Goal: Information Seeking & Learning: Find specific fact

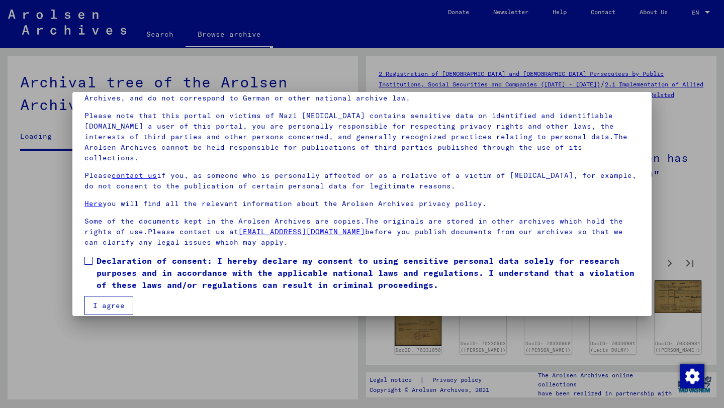
scroll to position [3059, 0]
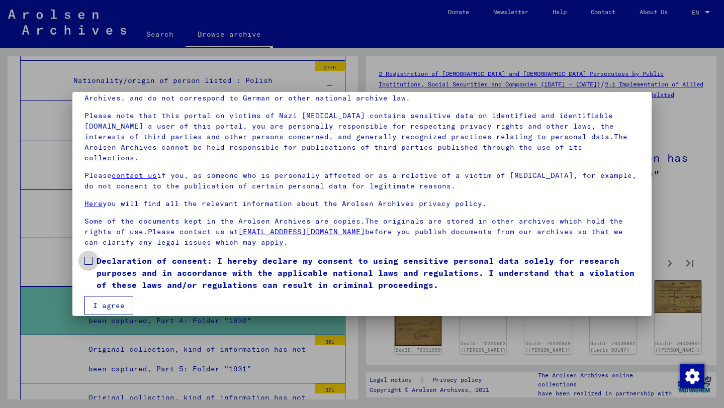
click at [90, 257] on span at bounding box center [88, 261] width 8 height 8
click at [102, 296] on button "I agree" at bounding box center [108, 305] width 49 height 19
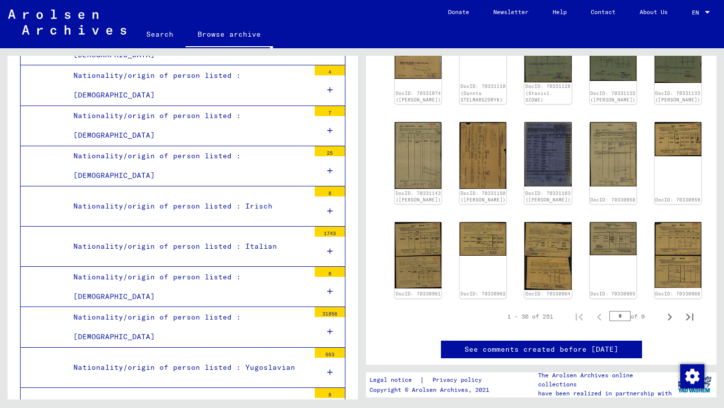
scroll to position [2042, 0]
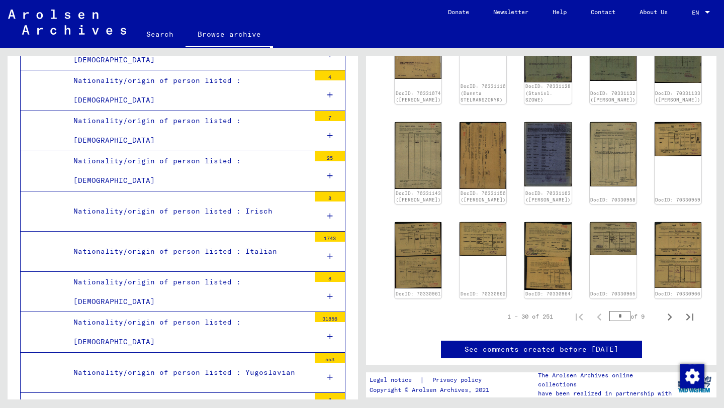
click at [335, 322] on div at bounding box center [330, 337] width 30 height 30
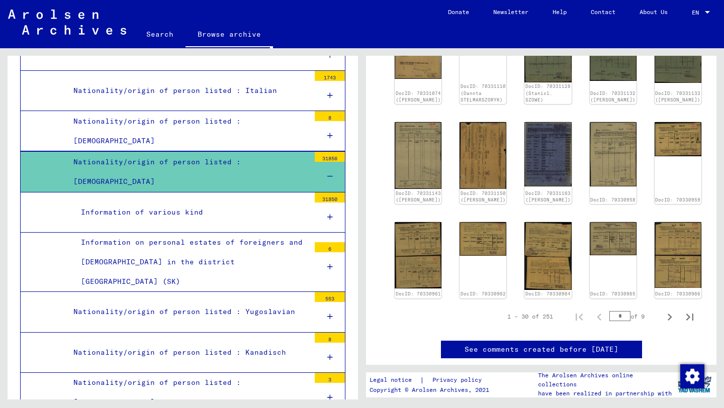
scroll to position [2204, 0]
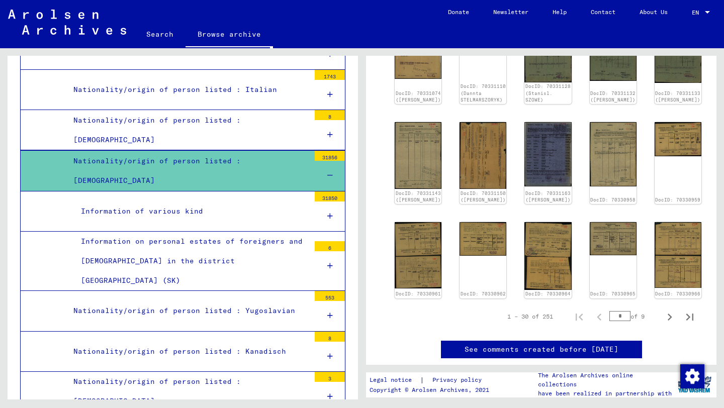
click at [213, 201] on div "Information of various kind" at bounding box center [191, 211] width 236 height 20
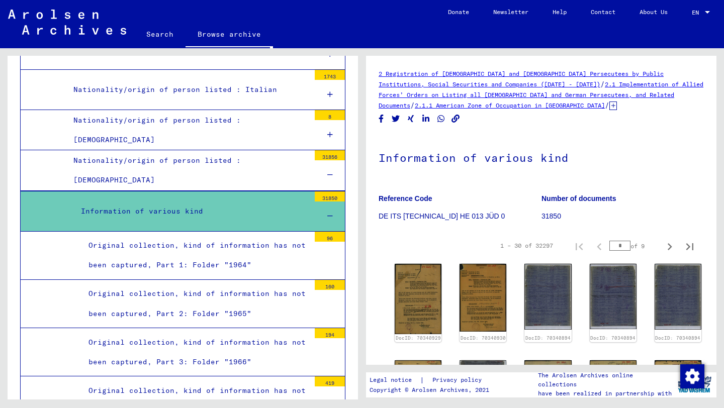
click at [169, 32] on link "Search" at bounding box center [159, 34] width 51 height 24
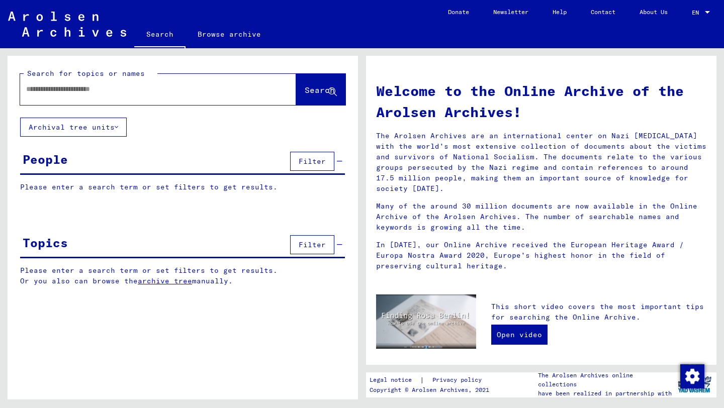
click at [131, 86] on input "text" at bounding box center [146, 89] width 240 height 11
click at [103, 125] on button "Archival tree units" at bounding box center [73, 127] width 107 height 19
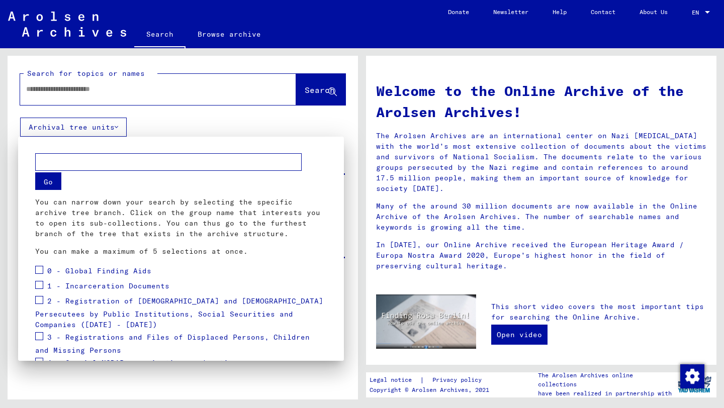
scroll to position [114, 0]
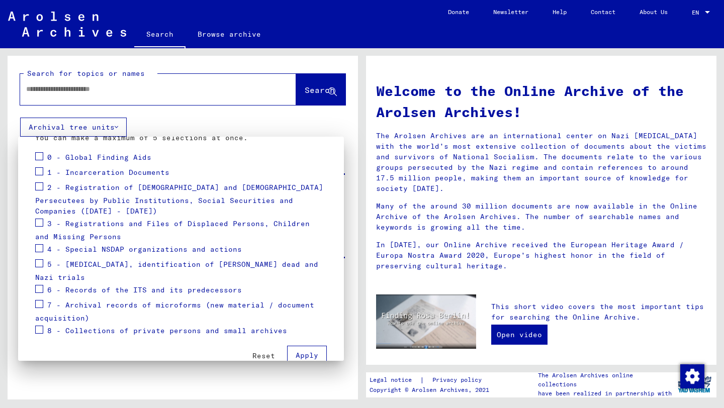
click at [314, 346] on button "Apply" at bounding box center [307, 355] width 40 height 19
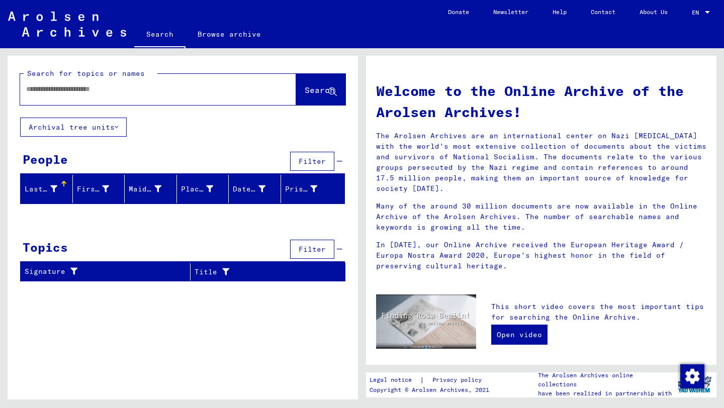
click at [161, 94] on input "text" at bounding box center [146, 89] width 240 height 11
click at [304, 87] on span "Search" at bounding box center [319, 90] width 30 height 10
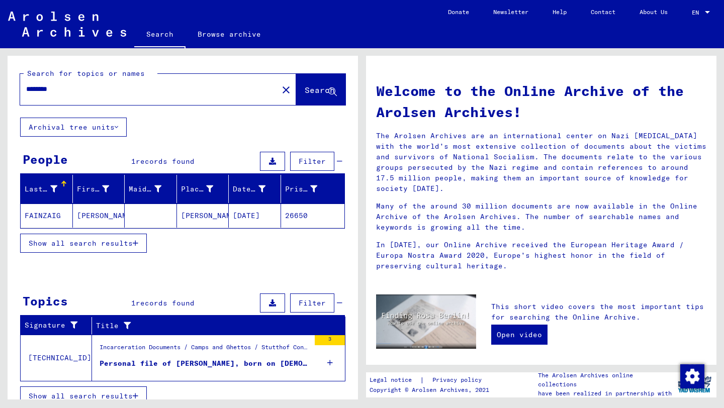
click at [199, 220] on mat-cell "[PERSON_NAME]" at bounding box center [203, 215] width 52 height 24
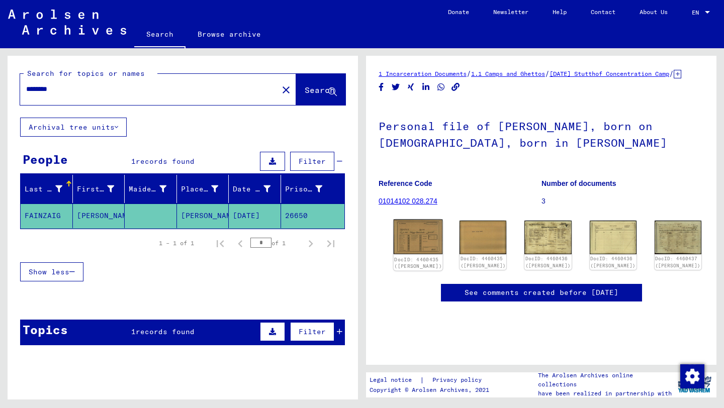
click at [413, 244] on img at bounding box center [417, 237] width 49 height 35
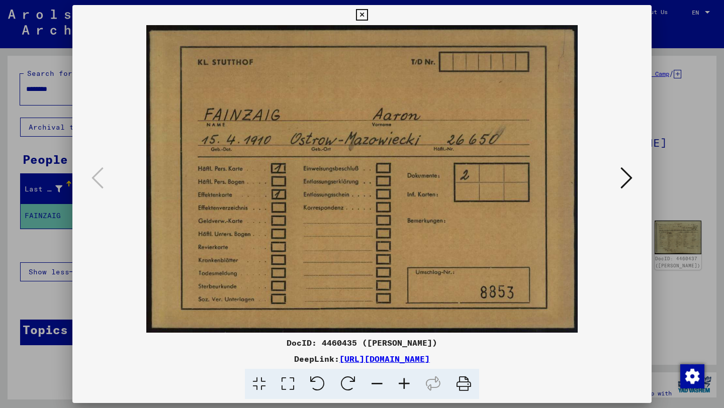
click at [618, 167] on button at bounding box center [626, 178] width 18 height 29
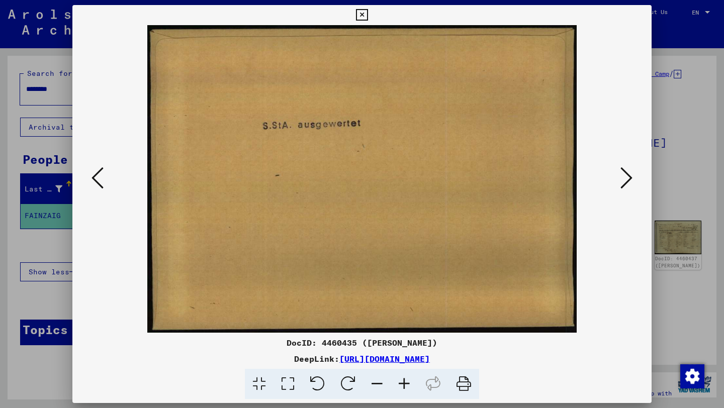
click at [618, 167] on button at bounding box center [626, 178] width 18 height 29
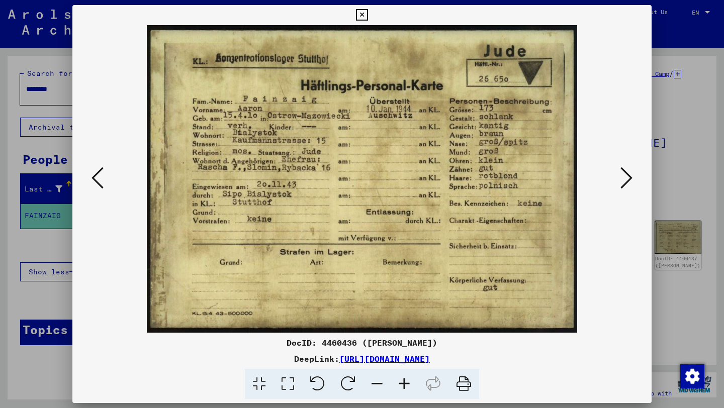
click at [403, 383] on icon at bounding box center [403, 384] width 27 height 31
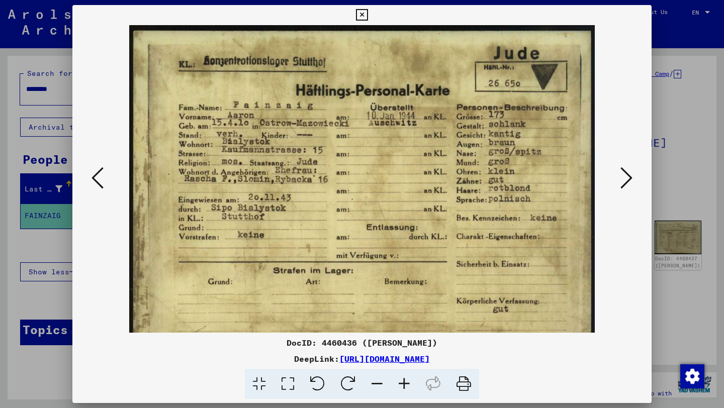
click at [403, 383] on icon at bounding box center [403, 384] width 27 height 31
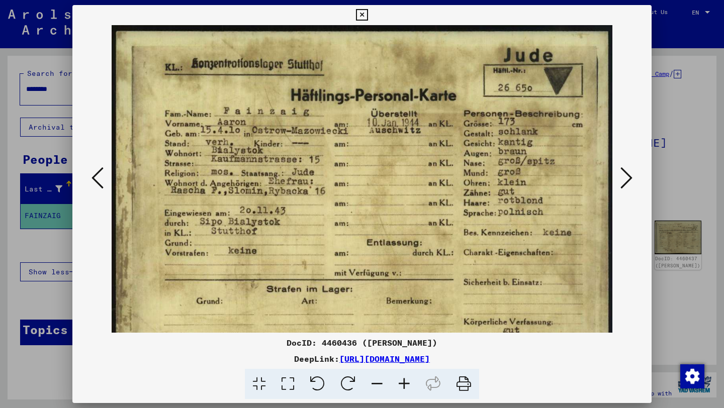
click at [403, 383] on icon at bounding box center [403, 384] width 27 height 31
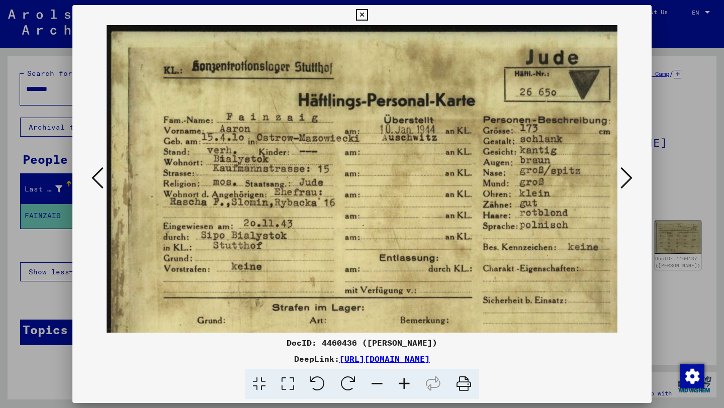
click at [403, 383] on icon at bounding box center [403, 384] width 27 height 31
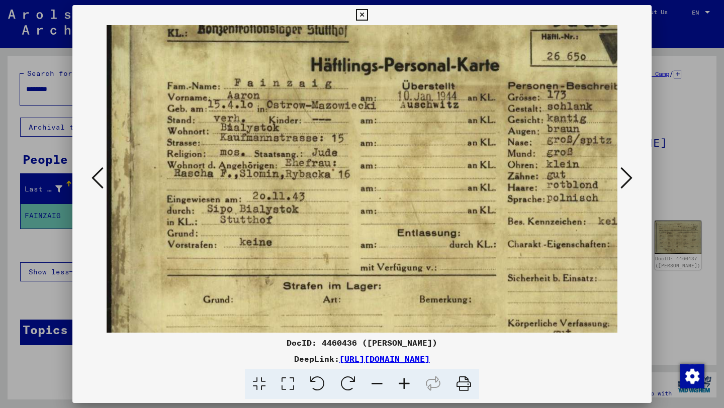
scroll to position [41, 0]
drag, startPoint x: 453, startPoint y: 252, endPoint x: 474, endPoint y: 214, distance: 43.6
click at [474, 214] on img at bounding box center [391, 189] width 570 height 408
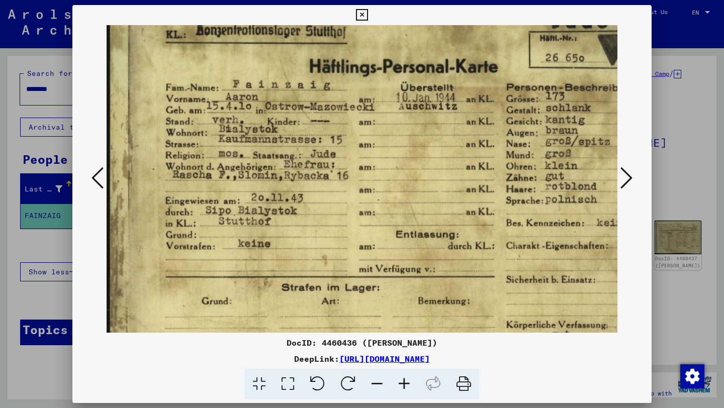
click at [622, 181] on icon at bounding box center [626, 178] width 12 height 24
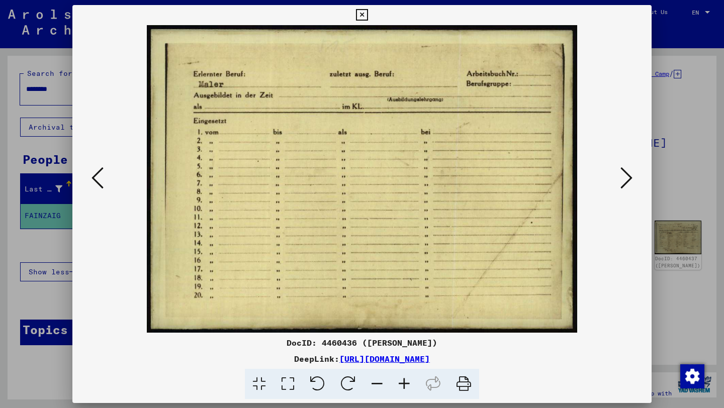
click at [622, 181] on icon at bounding box center [626, 178] width 12 height 24
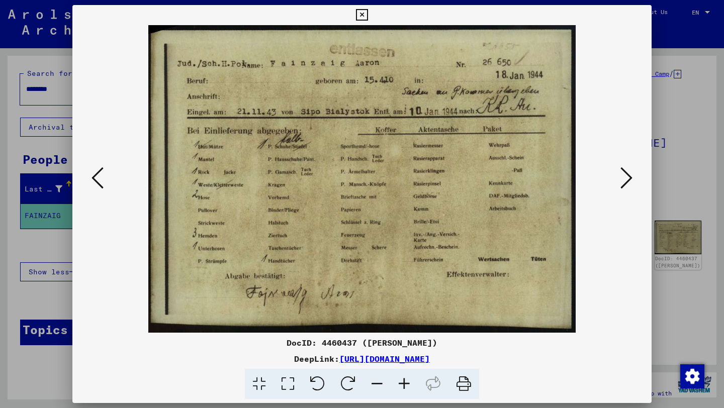
click at [622, 181] on icon at bounding box center [626, 178] width 12 height 24
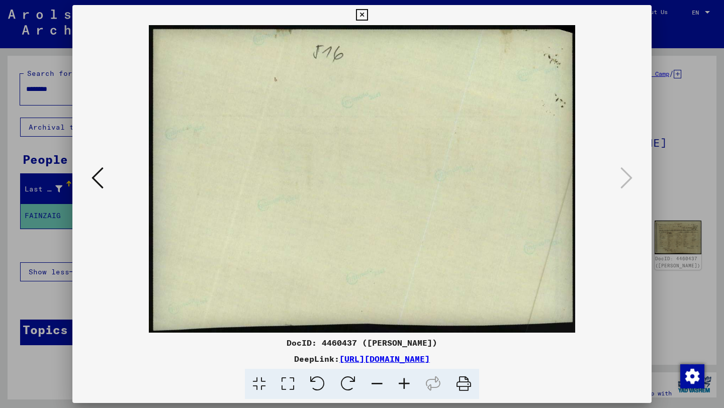
click at [87, 186] on div at bounding box center [361, 179] width 579 height 308
click at [91, 186] on icon at bounding box center [97, 178] width 12 height 24
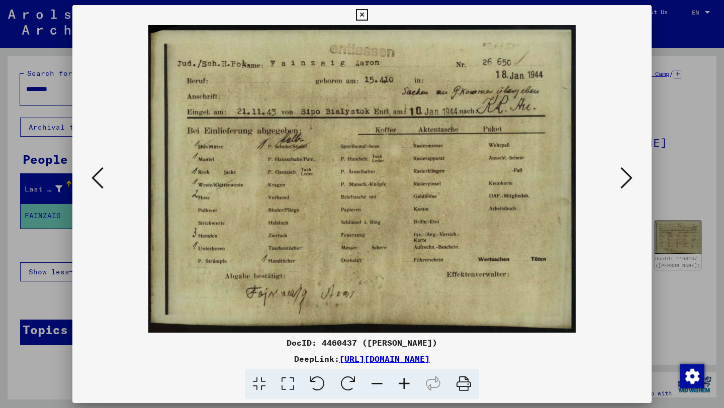
click at [91, 186] on icon at bounding box center [97, 178] width 12 height 24
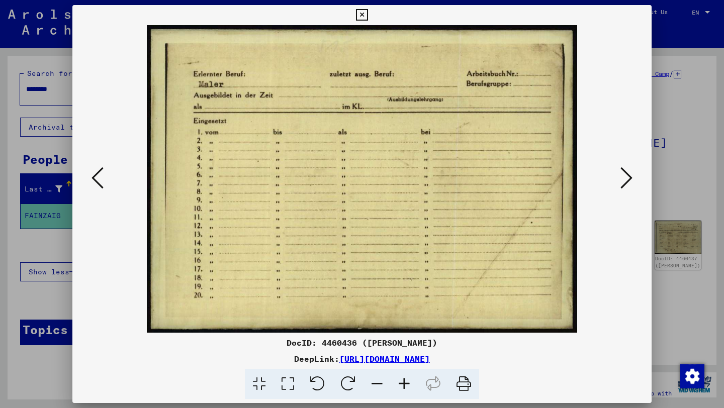
click at [91, 186] on icon at bounding box center [97, 178] width 12 height 24
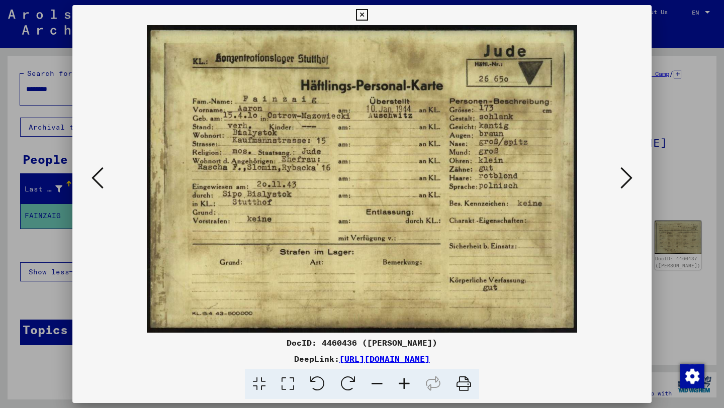
click at [457, 381] on icon at bounding box center [463, 384] width 31 height 31
click at [273, 113] on img at bounding box center [362, 179] width 430 height 308
drag, startPoint x: 272, startPoint y: 113, endPoint x: 311, endPoint y: 115, distance: 38.7
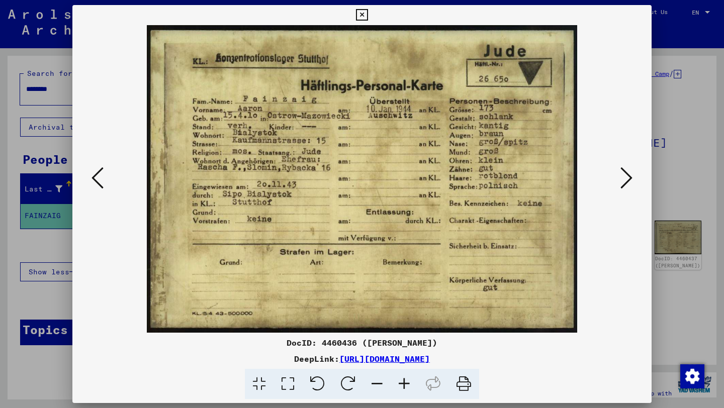
click at [312, 115] on img at bounding box center [362, 179] width 430 height 308
click at [22, 172] on div at bounding box center [362, 204] width 724 height 408
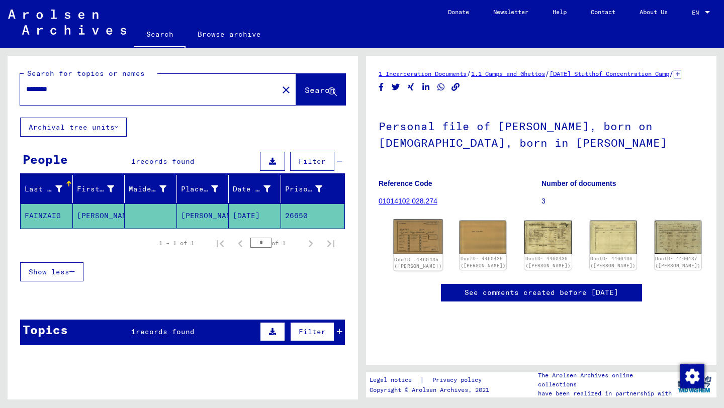
click at [415, 245] on img at bounding box center [417, 237] width 49 height 35
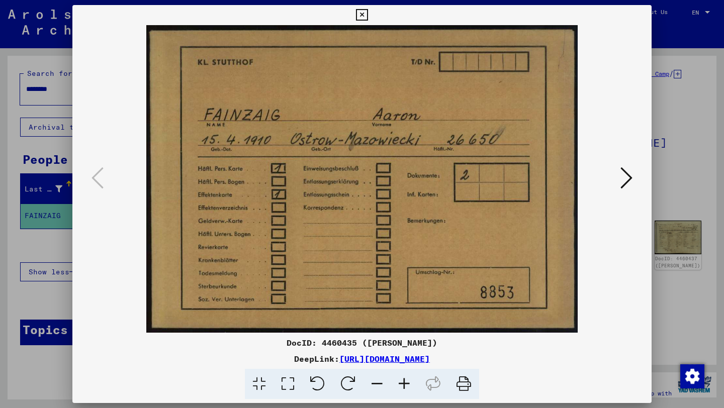
click at [629, 175] on icon at bounding box center [626, 178] width 12 height 24
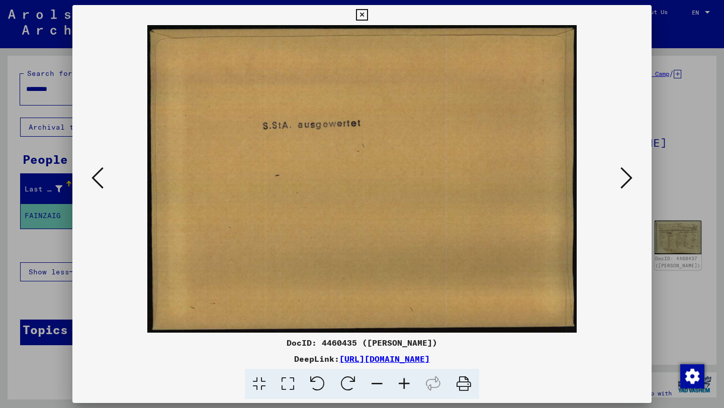
click at [629, 175] on icon at bounding box center [626, 178] width 12 height 24
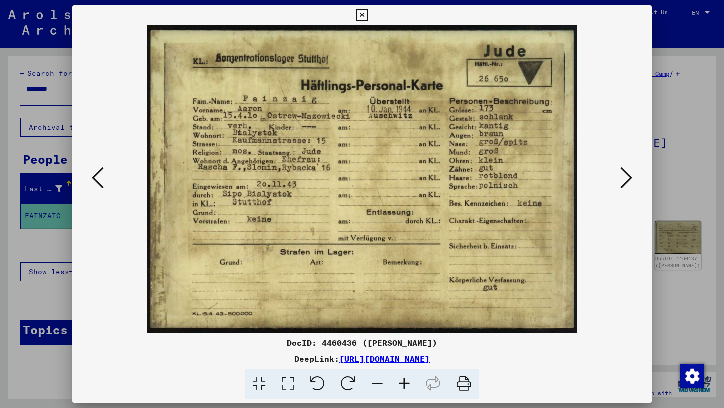
click at [629, 175] on icon at bounding box center [626, 178] width 12 height 24
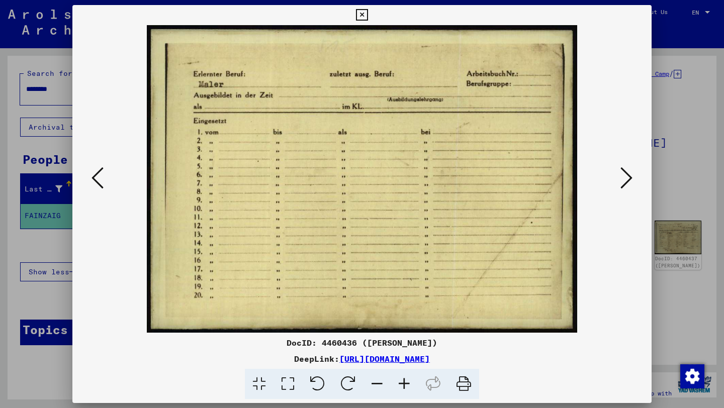
click at [617, 178] on button at bounding box center [626, 178] width 18 height 29
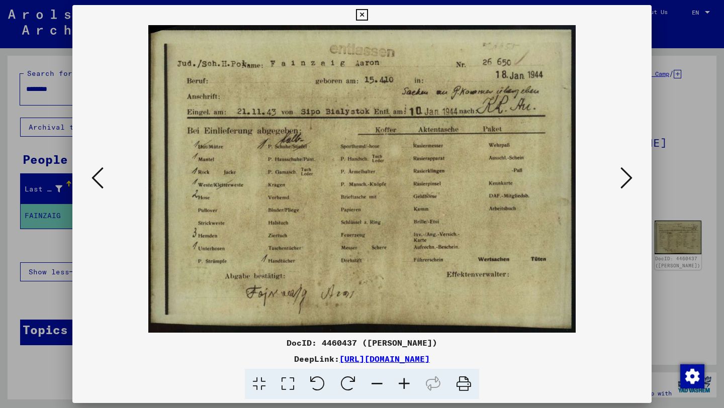
click at [624, 178] on icon at bounding box center [626, 178] width 12 height 24
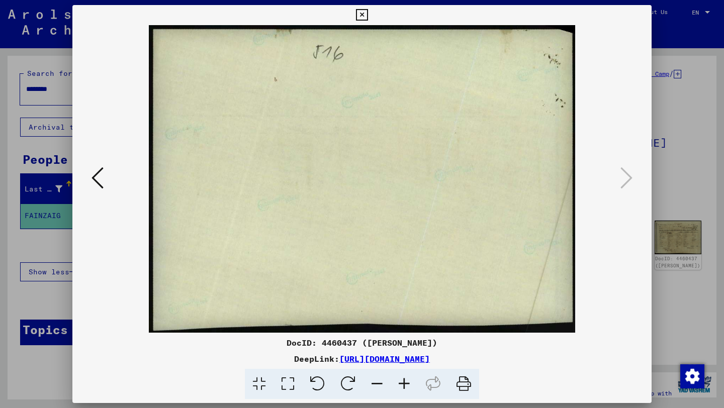
click at [97, 168] on icon at bounding box center [97, 178] width 12 height 24
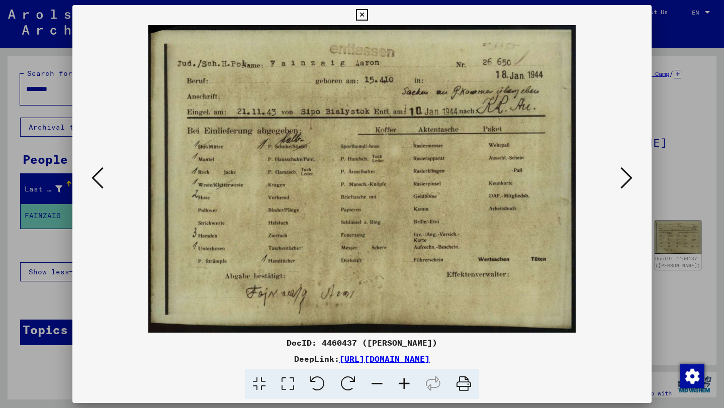
click at [0, 134] on div at bounding box center [362, 204] width 724 height 408
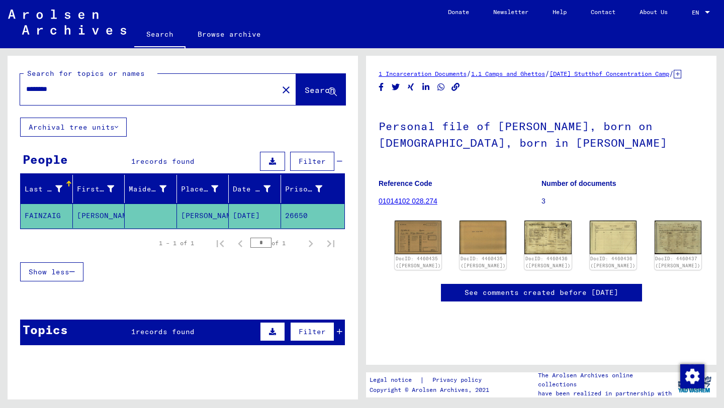
click at [84, 93] on input "********" at bounding box center [149, 89] width 246 height 11
type input "********"
click at [304, 89] on span "Search" at bounding box center [319, 90] width 30 height 10
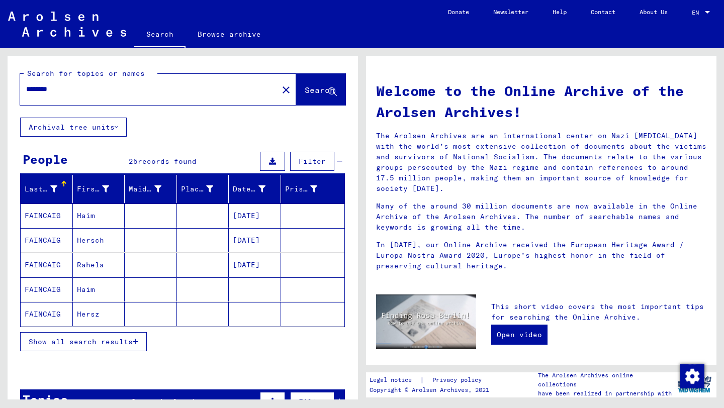
click at [104, 345] on span "Show all search results" at bounding box center [81, 341] width 104 height 9
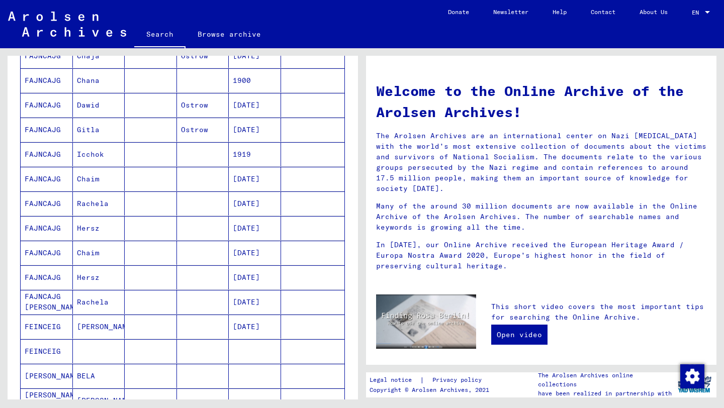
scroll to position [403, 0]
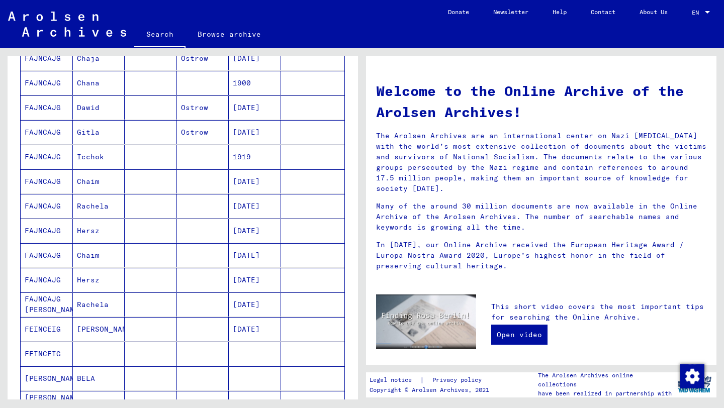
click at [54, 328] on mat-cell "FEINCEIG" at bounding box center [47, 329] width 52 height 24
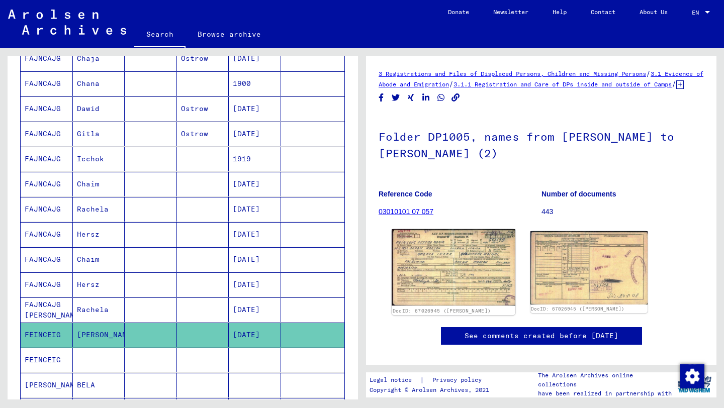
click at [489, 282] on img at bounding box center [452, 267] width 123 height 76
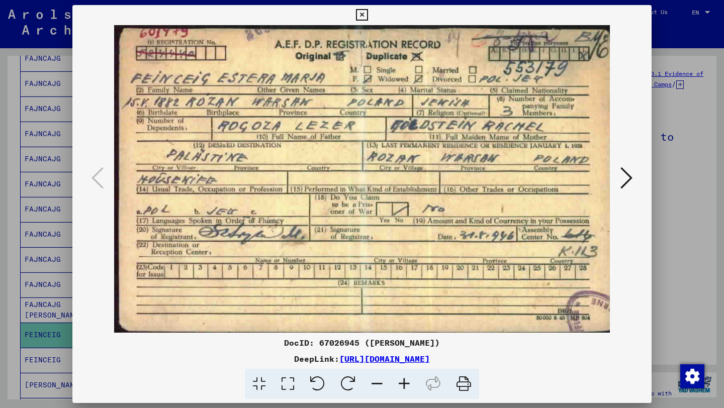
click at [637, 175] on div at bounding box center [361, 179] width 579 height 308
click at [635, 175] on button at bounding box center [626, 178] width 18 height 29
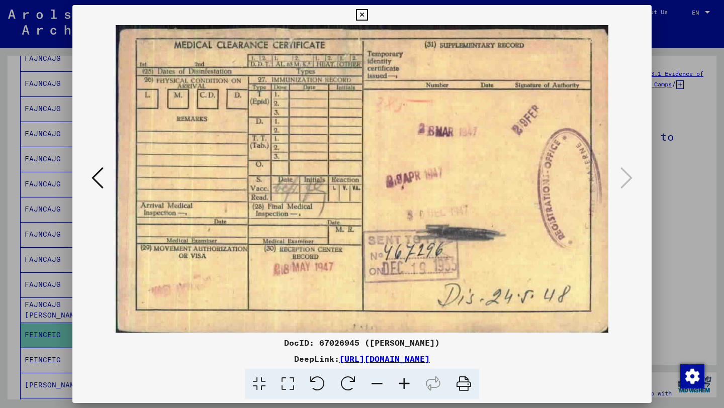
click at [20, 201] on div at bounding box center [362, 204] width 724 height 408
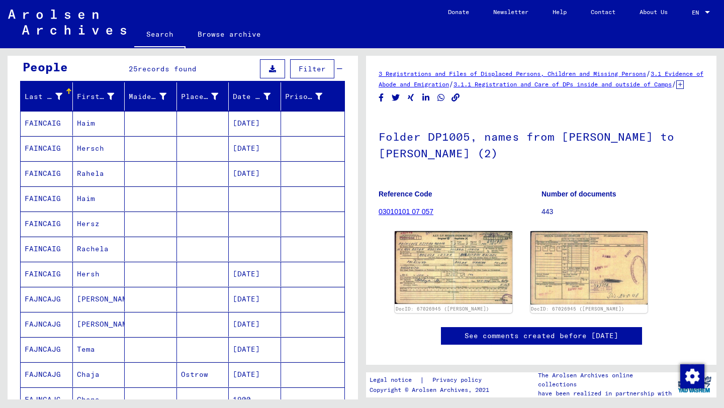
scroll to position [85, 0]
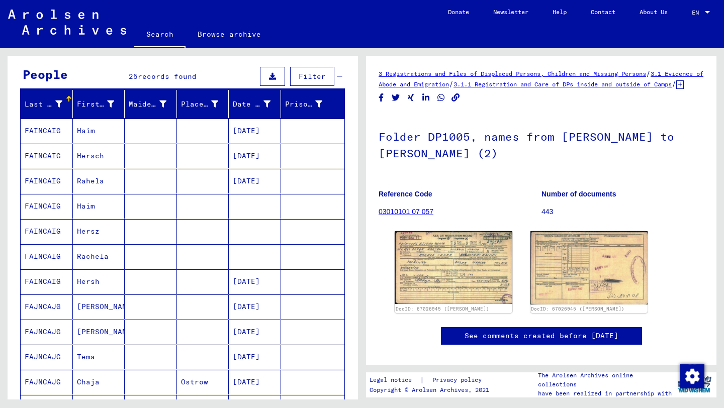
click at [51, 135] on mat-cell "FAINCAIG" at bounding box center [47, 131] width 52 height 25
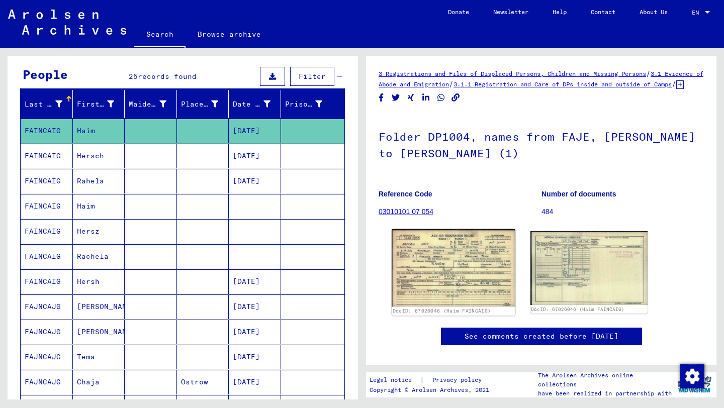
click at [472, 291] on img at bounding box center [452, 267] width 123 height 77
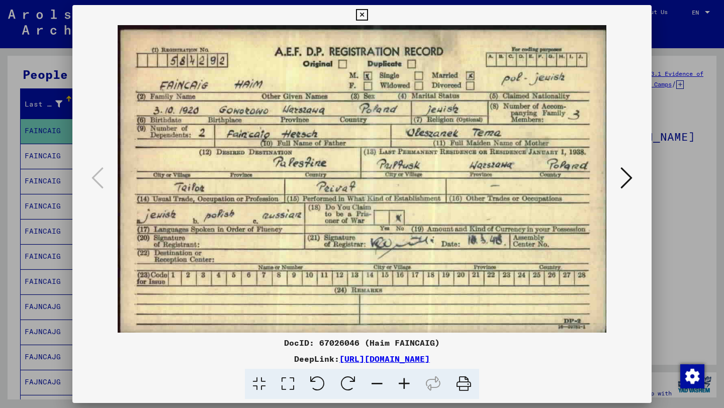
click at [624, 175] on icon at bounding box center [626, 178] width 12 height 24
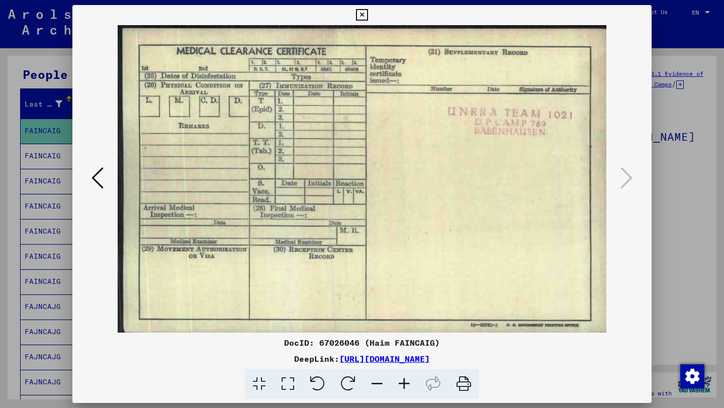
click at [29, 210] on div at bounding box center [362, 204] width 724 height 408
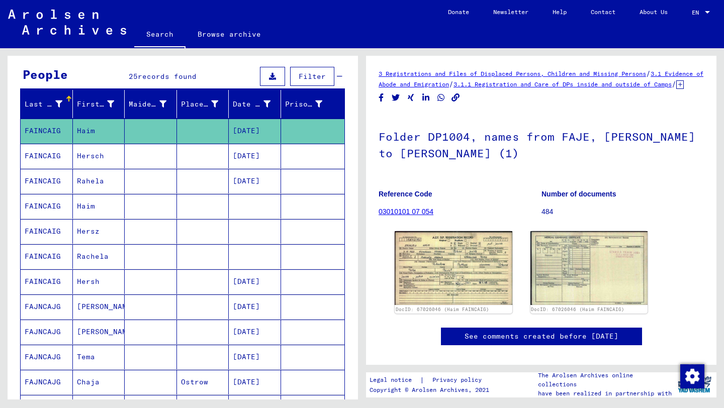
click at [52, 161] on mat-cell "FAINCAIG" at bounding box center [47, 156] width 52 height 25
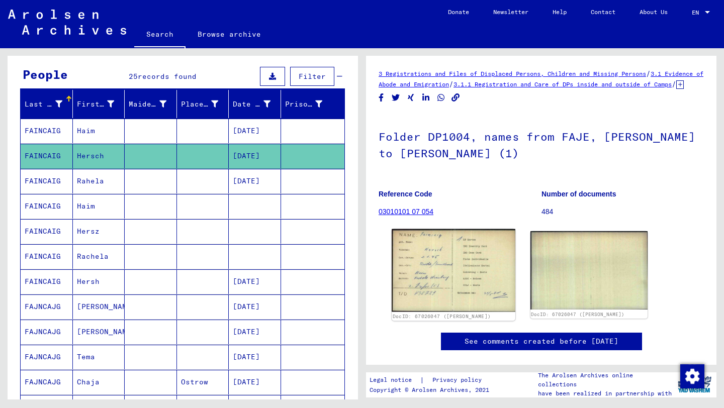
click at [417, 273] on img at bounding box center [452, 270] width 123 height 83
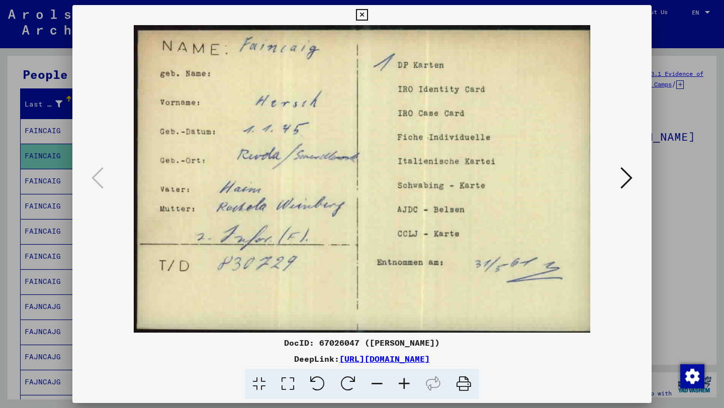
click at [614, 170] on img at bounding box center [362, 179] width 511 height 308
click at [619, 171] on button at bounding box center [626, 178] width 18 height 29
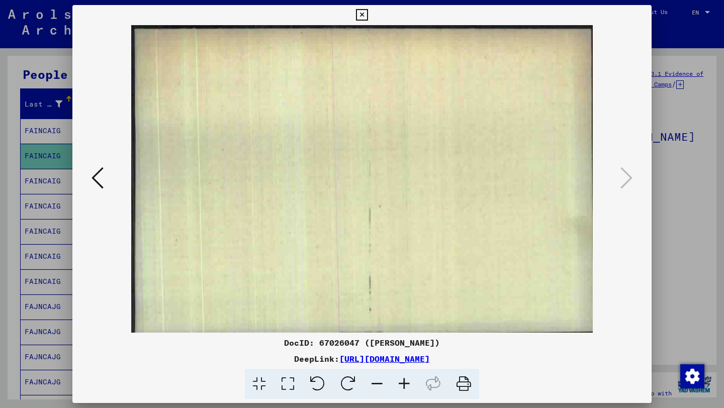
click at [1, 253] on div at bounding box center [362, 204] width 724 height 408
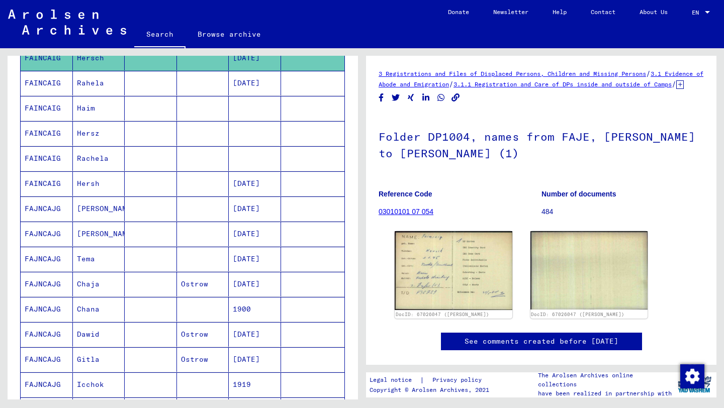
scroll to position [184, 0]
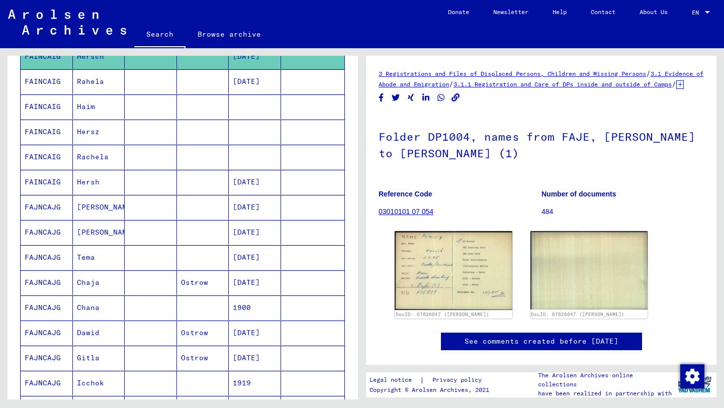
click at [48, 212] on mat-cell "FAJNCAJG" at bounding box center [47, 207] width 52 height 25
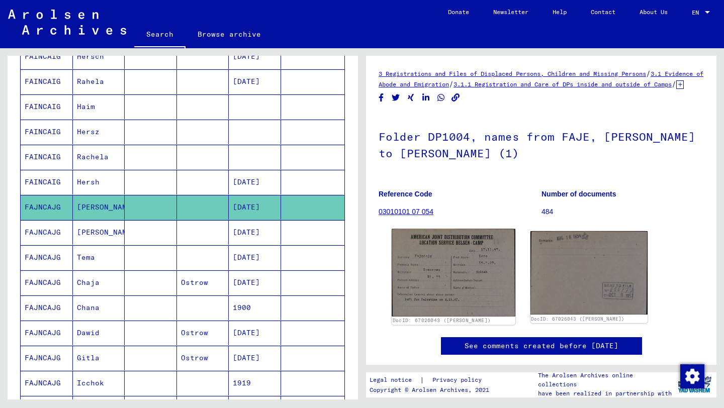
click at [457, 301] on img at bounding box center [452, 272] width 123 height 87
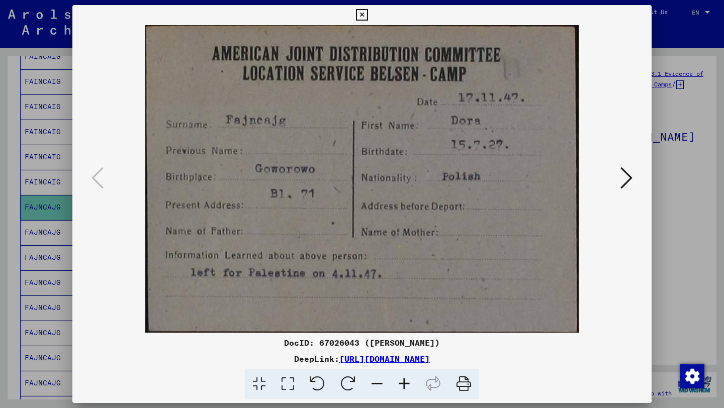
click at [625, 178] on icon at bounding box center [626, 178] width 12 height 24
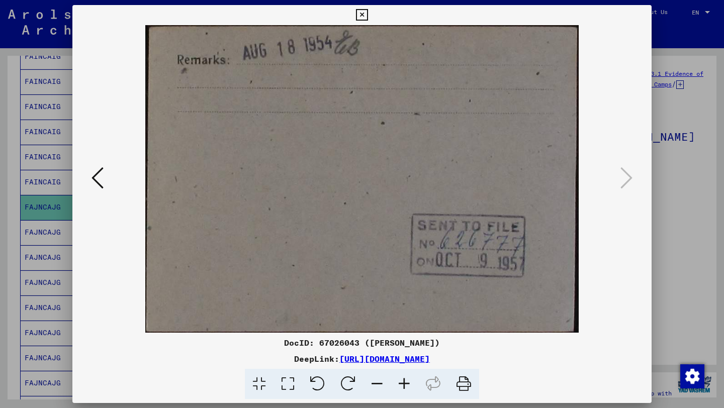
click at [98, 177] on icon at bounding box center [97, 178] width 12 height 24
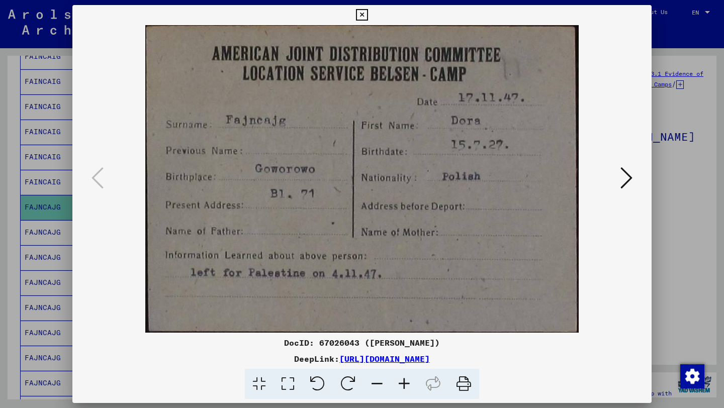
click at [0, 201] on div at bounding box center [362, 204] width 724 height 408
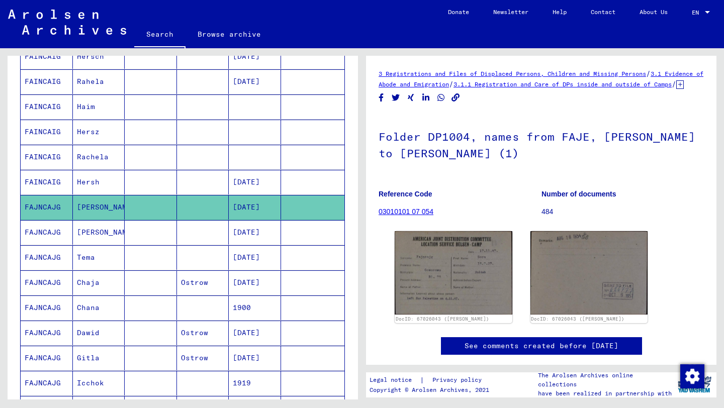
click at [56, 232] on mat-cell "FAJNCAJG" at bounding box center [47, 232] width 52 height 25
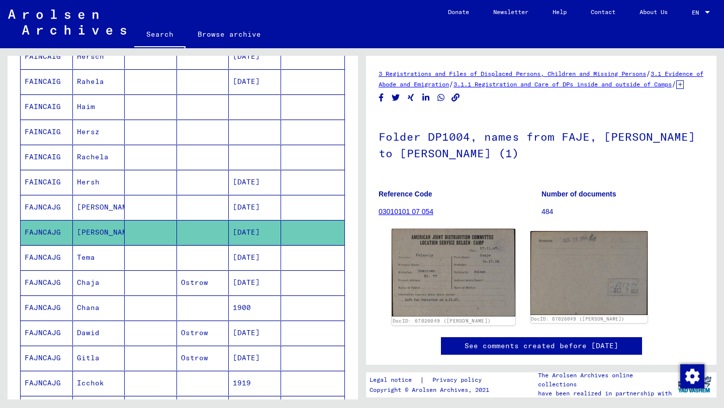
click at [455, 287] on img at bounding box center [452, 272] width 123 height 87
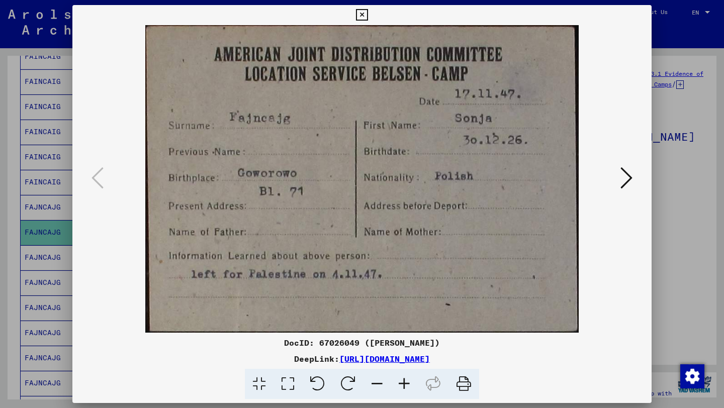
click at [4, 188] on div at bounding box center [362, 204] width 724 height 408
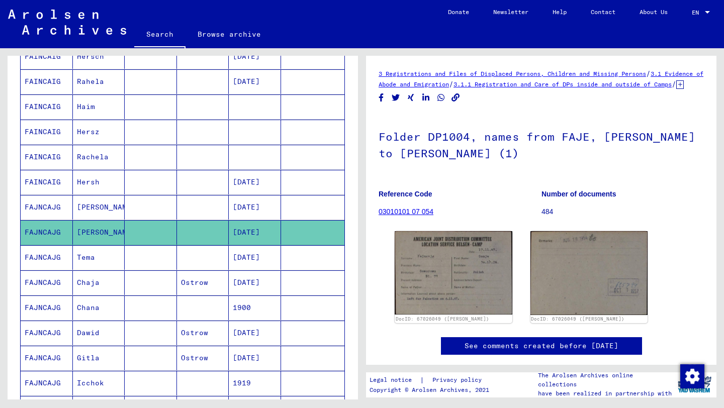
click at [48, 258] on mat-cell "FAJNCAJG" at bounding box center [47, 257] width 52 height 25
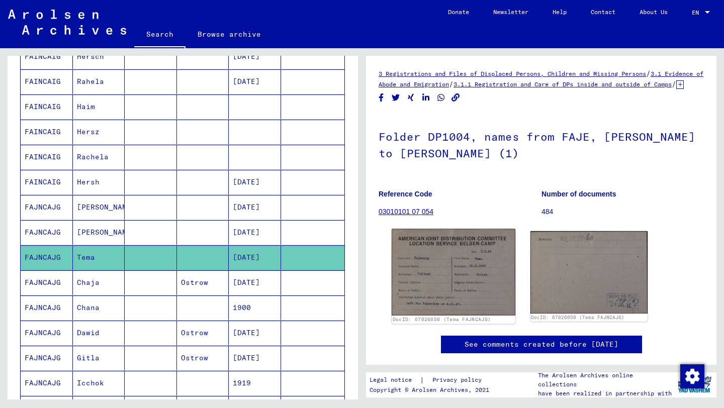
click at [425, 284] on img at bounding box center [452, 272] width 123 height 86
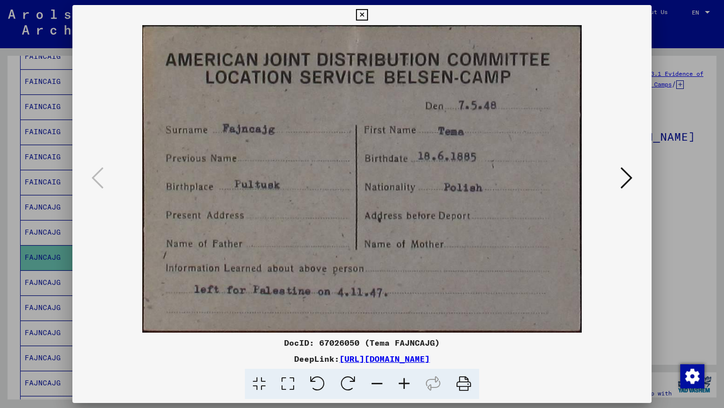
click at [6, 197] on div at bounding box center [362, 204] width 724 height 408
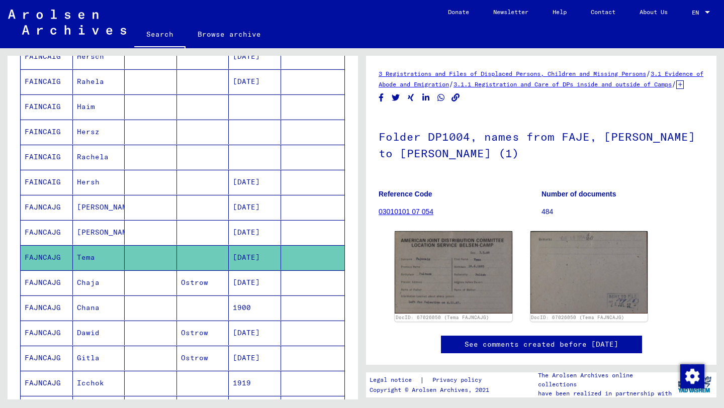
click at [43, 285] on mat-cell "FAJNCAJG" at bounding box center [47, 282] width 52 height 25
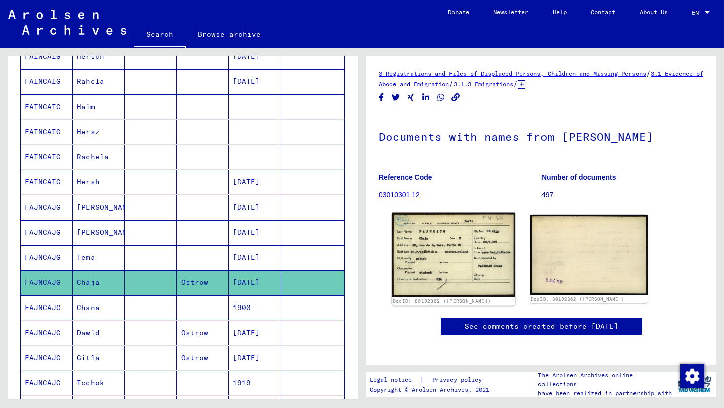
click at [410, 260] on img at bounding box center [452, 255] width 123 height 85
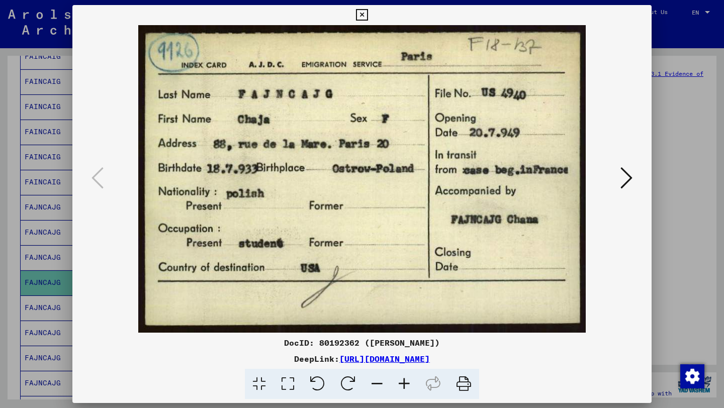
click at [625, 180] on icon at bounding box center [626, 178] width 12 height 24
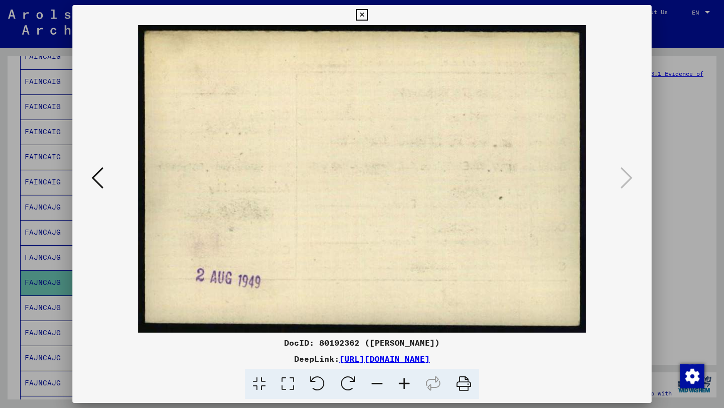
click at [100, 189] on icon at bounding box center [97, 178] width 12 height 24
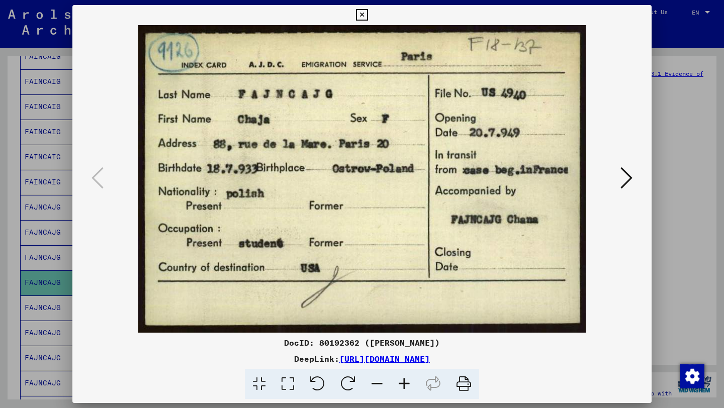
click at [7, 222] on div at bounding box center [362, 204] width 724 height 408
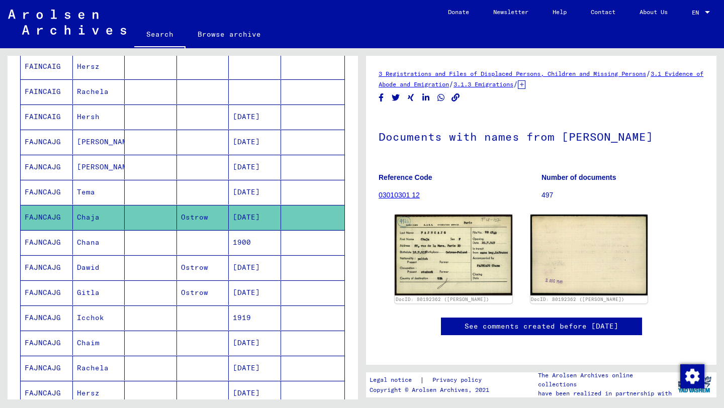
scroll to position [253, 0]
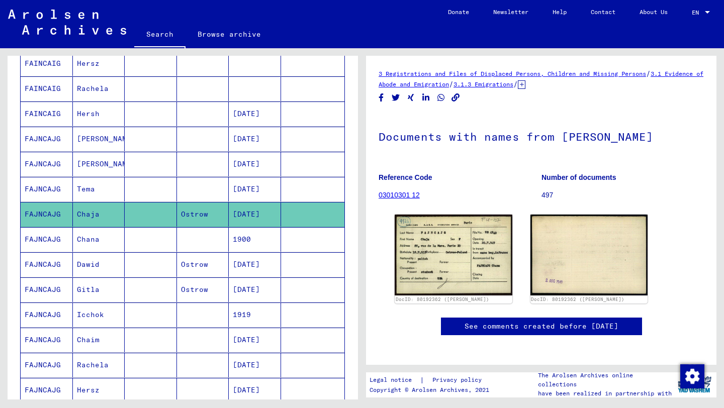
click at [53, 240] on mat-cell "FAJNCAJG" at bounding box center [47, 239] width 52 height 25
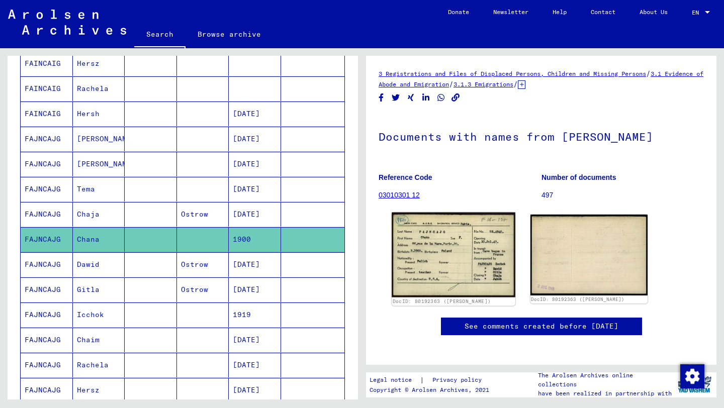
click at [432, 248] on img at bounding box center [452, 255] width 123 height 85
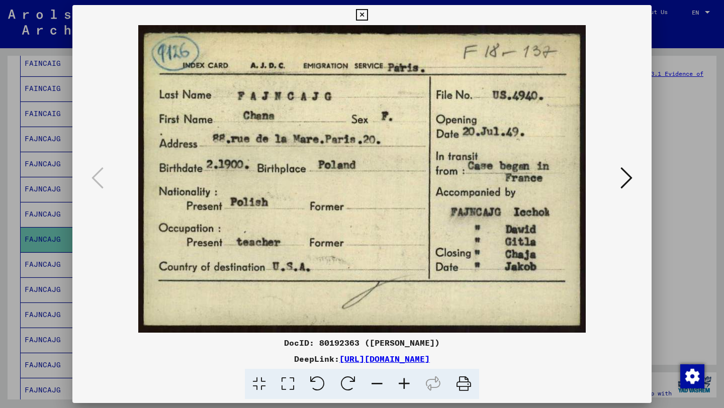
click at [1, 227] on div at bounding box center [362, 204] width 724 height 408
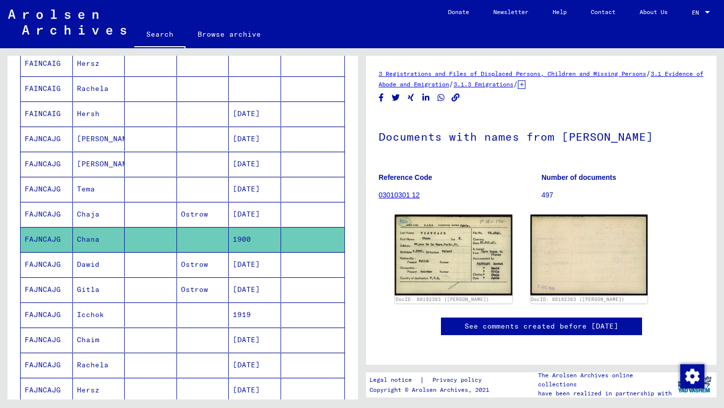
click at [51, 268] on mat-cell "FAJNCAJG" at bounding box center [47, 264] width 52 height 25
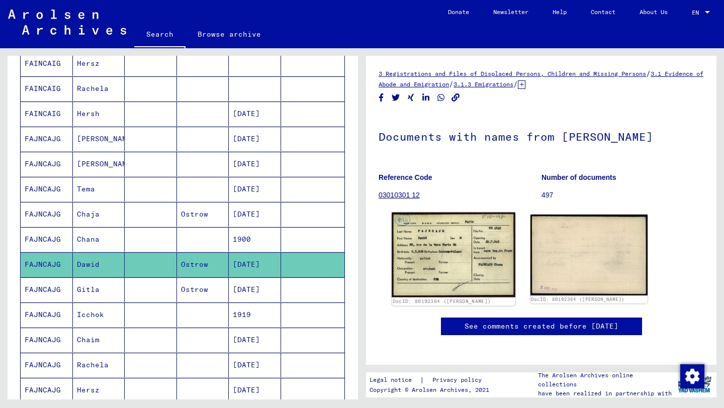
click at [470, 244] on img at bounding box center [452, 255] width 123 height 85
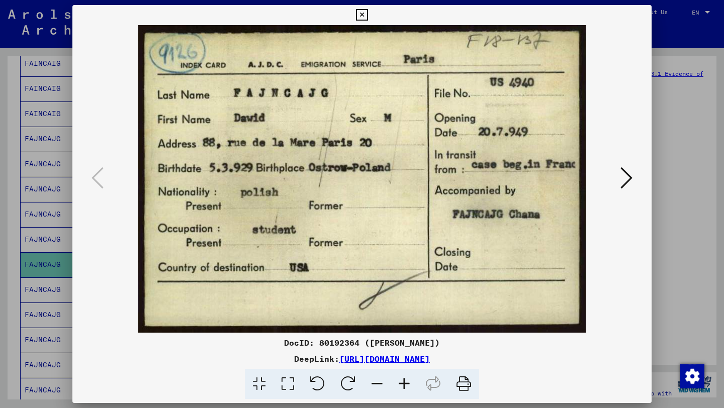
click at [0, 221] on div at bounding box center [362, 204] width 724 height 408
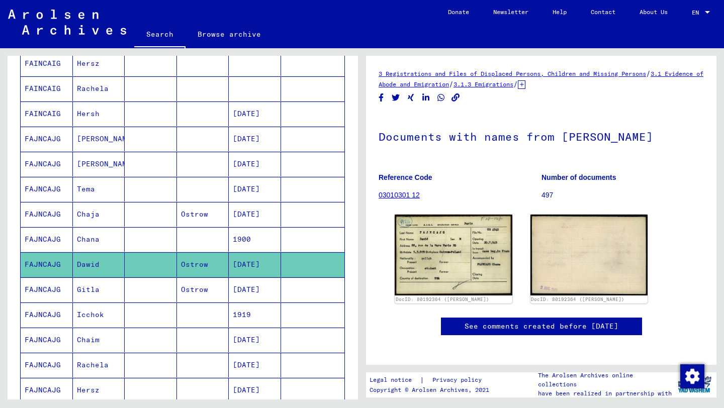
scroll to position [325, 0]
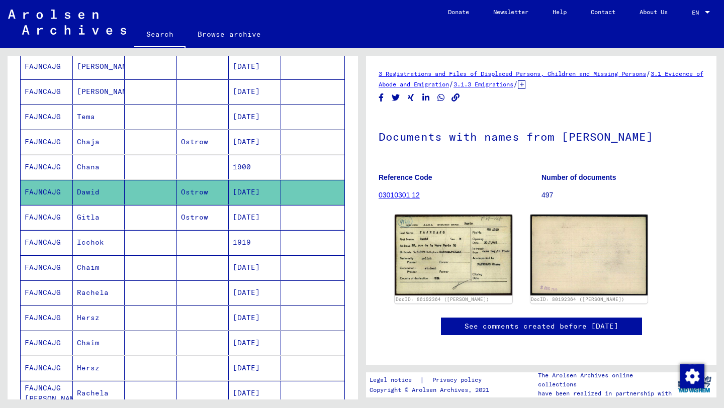
click at [51, 219] on mat-cell "FAJNCAJG" at bounding box center [47, 217] width 52 height 25
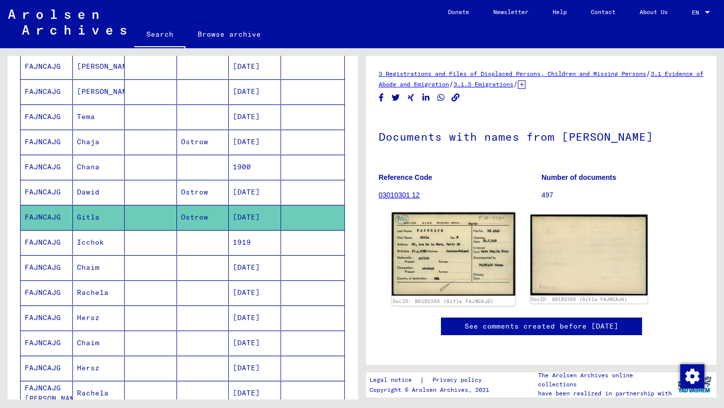
click at [467, 250] on img at bounding box center [452, 254] width 123 height 83
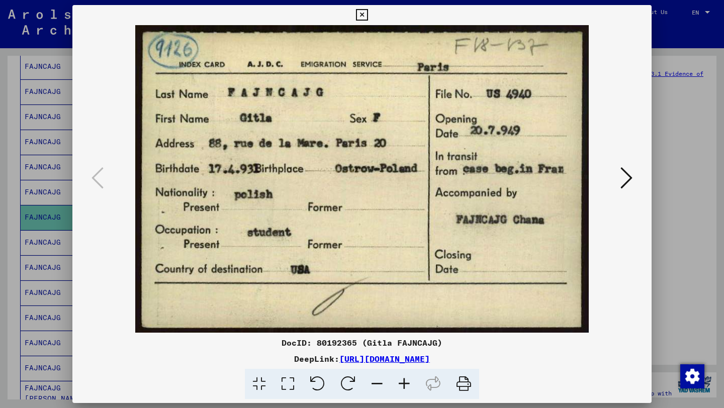
click at [0, 192] on div at bounding box center [362, 204] width 724 height 408
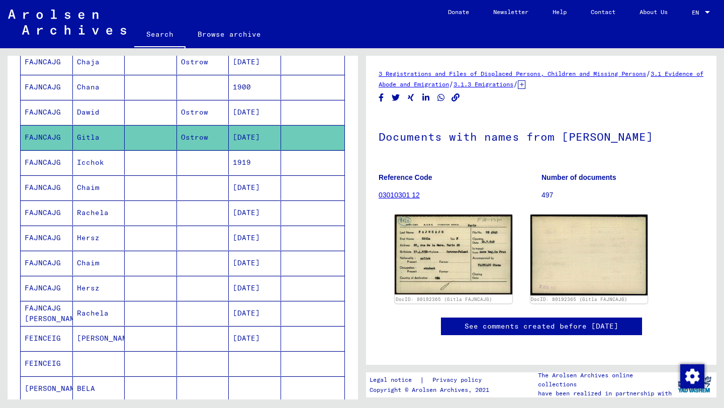
scroll to position [412, 0]
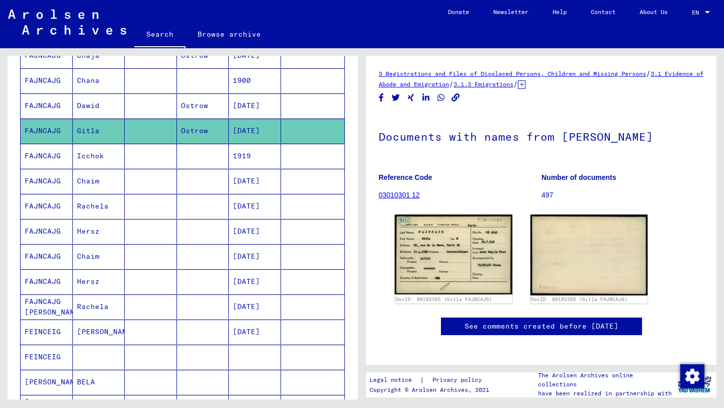
click at [34, 155] on mat-cell "FAJNCAJG" at bounding box center [47, 156] width 52 height 25
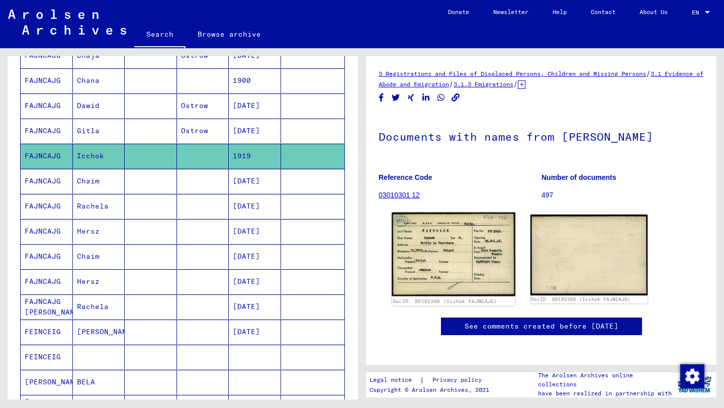
click at [426, 262] on img at bounding box center [452, 255] width 123 height 84
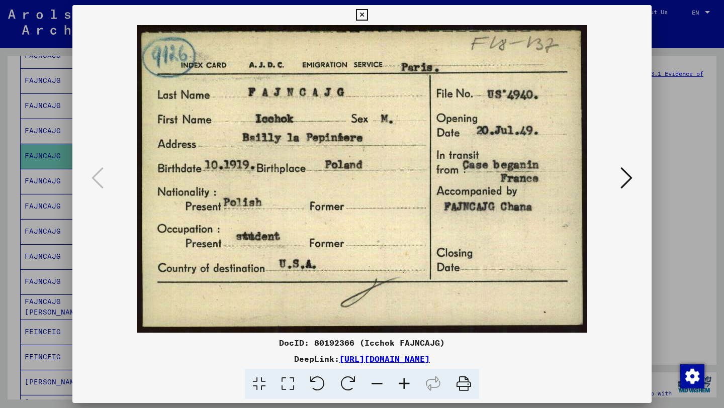
click at [6, 221] on div at bounding box center [362, 204] width 724 height 408
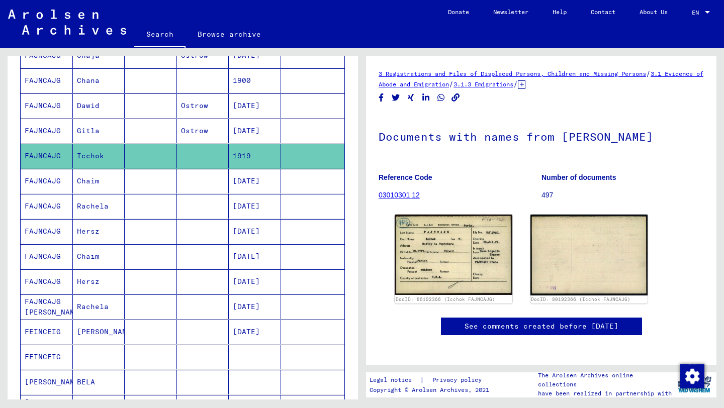
scroll to position [461, 0]
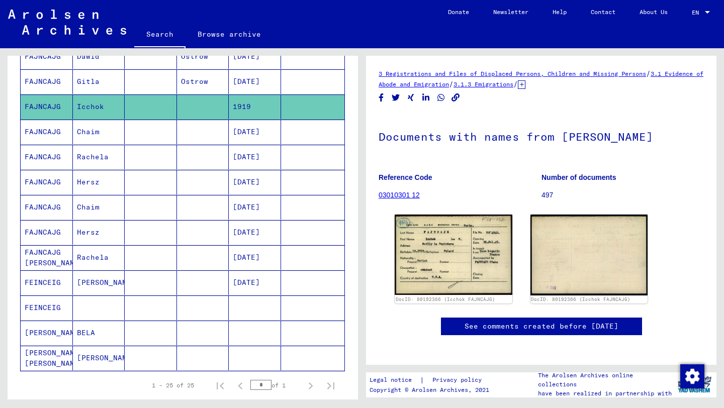
click at [46, 232] on mat-cell "FAJNCAJG" at bounding box center [47, 232] width 52 height 25
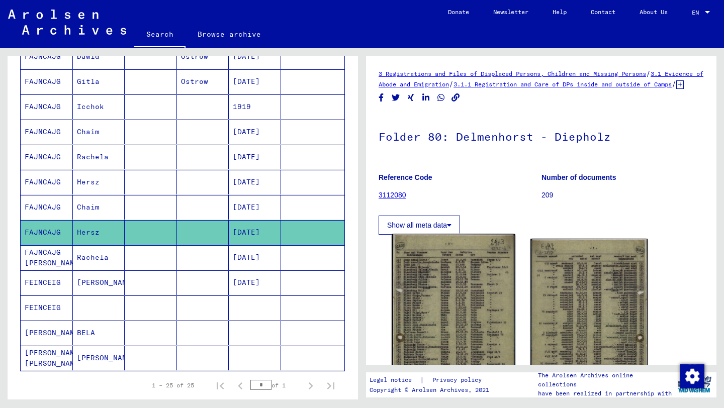
click at [437, 310] on img at bounding box center [452, 328] width 123 height 189
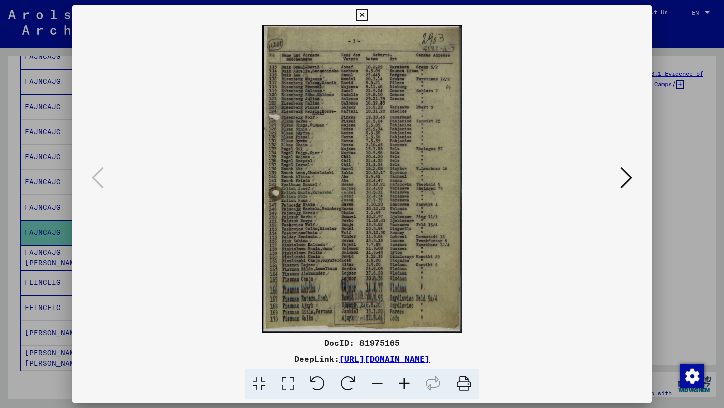
click at [409, 384] on icon at bounding box center [403, 384] width 27 height 31
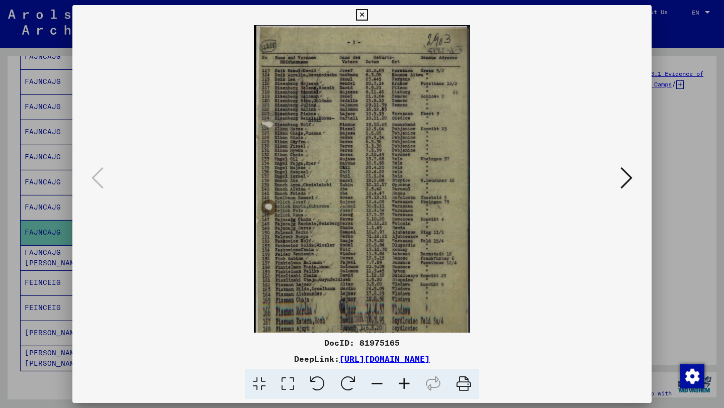
click at [409, 384] on icon at bounding box center [403, 384] width 27 height 31
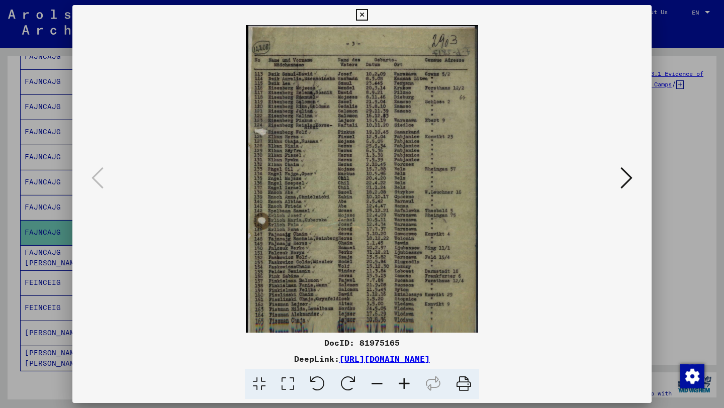
click at [409, 384] on icon at bounding box center [403, 384] width 27 height 31
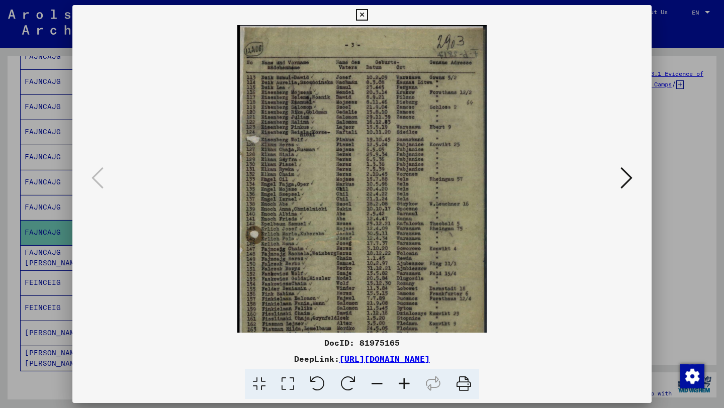
click at [409, 384] on icon at bounding box center [403, 384] width 27 height 31
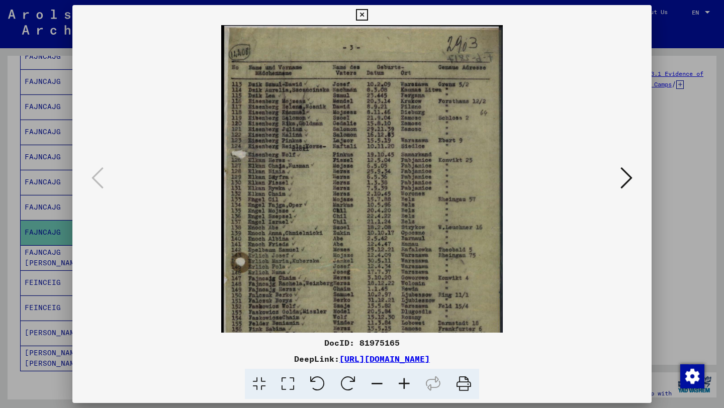
click at [409, 384] on icon at bounding box center [403, 384] width 27 height 31
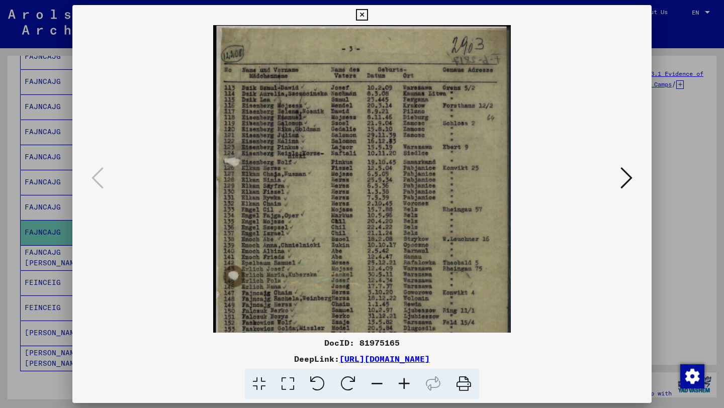
click at [409, 384] on icon at bounding box center [403, 384] width 27 height 31
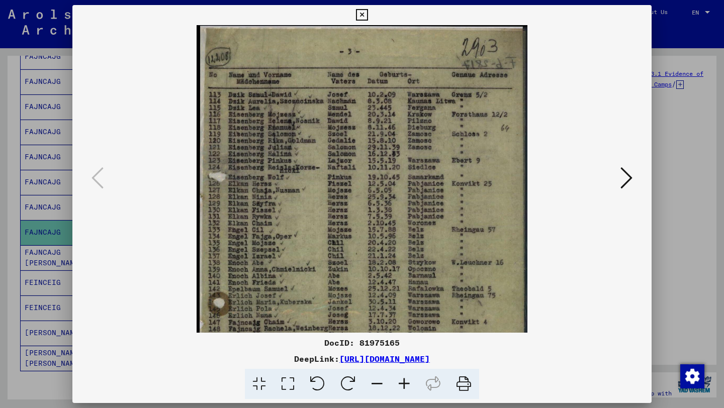
click at [409, 384] on icon at bounding box center [403, 384] width 27 height 31
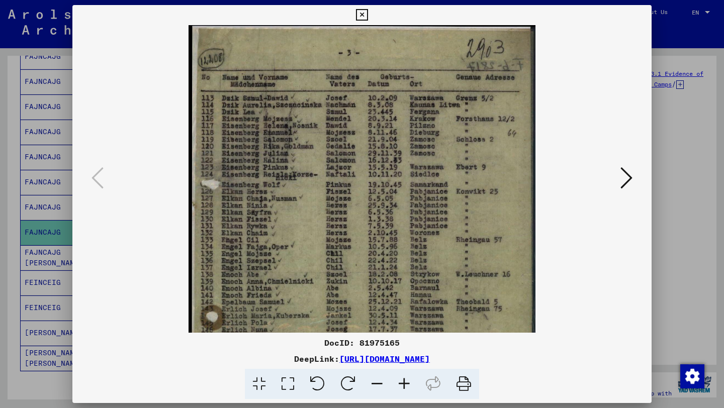
click at [409, 384] on icon at bounding box center [403, 384] width 27 height 31
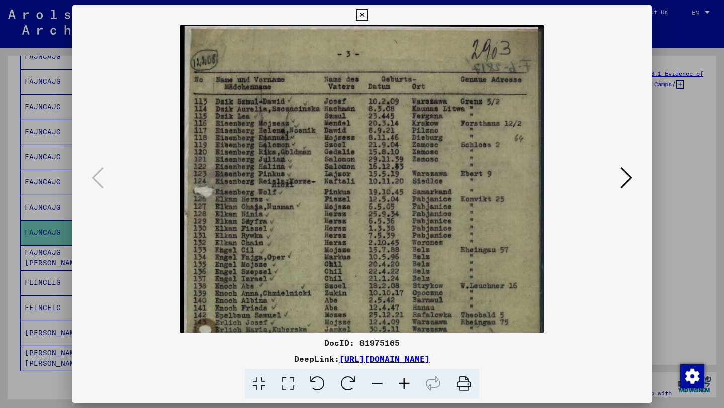
click at [409, 384] on icon at bounding box center [403, 384] width 27 height 31
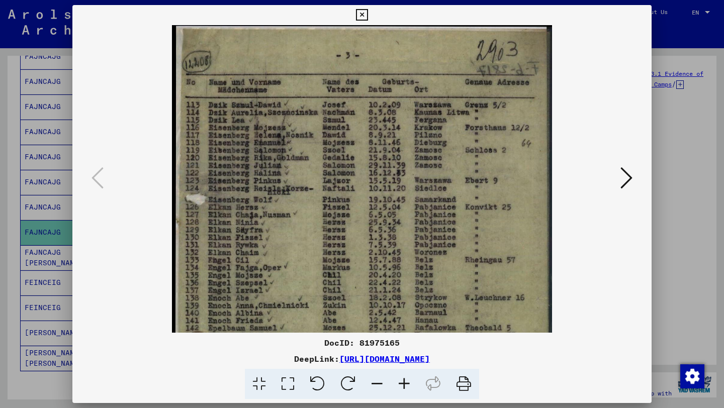
click at [409, 384] on icon at bounding box center [403, 384] width 27 height 31
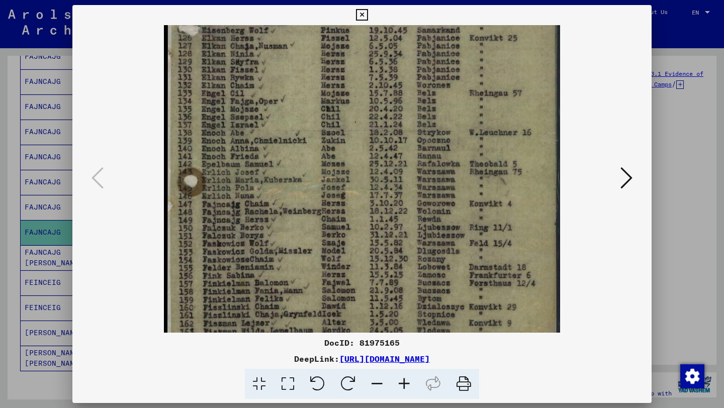
drag, startPoint x: 354, startPoint y: 285, endPoint x: 343, endPoint y: 110, distance: 176.2
click at [343, 109] on img at bounding box center [362, 152] width 396 height 609
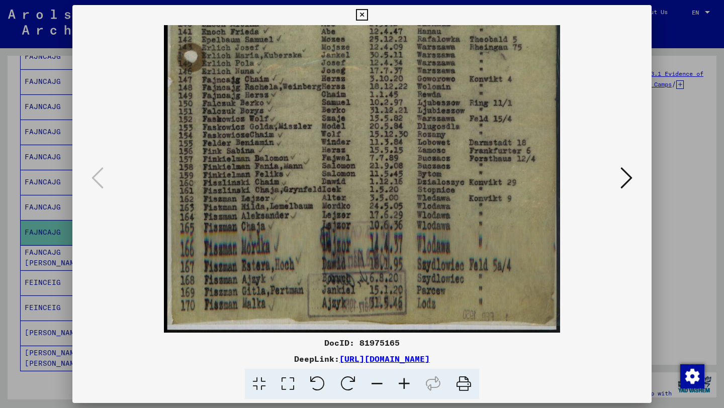
drag, startPoint x: 323, startPoint y: 212, endPoint x: 324, endPoint y: 72, distance: 139.7
click at [324, 72] on img at bounding box center [362, 28] width 396 height 609
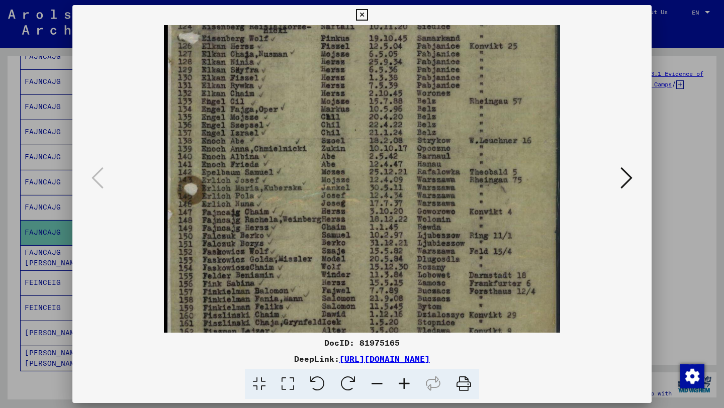
scroll to position [144, 0]
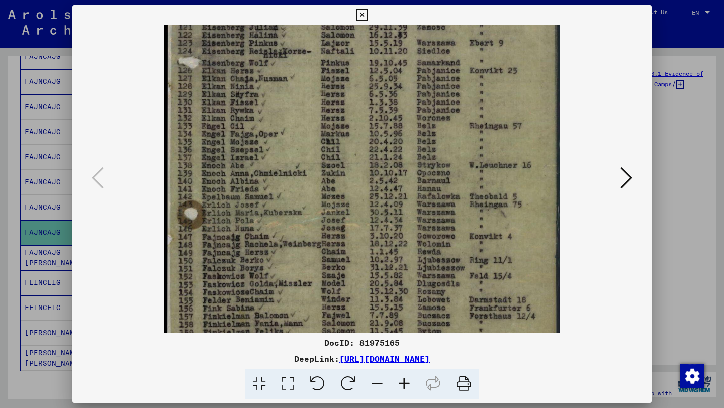
drag, startPoint x: 321, startPoint y: 141, endPoint x: 332, endPoint y: 297, distance: 157.1
click at [332, 297] on img at bounding box center [362, 185] width 396 height 609
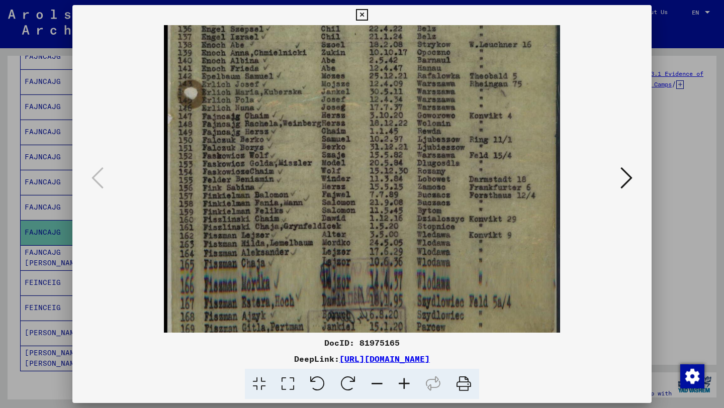
scroll to position [267, 0]
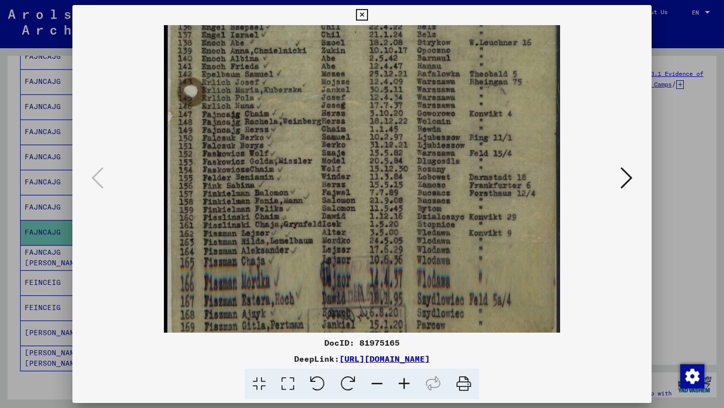
drag, startPoint x: 302, startPoint y: 167, endPoint x: 323, endPoint y: 45, distance: 123.8
click at [323, 45] on img at bounding box center [362, 62] width 396 height 609
click at [403, 383] on icon at bounding box center [403, 384] width 27 height 31
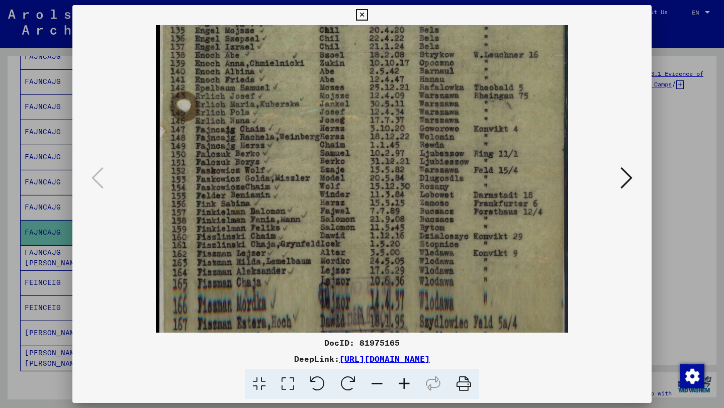
click at [403, 383] on icon at bounding box center [403, 384] width 27 height 31
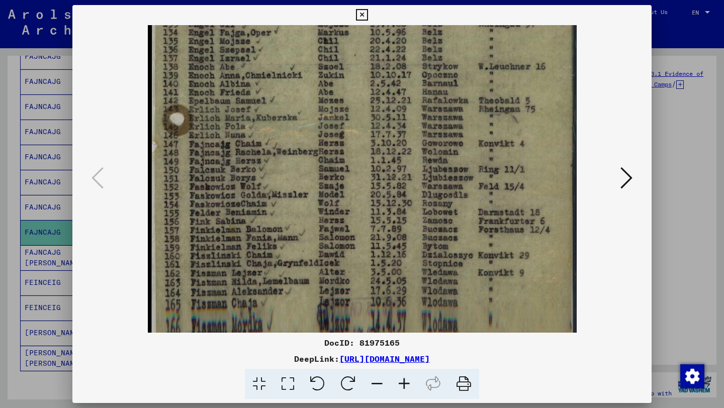
click at [403, 383] on icon at bounding box center [403, 384] width 27 height 31
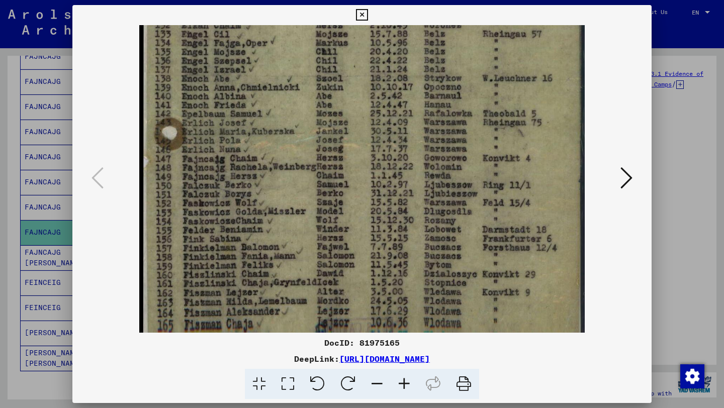
click at [403, 383] on icon at bounding box center [403, 384] width 27 height 31
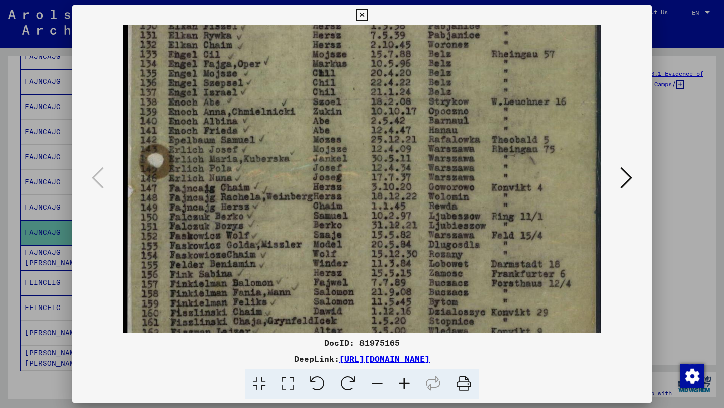
click at [403, 383] on icon at bounding box center [403, 384] width 27 height 31
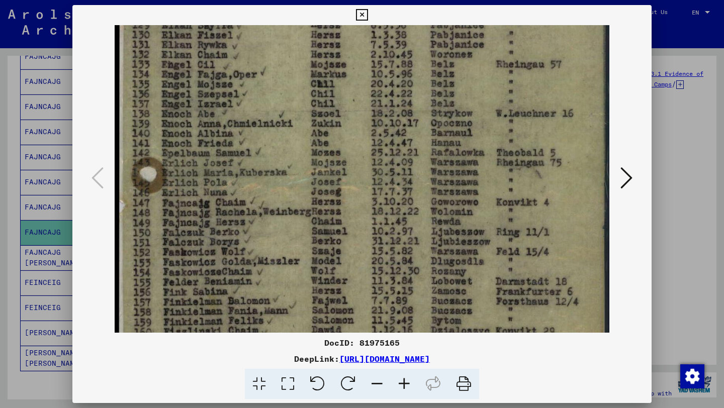
click at [403, 383] on icon at bounding box center [403, 384] width 27 height 31
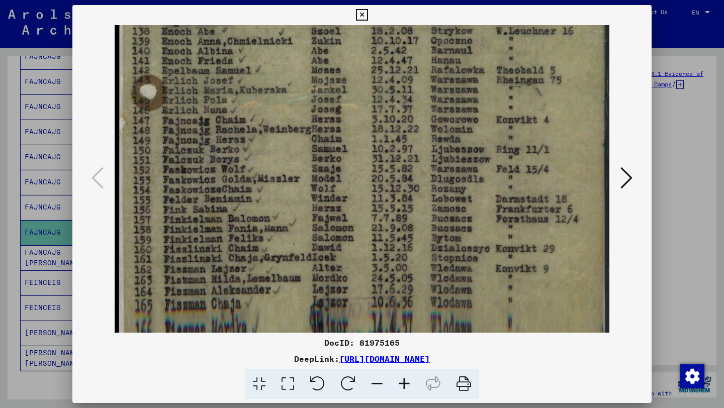
drag, startPoint x: 286, startPoint y: 265, endPoint x: 334, endPoint y: 182, distance: 95.2
click at [334, 182] on img at bounding box center [362, 56] width 494 height 760
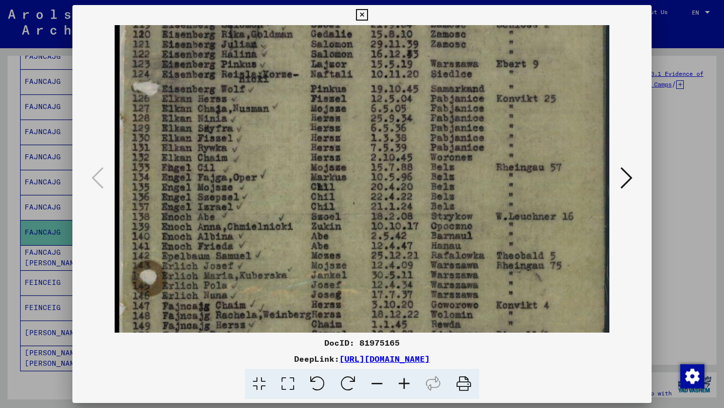
drag, startPoint x: 273, startPoint y: 176, endPoint x: 254, endPoint y: 362, distance: 186.8
click at [254, 362] on div "DocID: 81975165 DeepLink: https://collections.arolsen-archives.org/en/document/…" at bounding box center [361, 202] width 579 height 394
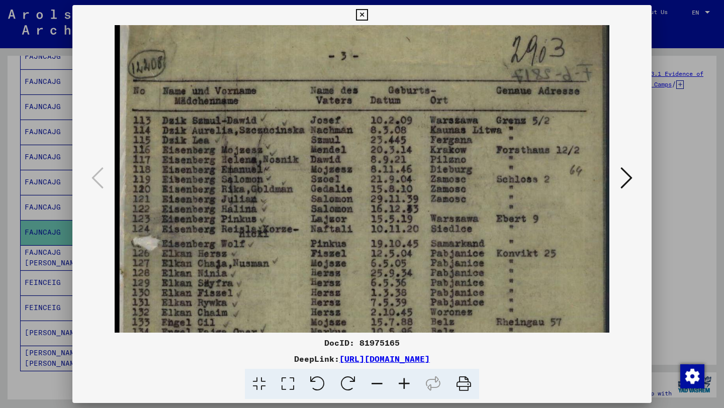
scroll to position [0, 0]
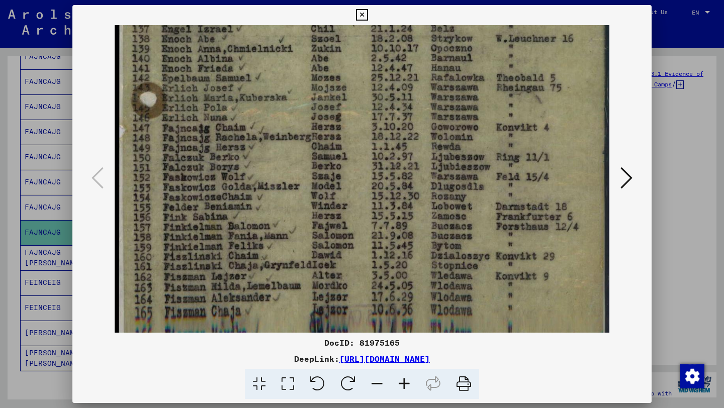
drag, startPoint x: 282, startPoint y: 139, endPoint x: 302, endPoint y: -25, distance: 165.5
click at [302, 0] on html "Search Browse archive Donate Newsletter Help Contact About Us Search Browse arc…" at bounding box center [362, 204] width 724 height 408
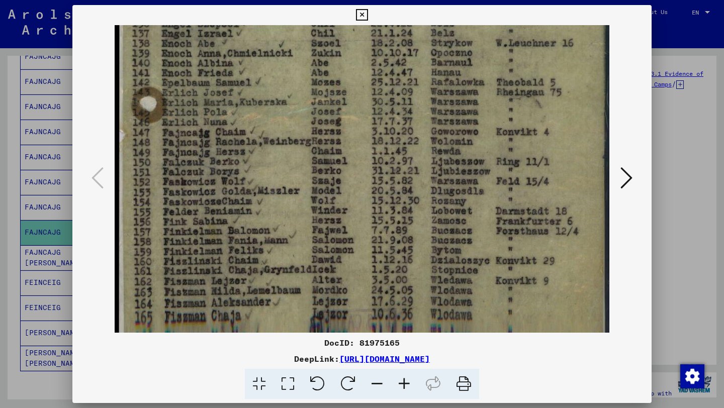
click at [250, 222] on img at bounding box center [362, 68] width 494 height 760
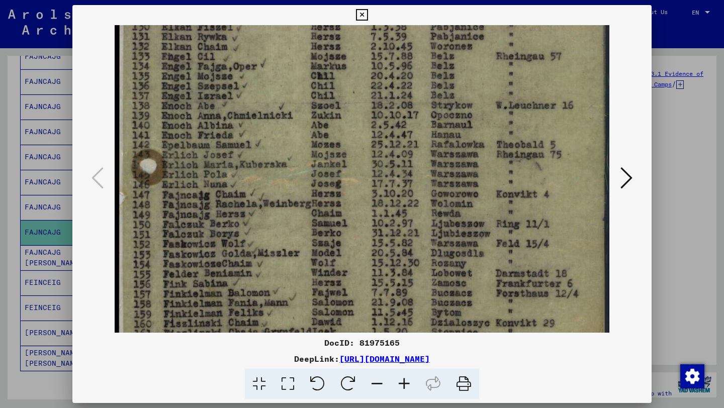
scroll to position [267, 0]
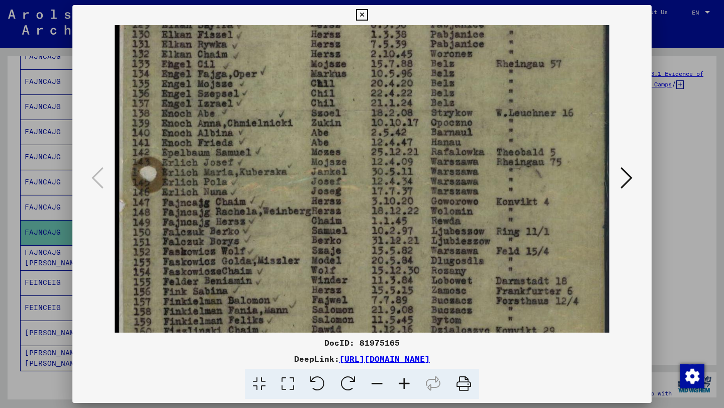
drag, startPoint x: 252, startPoint y: 181, endPoint x: 244, endPoint y: 251, distance: 70.3
click at [244, 251] on img at bounding box center [362, 138] width 494 height 760
click at [36, 247] on div at bounding box center [362, 204] width 724 height 408
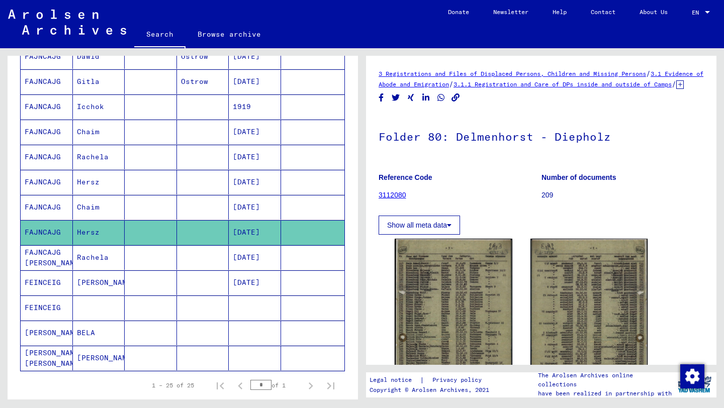
click at [46, 257] on mat-cell "FAJNCAJG WEINBERG" at bounding box center [47, 257] width 52 height 25
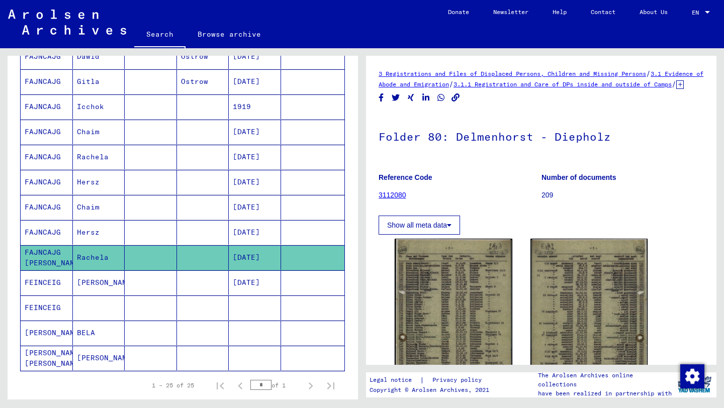
click at [68, 283] on mat-cell "FEINCEIG" at bounding box center [47, 282] width 52 height 25
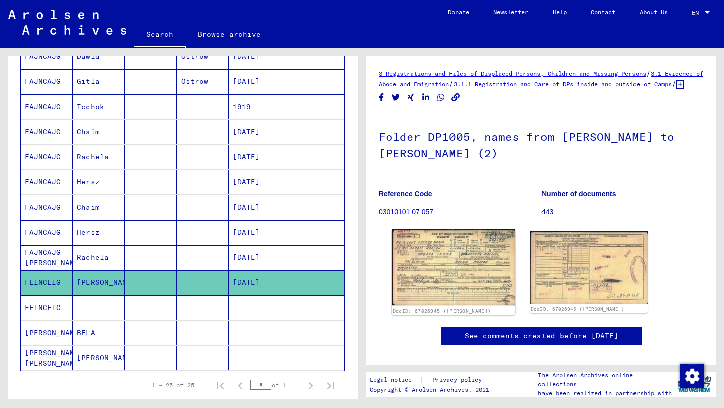
click at [417, 262] on img at bounding box center [452, 267] width 123 height 76
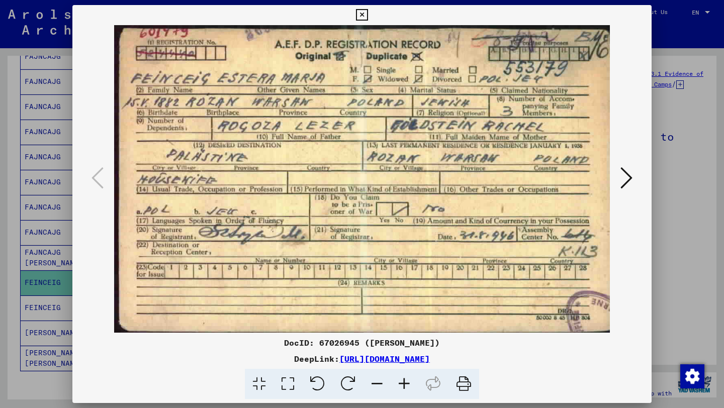
click at [12, 186] on div at bounding box center [362, 204] width 724 height 408
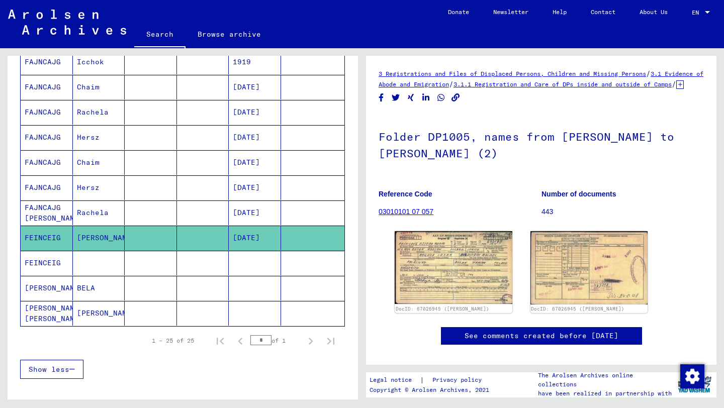
scroll to position [520, 0]
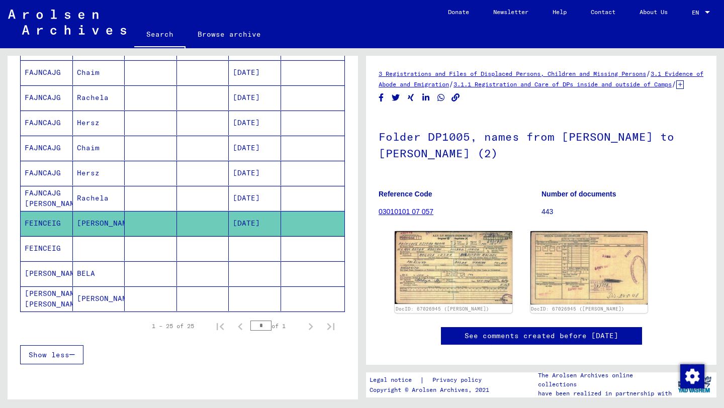
click at [46, 255] on mat-cell "FEINCEIG" at bounding box center [47, 248] width 52 height 25
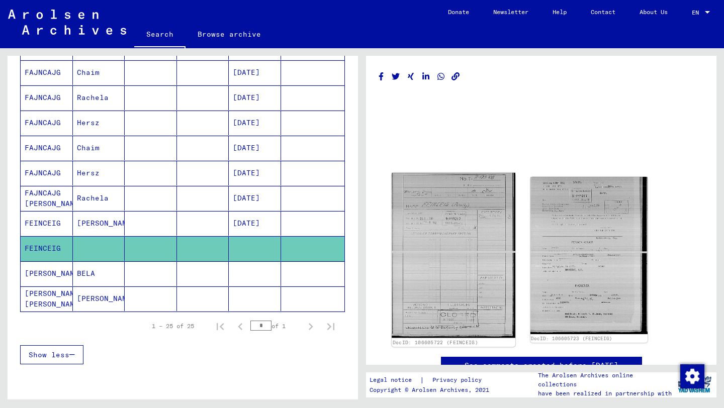
click at [473, 248] on img at bounding box center [452, 255] width 123 height 165
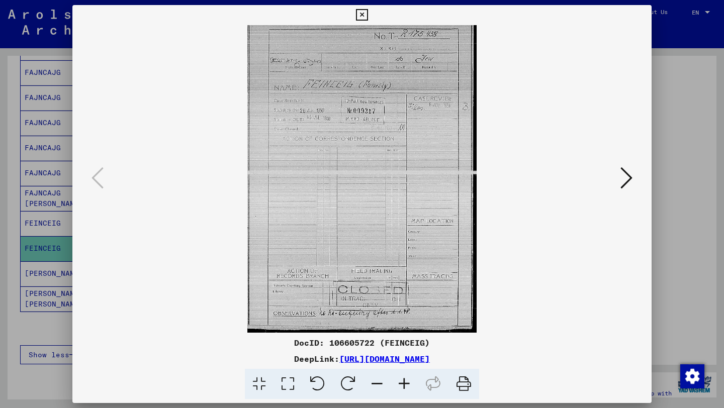
click at [398, 376] on icon at bounding box center [403, 384] width 27 height 31
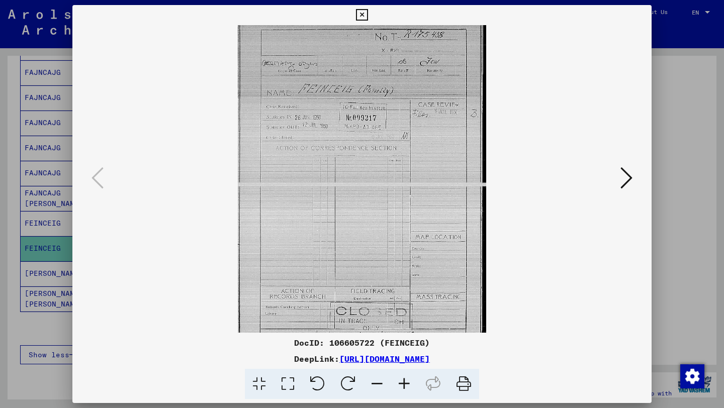
click at [398, 376] on icon at bounding box center [403, 384] width 27 height 31
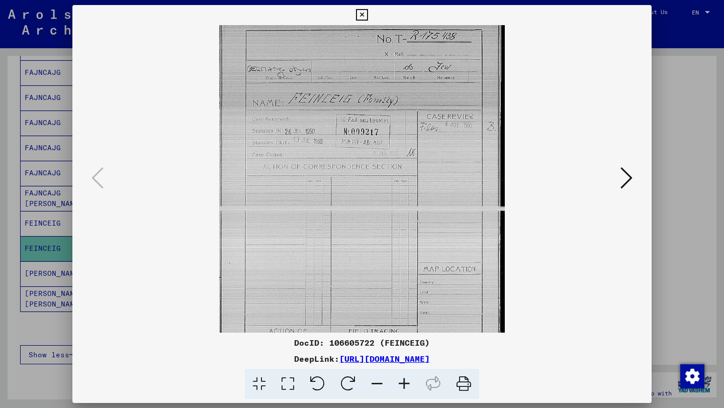
click at [398, 376] on icon at bounding box center [403, 384] width 27 height 31
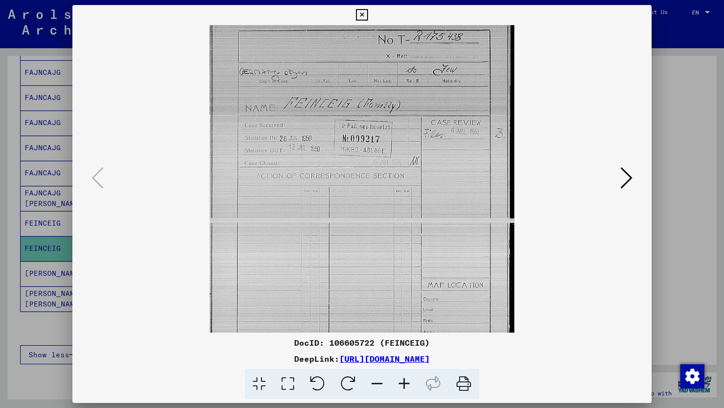
click at [398, 376] on icon at bounding box center [403, 384] width 27 height 31
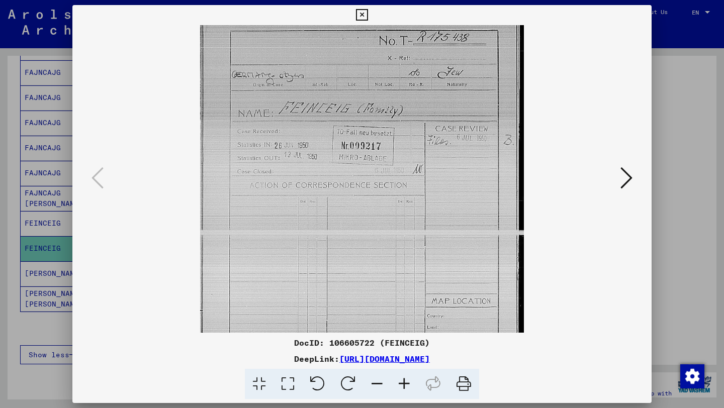
click at [398, 376] on icon at bounding box center [403, 384] width 27 height 31
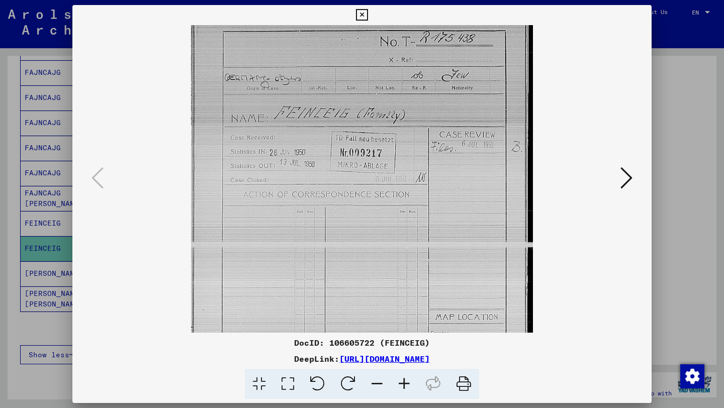
click at [398, 376] on icon at bounding box center [403, 384] width 27 height 31
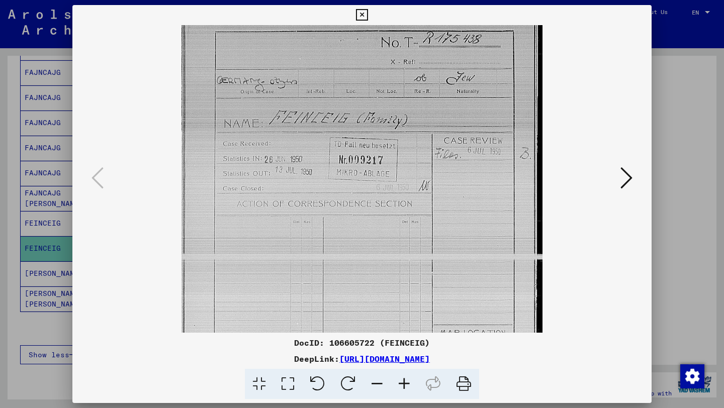
click at [398, 376] on icon at bounding box center [403, 384] width 27 height 31
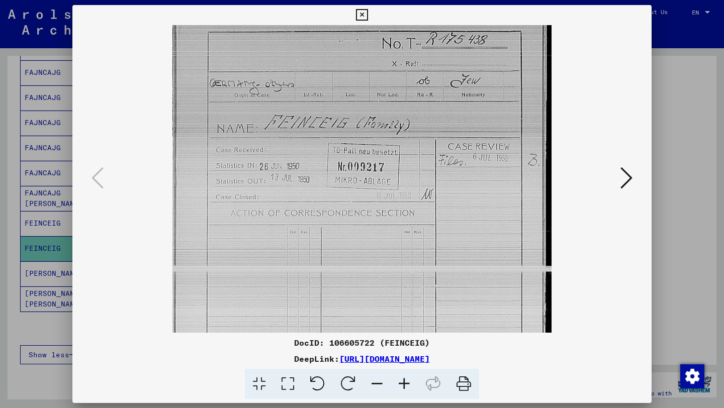
click at [398, 376] on icon at bounding box center [403, 384] width 27 height 31
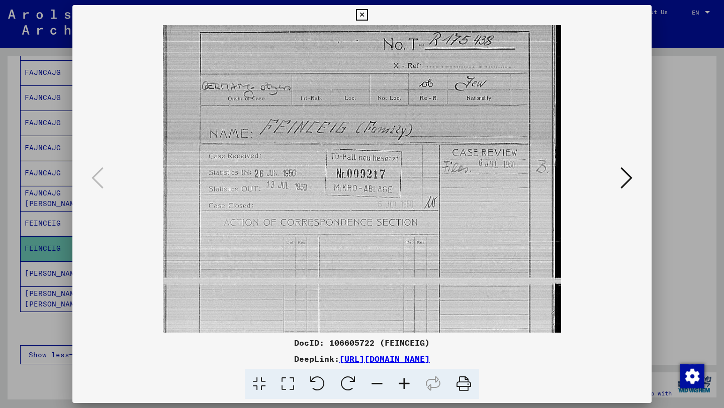
click at [398, 376] on icon at bounding box center [403, 384] width 27 height 31
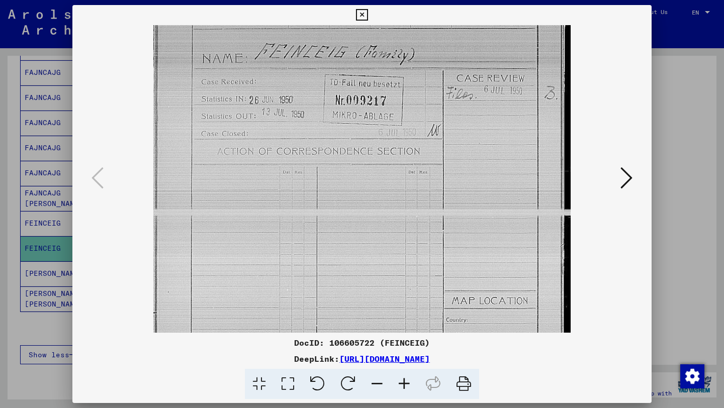
scroll to position [85, 0]
drag, startPoint x: 253, startPoint y: 203, endPoint x: 266, endPoint y: 119, distance: 85.8
click at [266, 119] on img at bounding box center [361, 219] width 417 height 559
click at [18, 188] on div at bounding box center [362, 204] width 724 height 408
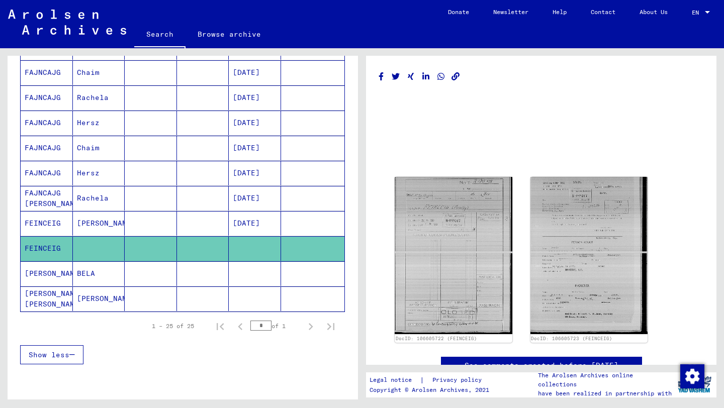
click at [47, 278] on mat-cell "FEINZEIG" at bounding box center [47, 273] width 52 height 25
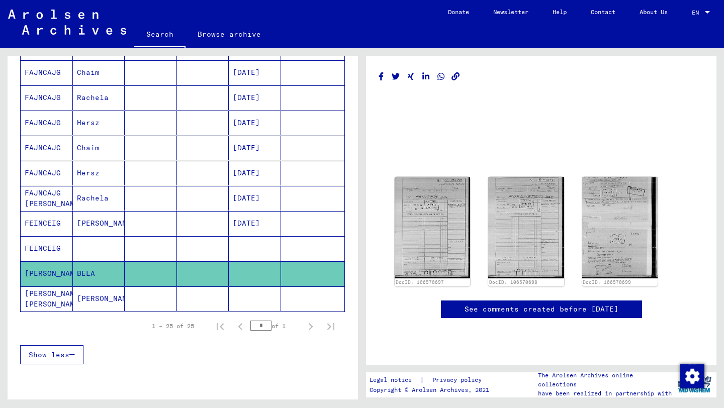
click at [56, 298] on mat-cell "FEINZEIG FEINZIG" at bounding box center [47, 298] width 52 height 25
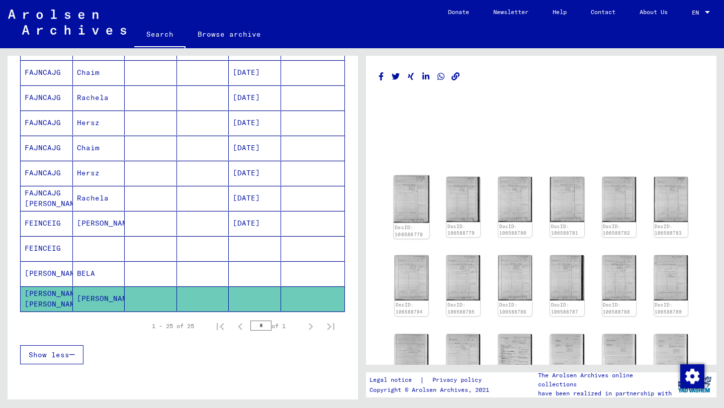
click at [403, 198] on img at bounding box center [411, 199] width 36 height 48
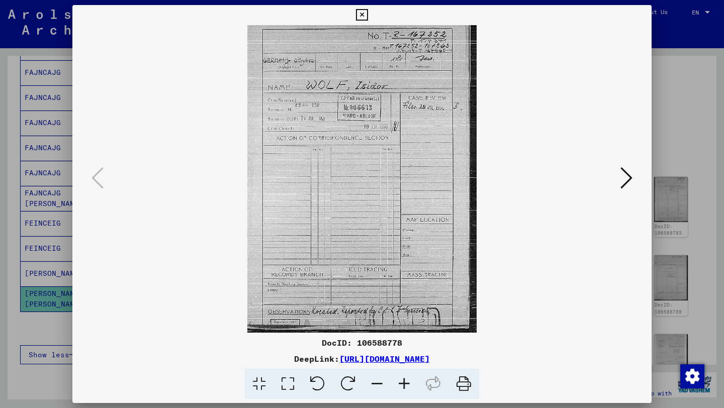
click at [629, 174] on icon at bounding box center [626, 178] width 12 height 24
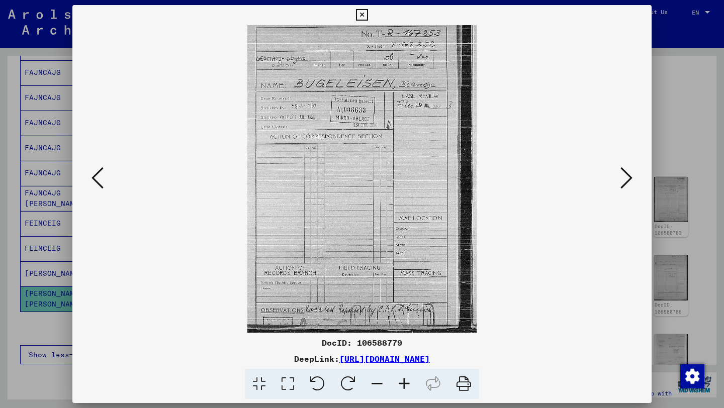
click at [629, 174] on icon at bounding box center [626, 178] width 12 height 24
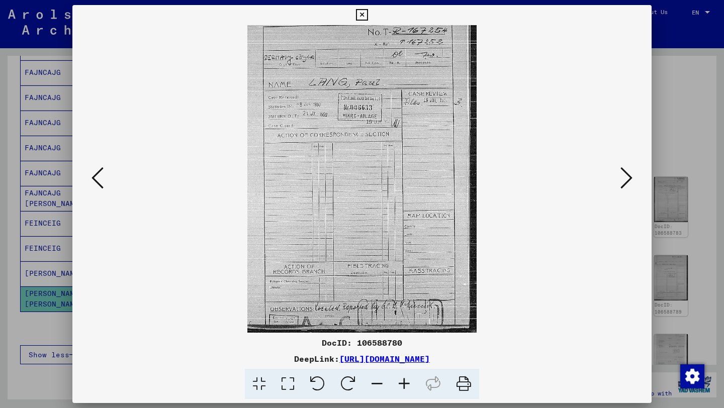
click at [629, 174] on icon at bounding box center [626, 178] width 12 height 24
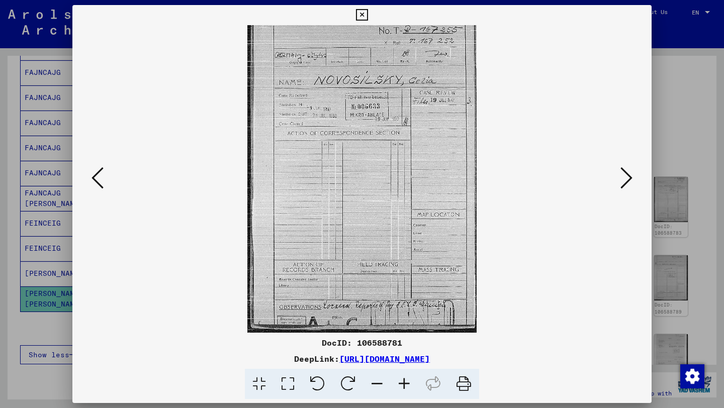
click at [629, 174] on icon at bounding box center [626, 178] width 12 height 24
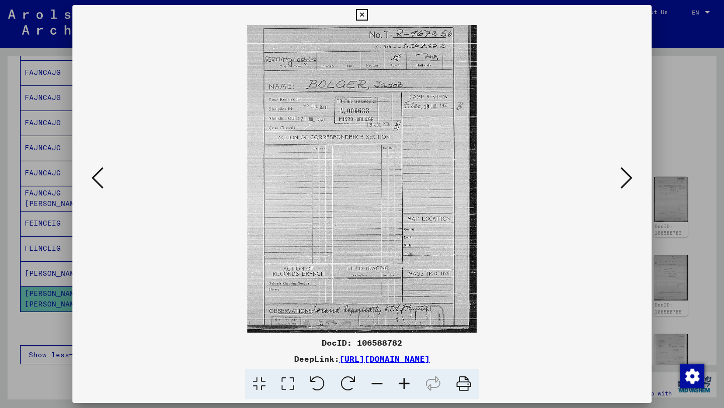
click at [629, 174] on icon at bounding box center [626, 178] width 12 height 24
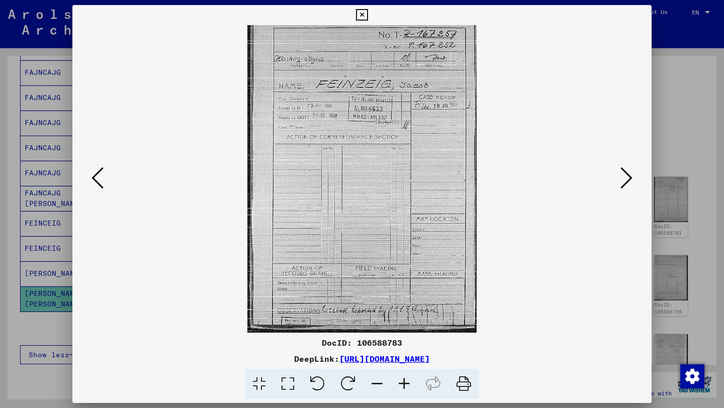
click at [629, 174] on icon at bounding box center [626, 178] width 12 height 24
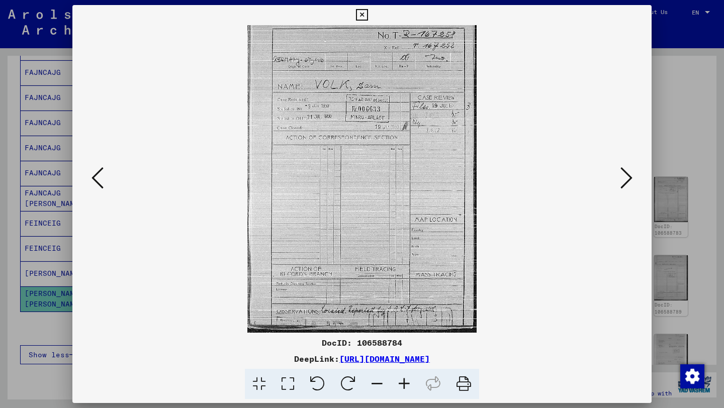
click at [106, 183] on button at bounding box center [97, 178] width 18 height 29
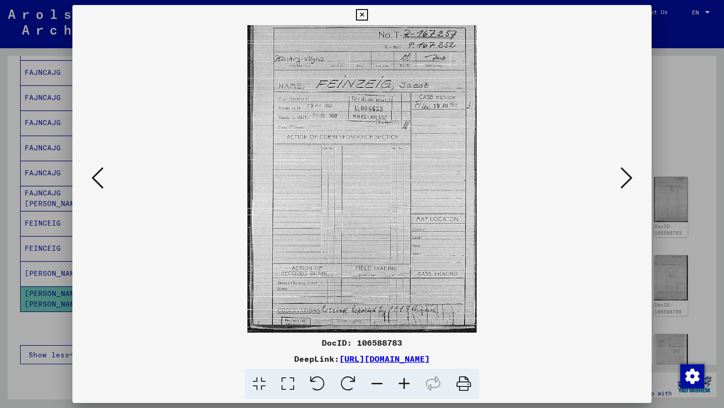
click at [623, 186] on icon at bounding box center [626, 178] width 12 height 24
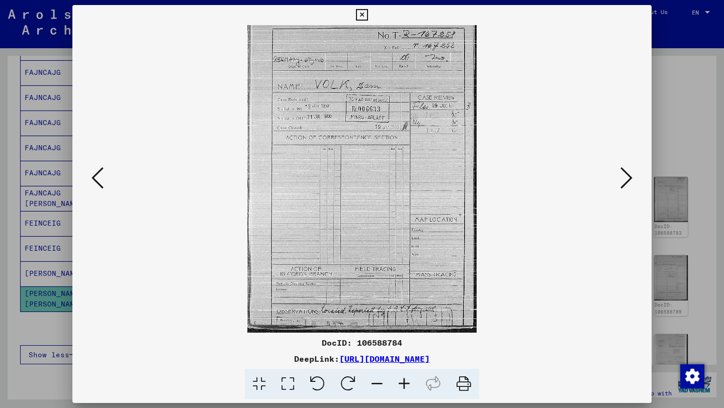
click at [623, 186] on icon at bounding box center [626, 178] width 12 height 24
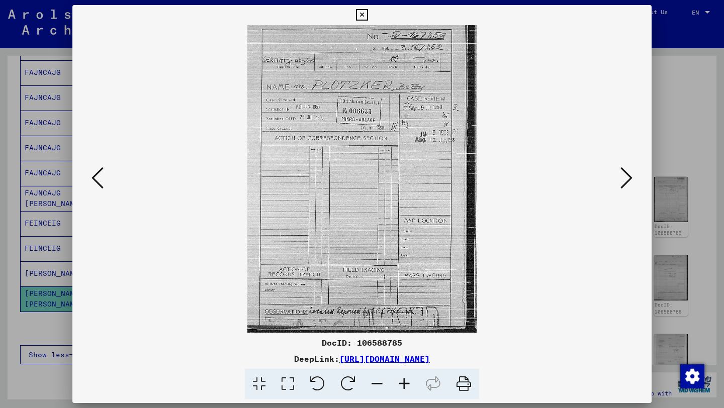
click at [623, 186] on icon at bounding box center [626, 178] width 12 height 24
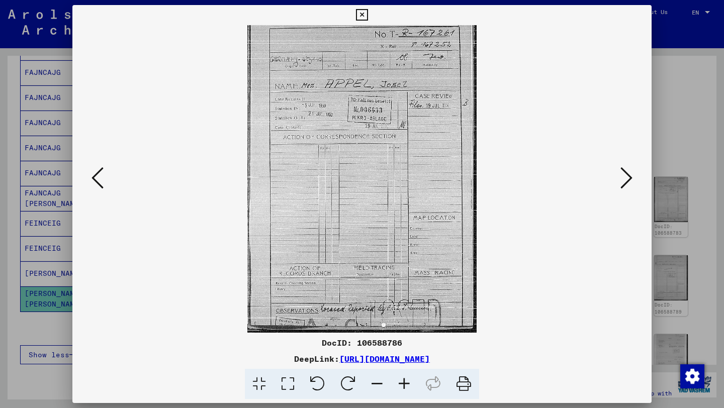
click at [623, 186] on icon at bounding box center [626, 178] width 12 height 24
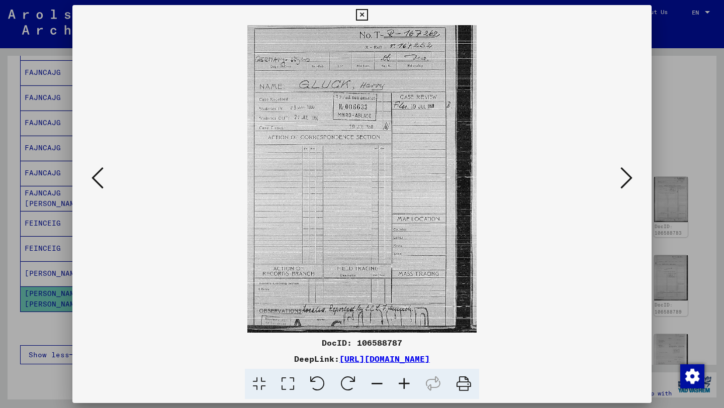
click at [623, 186] on icon at bounding box center [626, 178] width 12 height 24
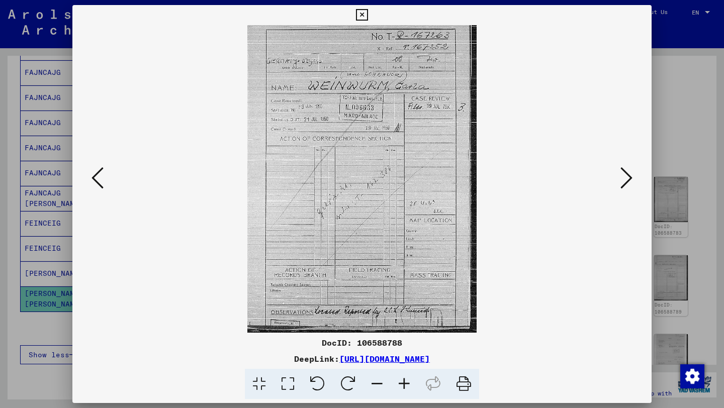
click at [623, 186] on icon at bounding box center [626, 178] width 12 height 24
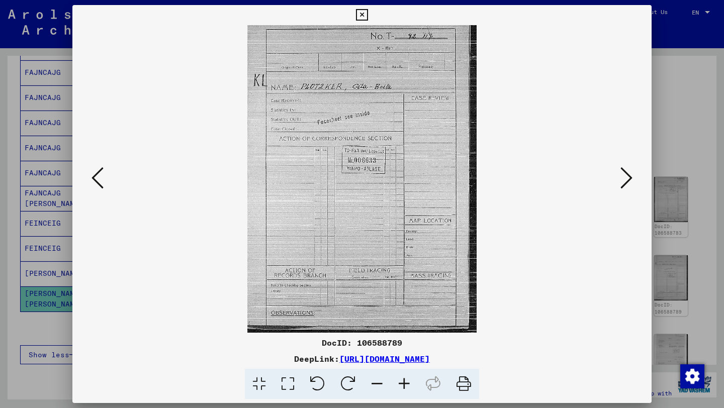
click at [623, 186] on icon at bounding box center [626, 178] width 12 height 24
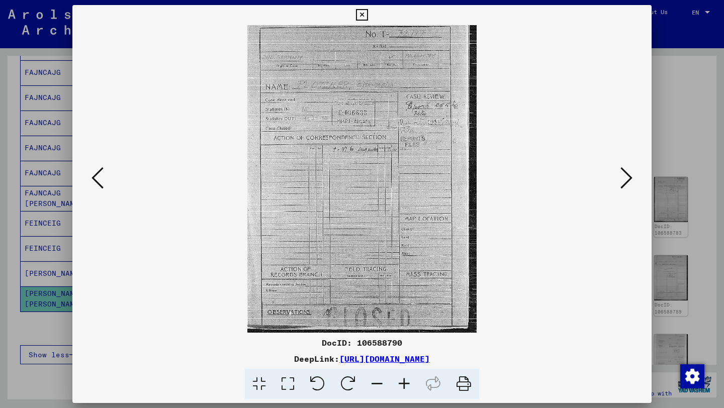
click at [623, 186] on icon at bounding box center [626, 178] width 12 height 24
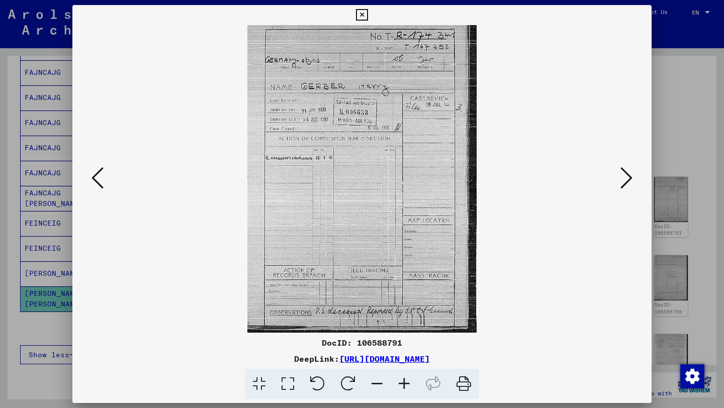
click at [623, 186] on icon at bounding box center [626, 178] width 12 height 24
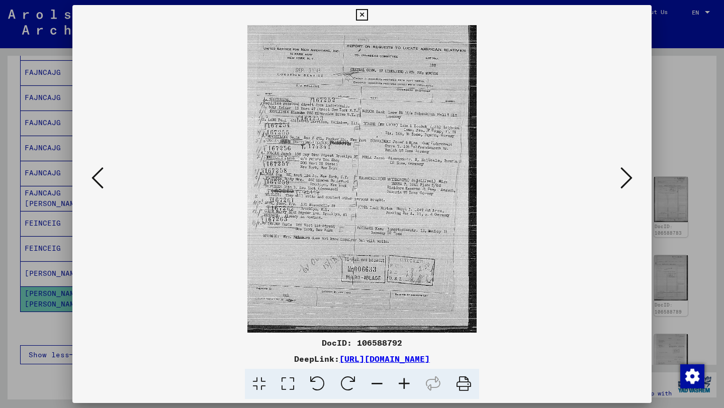
click at [623, 186] on icon at bounding box center [626, 178] width 12 height 24
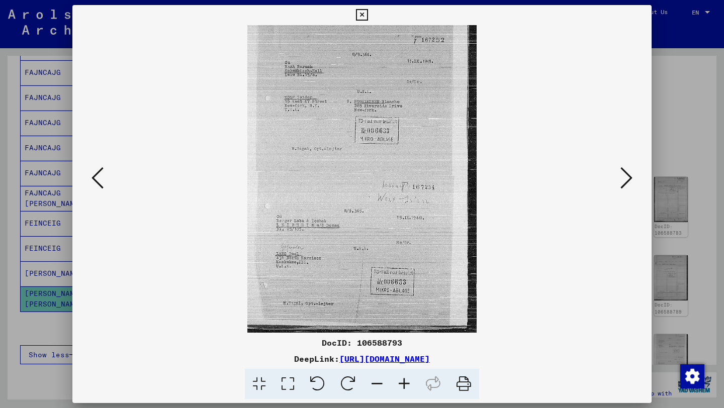
click at [623, 186] on icon at bounding box center [626, 178] width 12 height 24
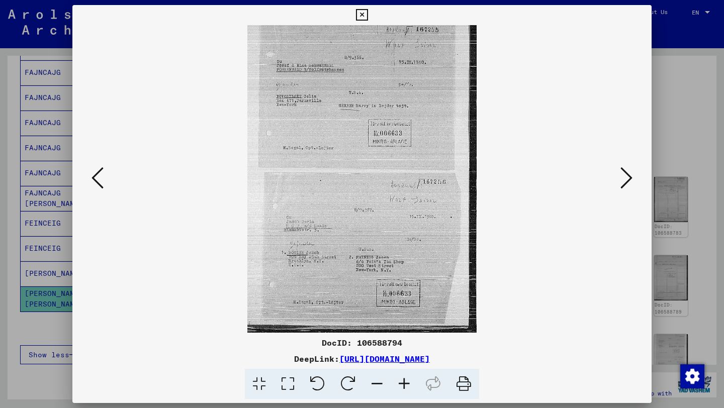
click at [623, 186] on icon at bounding box center [626, 178] width 12 height 24
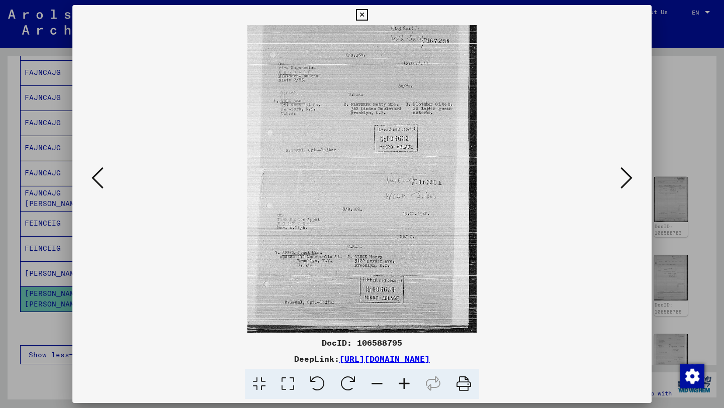
click at [623, 186] on icon at bounding box center [626, 178] width 12 height 24
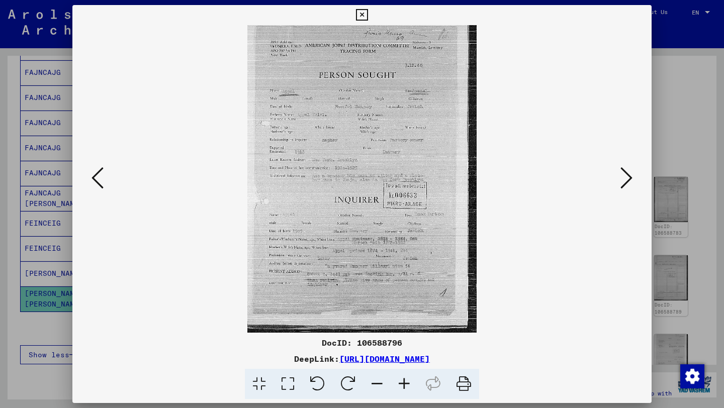
click at [623, 186] on icon at bounding box center [626, 178] width 12 height 24
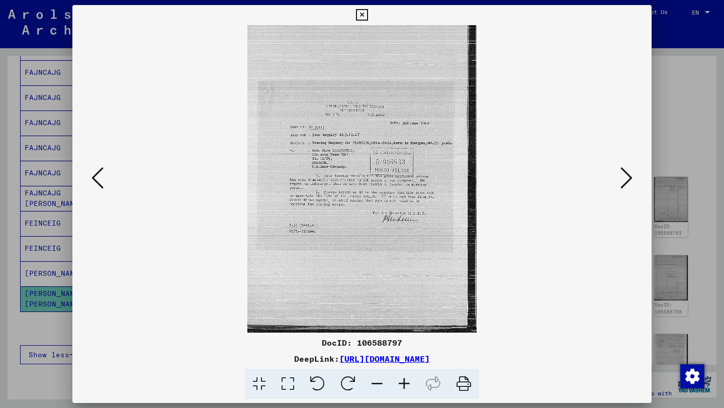
click at [623, 186] on icon at bounding box center [626, 178] width 12 height 24
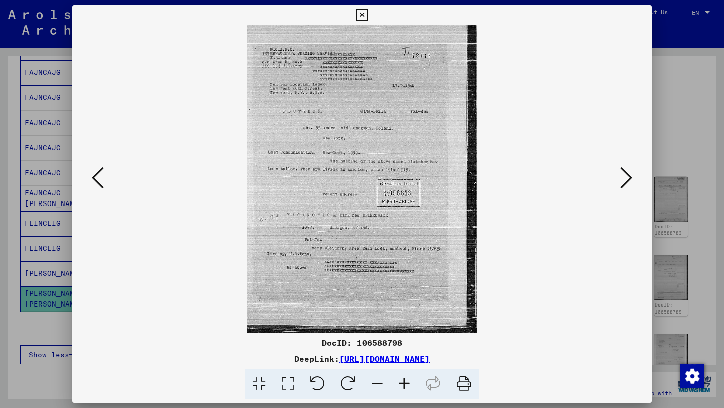
click at [623, 186] on icon at bounding box center [626, 178] width 12 height 24
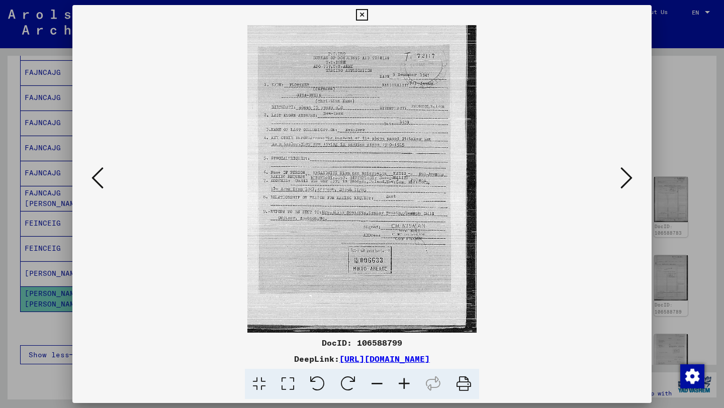
click at [623, 186] on icon at bounding box center [626, 178] width 12 height 24
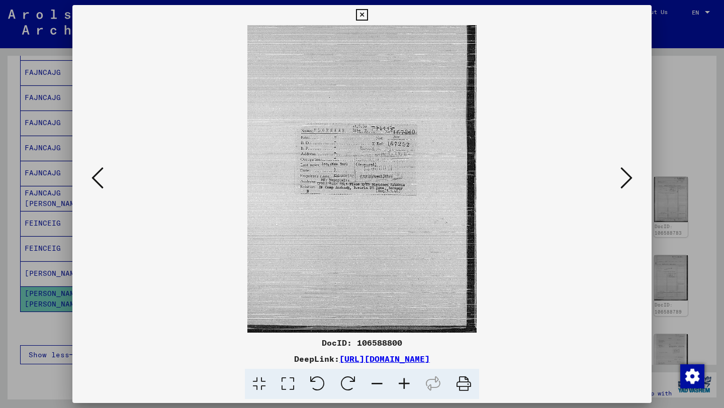
click at [623, 186] on icon at bounding box center [626, 178] width 12 height 24
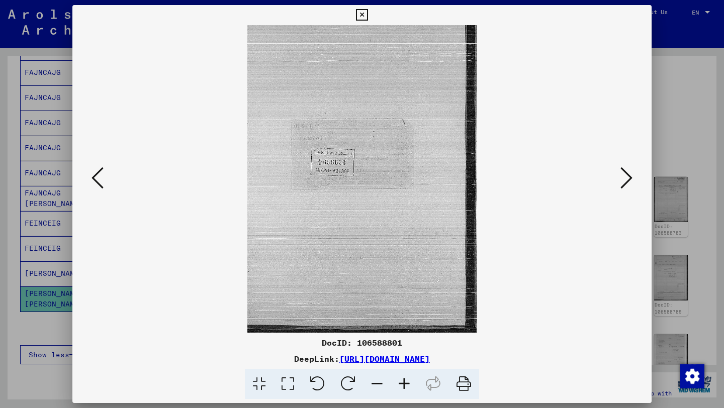
click at [623, 186] on icon at bounding box center [626, 178] width 12 height 24
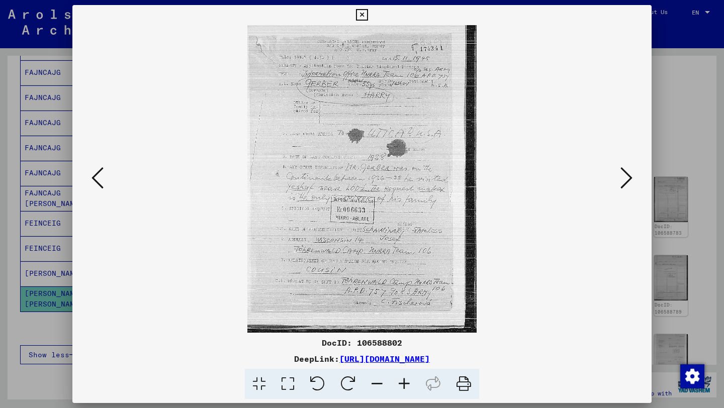
click at [623, 186] on icon at bounding box center [626, 178] width 12 height 24
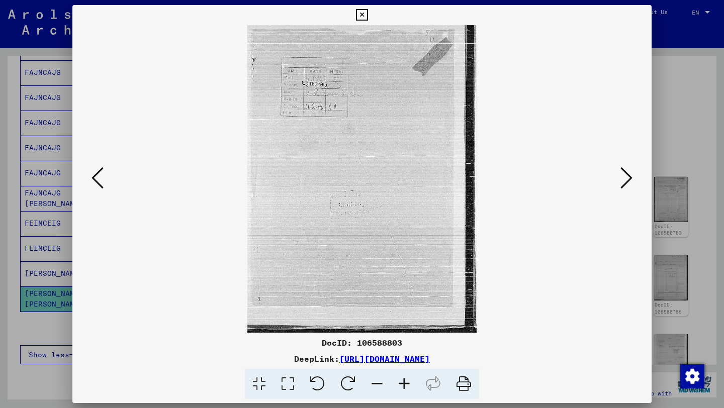
click at [623, 186] on icon at bounding box center [626, 178] width 12 height 24
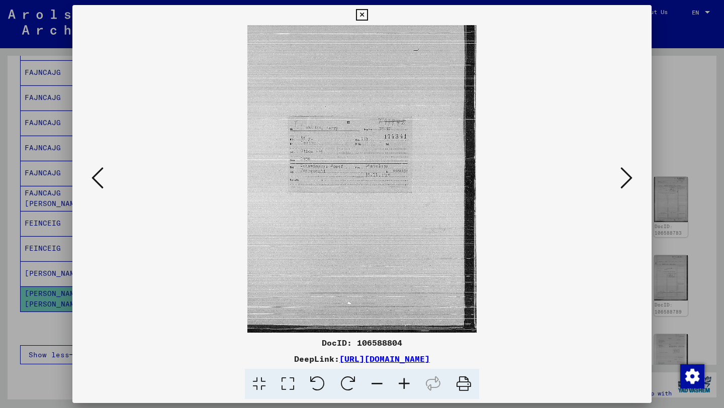
click at [0, 196] on div at bounding box center [362, 204] width 724 height 408
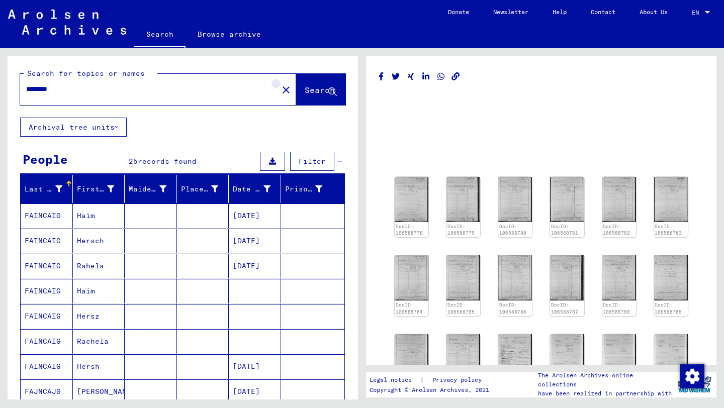
click at [280, 88] on mat-icon "close" at bounding box center [286, 90] width 12 height 12
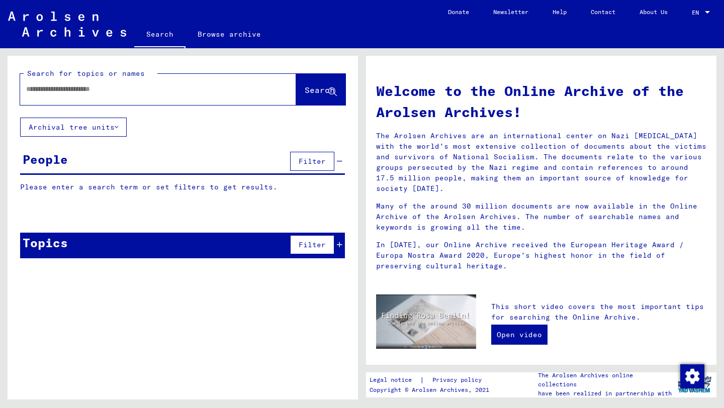
click at [198, 88] on input "text" at bounding box center [146, 89] width 240 height 11
paste input "**********"
click at [313, 85] on span "Search" at bounding box center [319, 90] width 30 height 10
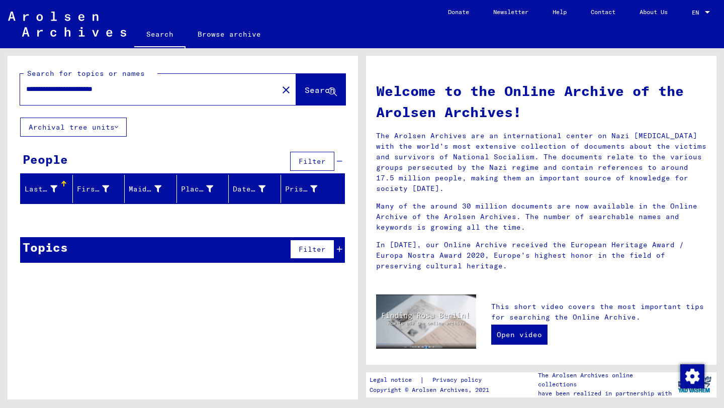
drag, startPoint x: 99, startPoint y: 91, endPoint x: 0, endPoint y: 91, distance: 99.5
click at [0, 91] on div "**********" at bounding box center [181, 223] width 362 height 351
type input "********"
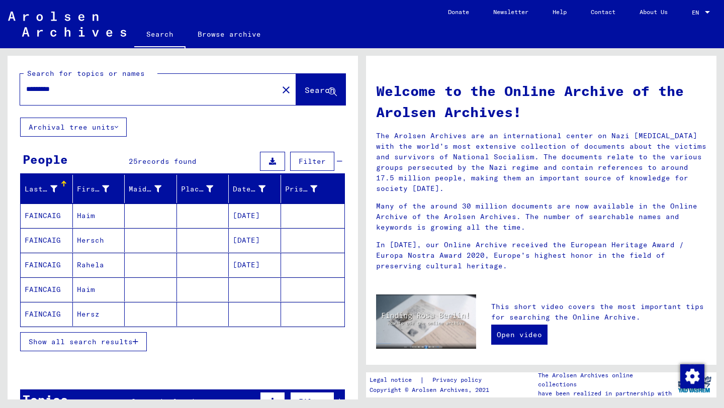
click at [105, 342] on span "Show all search results" at bounding box center [81, 341] width 104 height 9
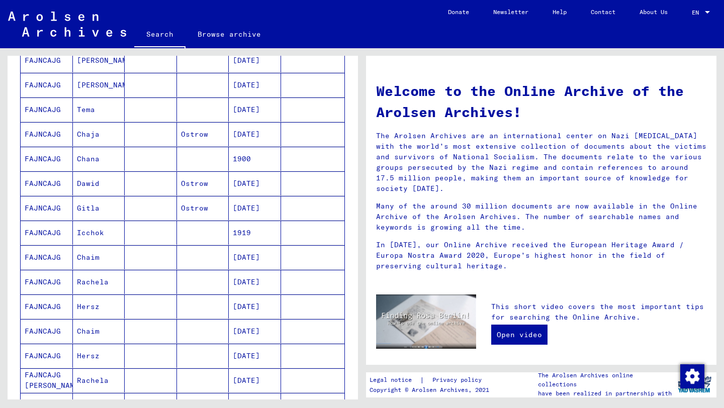
scroll to position [330, 0]
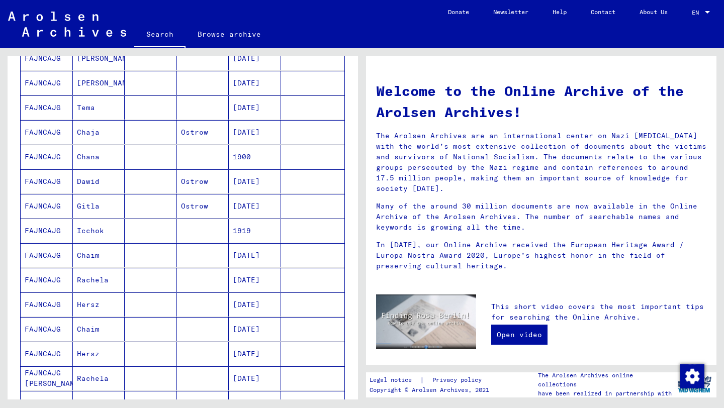
click at [64, 158] on mat-cell "FAJNCAJG" at bounding box center [47, 157] width 52 height 24
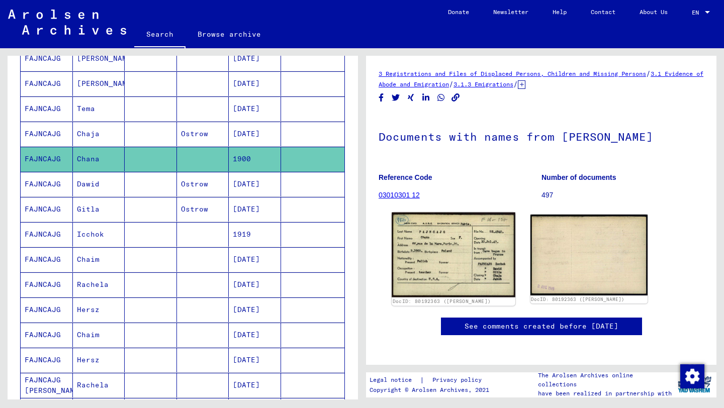
click at [472, 250] on img at bounding box center [452, 255] width 123 height 85
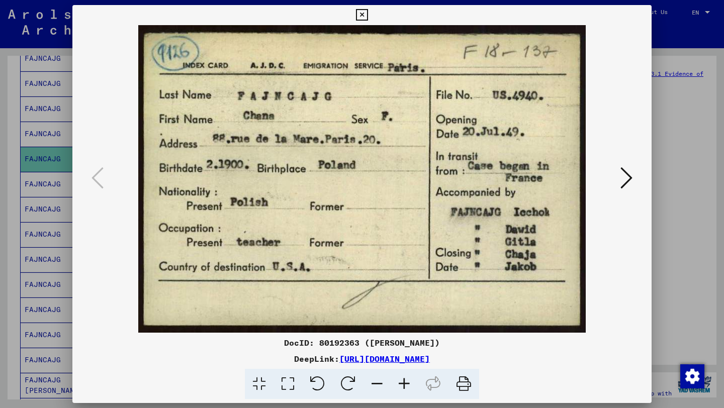
click at [629, 178] on icon at bounding box center [626, 178] width 12 height 24
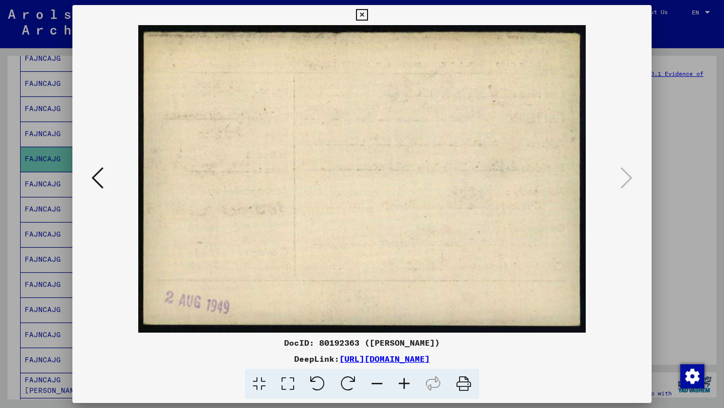
click at [92, 184] on icon at bounding box center [97, 178] width 12 height 24
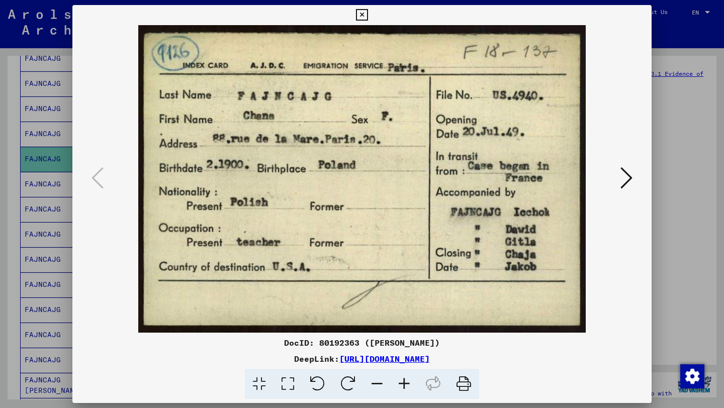
click at [0, 204] on div at bounding box center [362, 204] width 724 height 408
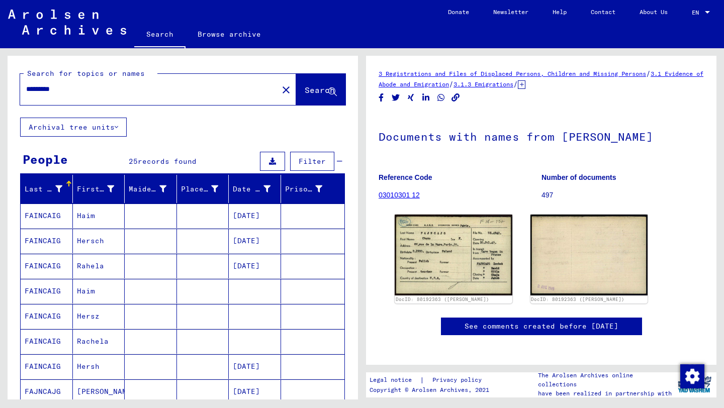
click at [79, 92] on input "********" at bounding box center [149, 89] width 246 height 11
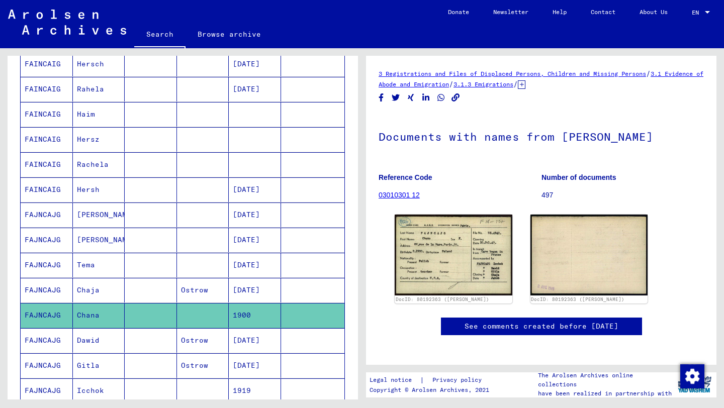
scroll to position [182, 0]
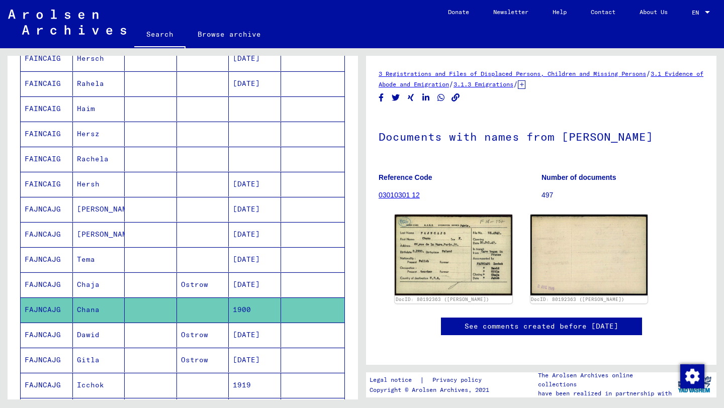
click at [50, 212] on mat-cell "FAJNCAJG" at bounding box center [47, 209] width 52 height 25
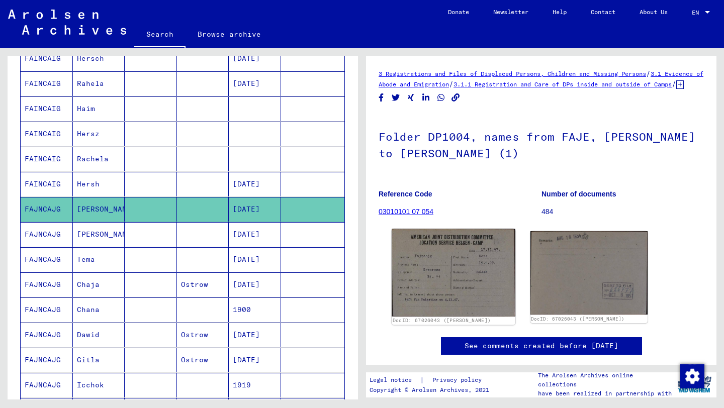
click at [459, 303] on img at bounding box center [452, 272] width 123 height 87
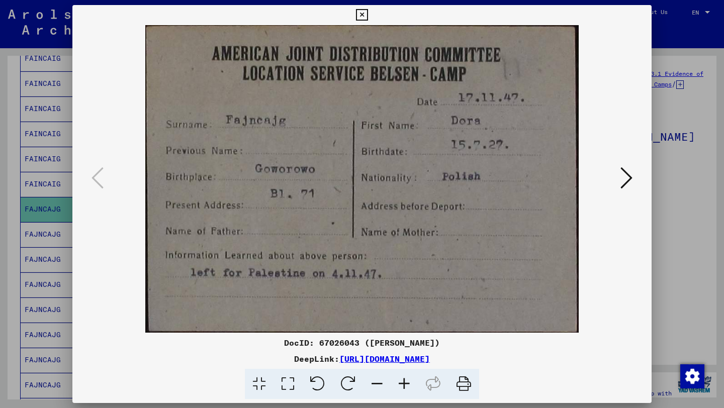
click at [6, 256] on div at bounding box center [362, 204] width 724 height 408
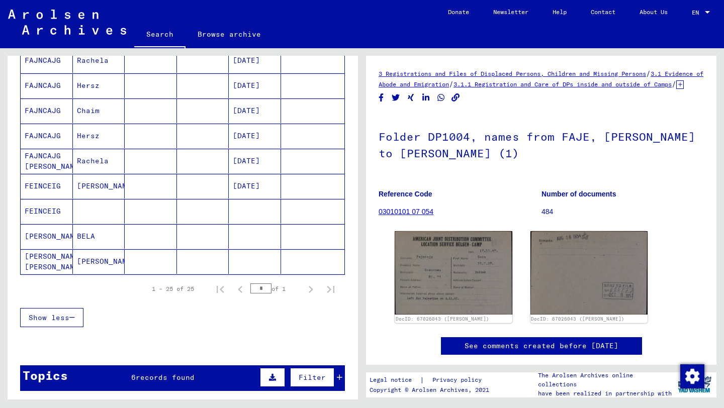
scroll to position [560, 0]
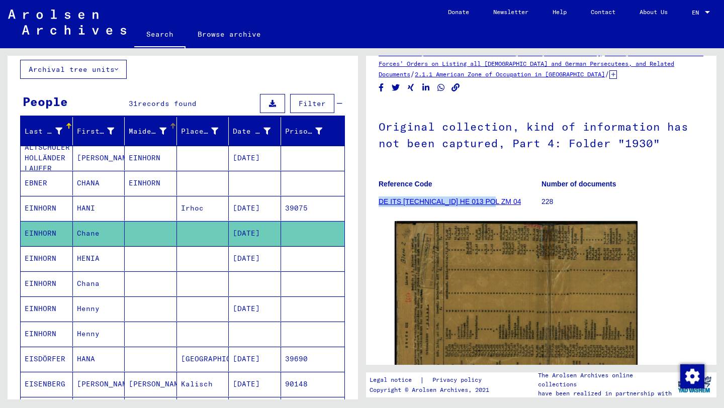
scroll to position [58, 0]
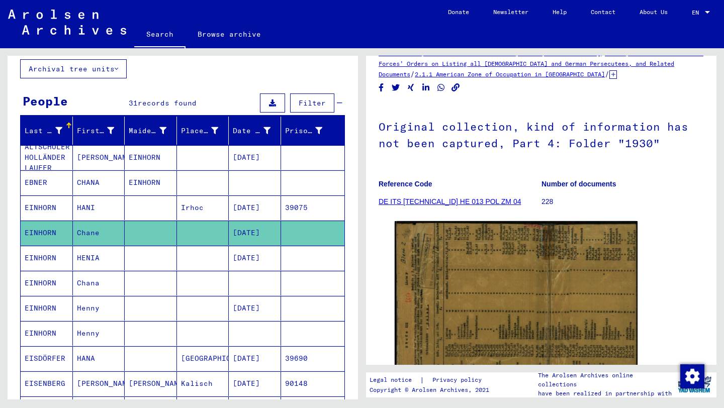
click at [48, 332] on mat-cell "EINHORN" at bounding box center [47, 333] width 52 height 25
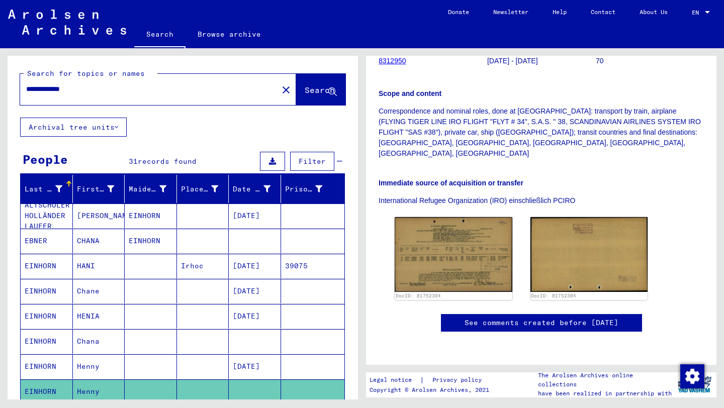
click at [91, 87] on input "**********" at bounding box center [149, 89] width 246 height 11
click at [92, 87] on input "**********" at bounding box center [149, 89] width 246 height 11
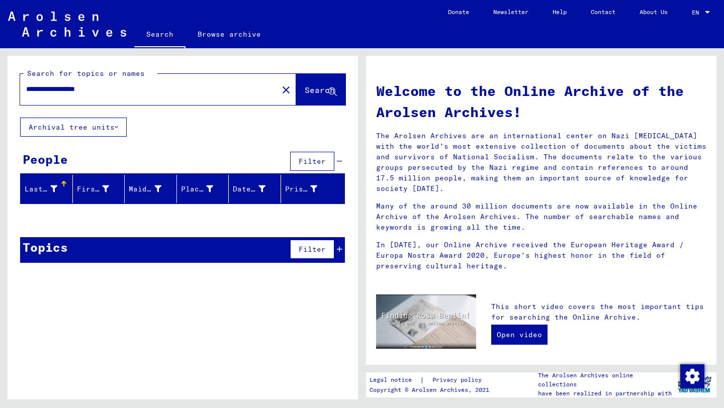
click at [100, 87] on input "**********" at bounding box center [146, 89] width 240 height 11
click at [317, 82] on button "Search" at bounding box center [320, 89] width 49 height 31
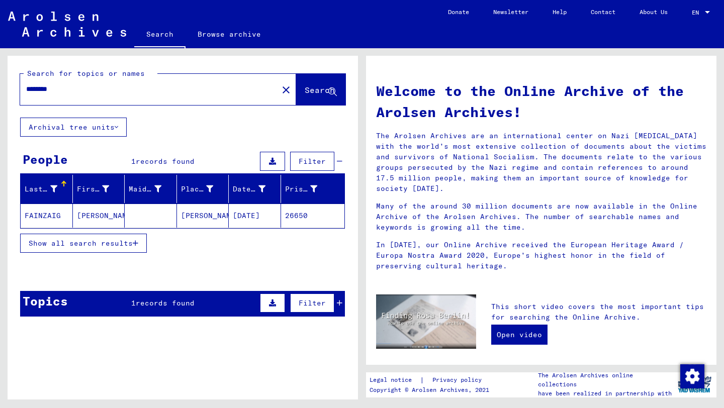
click at [87, 240] on span "Show all search results" at bounding box center [81, 243] width 104 height 9
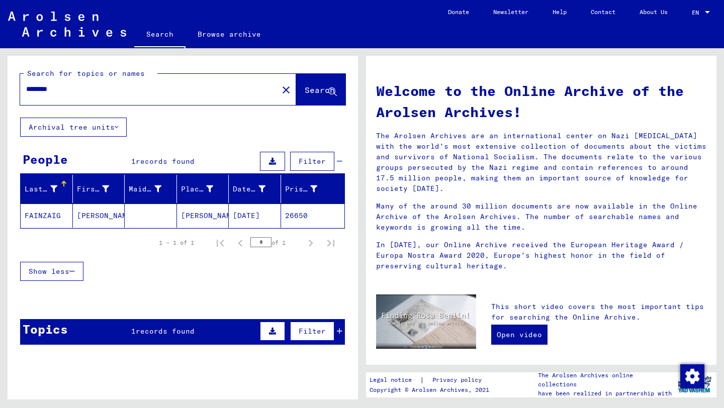
click at [54, 214] on mat-cell "FAINZAIG" at bounding box center [47, 215] width 52 height 24
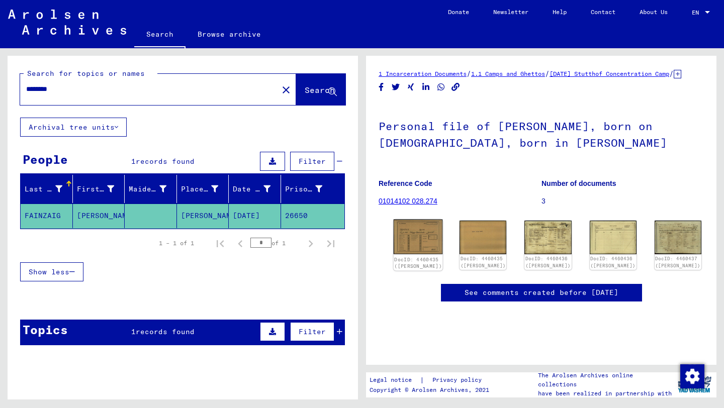
click at [406, 249] on img at bounding box center [417, 237] width 49 height 35
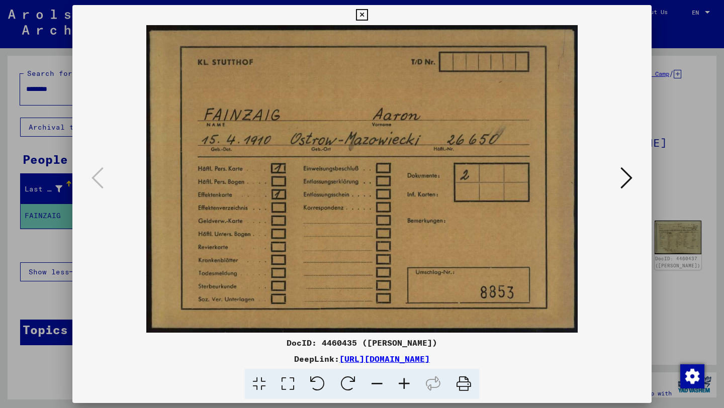
click at [622, 178] on icon at bounding box center [626, 178] width 12 height 24
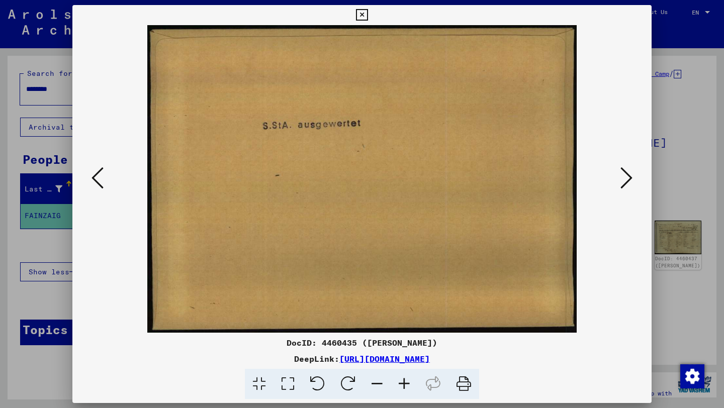
click at [622, 178] on icon at bounding box center [626, 178] width 12 height 24
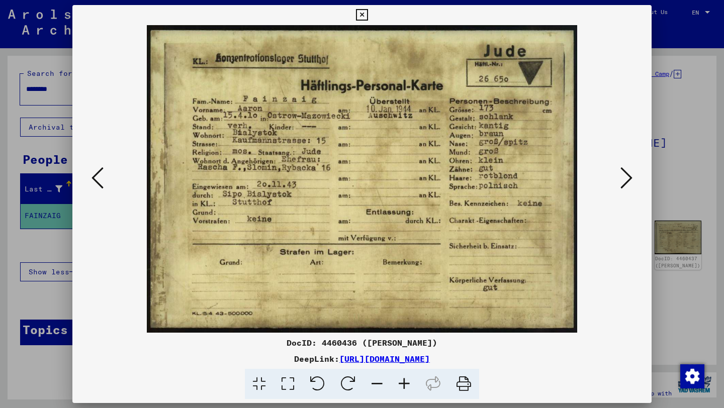
click at [620, 173] on button at bounding box center [626, 178] width 18 height 29
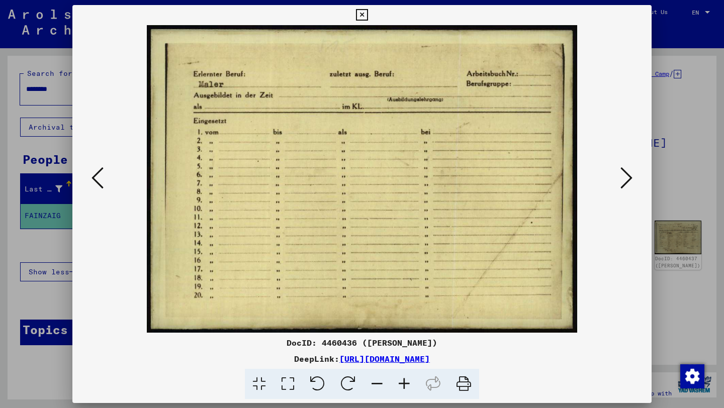
click at [620, 174] on icon at bounding box center [626, 178] width 12 height 24
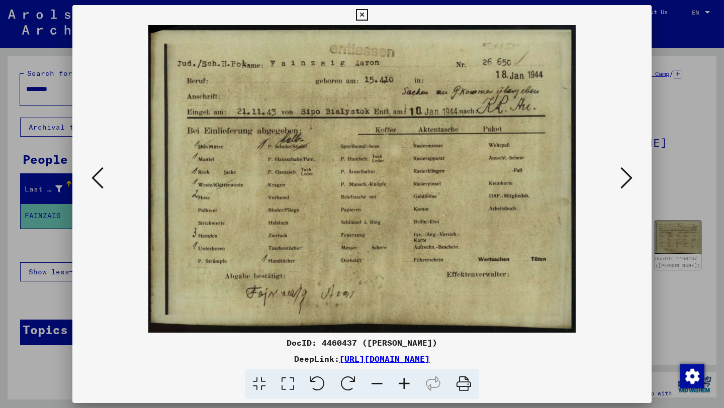
click at [620, 174] on icon at bounding box center [626, 178] width 12 height 24
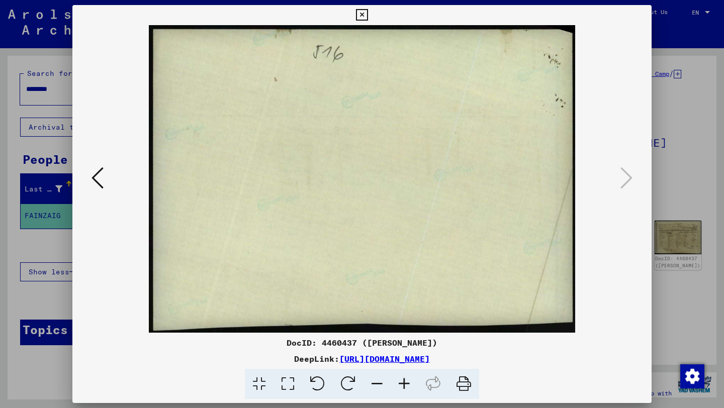
click at [0, 167] on div at bounding box center [362, 204] width 724 height 408
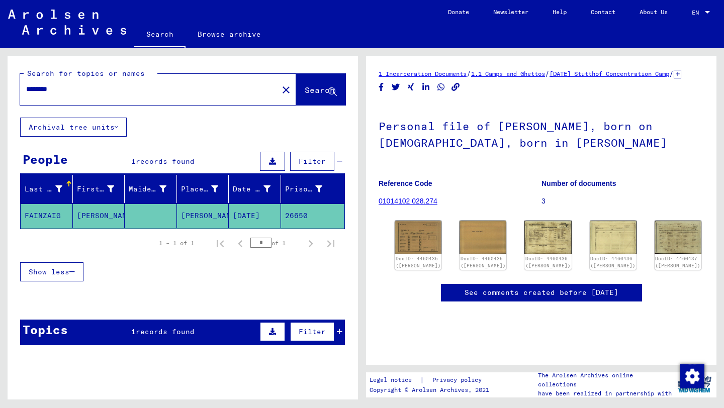
scroll to position [32, 0]
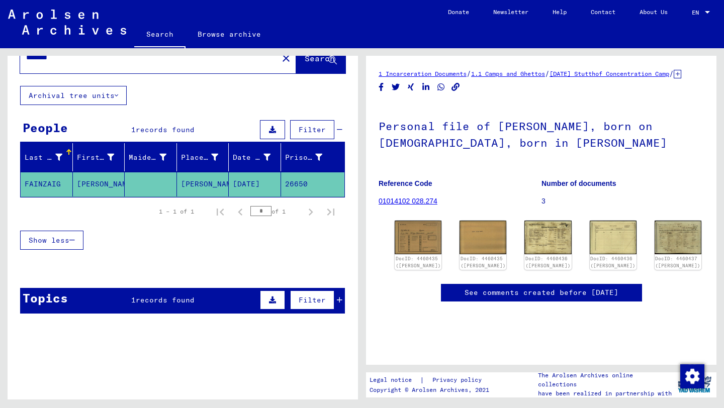
click at [338, 299] on icon at bounding box center [340, 299] width 6 height 7
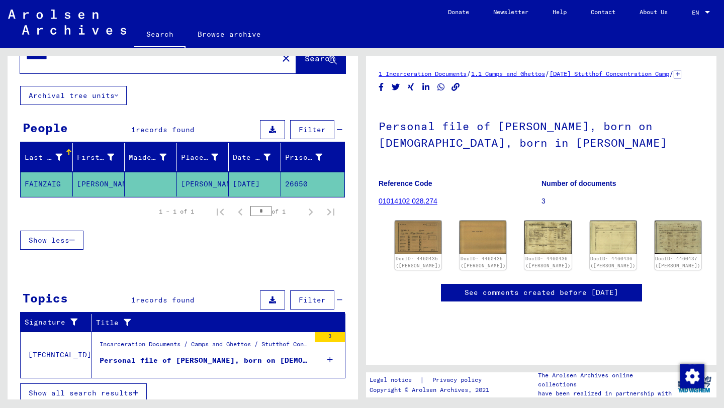
scroll to position [40, 0]
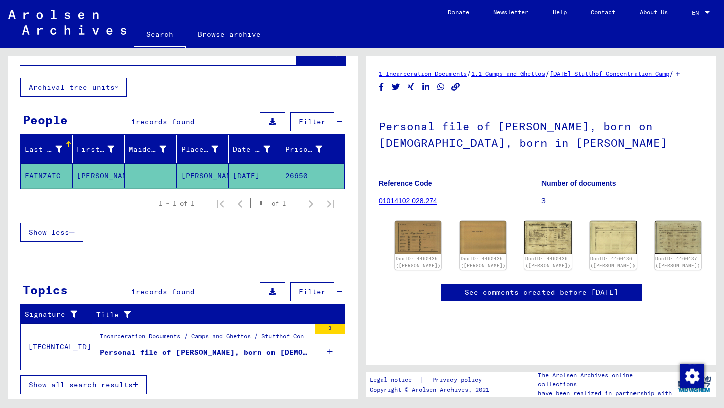
click at [244, 352] on div "Personal file of [PERSON_NAME], born on [DEMOGRAPHIC_DATA], born in [PERSON_NAM…" at bounding box center [204, 352] width 210 height 11
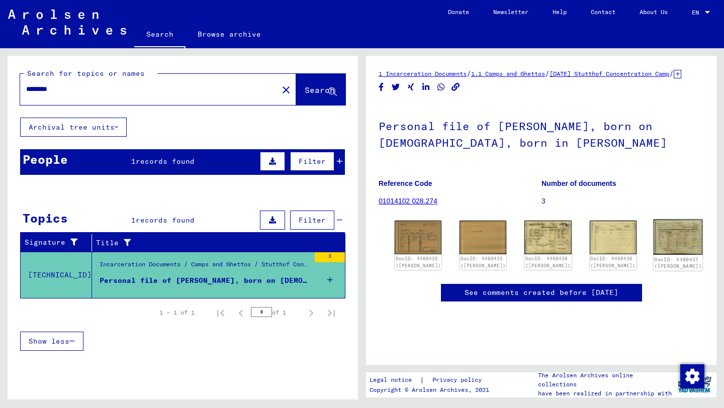
click at [653, 255] on div "DocID: 4460437 ([PERSON_NAME])" at bounding box center [677, 263] width 49 height 16
click at [653, 241] on img at bounding box center [677, 237] width 49 height 35
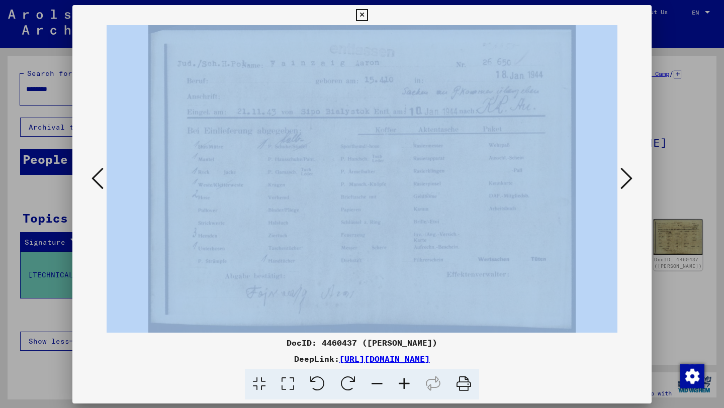
click at [613, 241] on div at bounding box center [361, 179] width 579 height 308
click at [239, 211] on img at bounding box center [362, 179] width 511 height 308
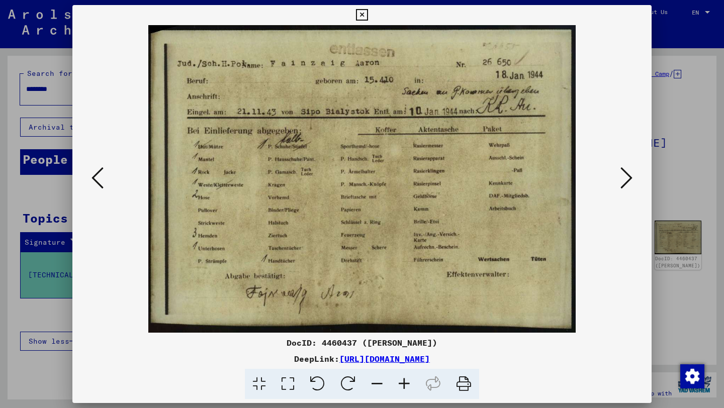
click at [0, 199] on div at bounding box center [362, 204] width 724 height 408
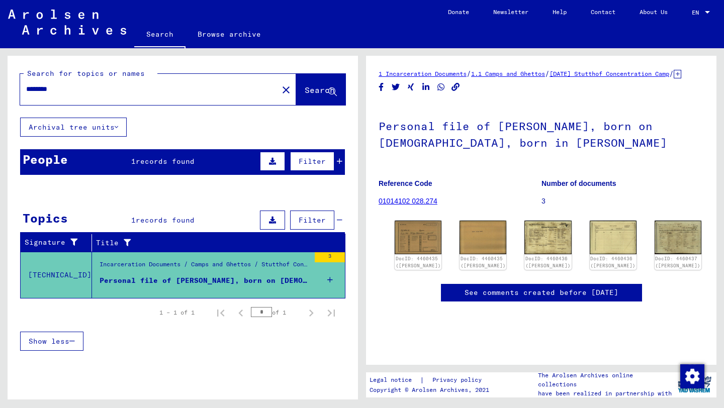
click at [89, 90] on input "********" at bounding box center [149, 89] width 246 height 11
type input "*"
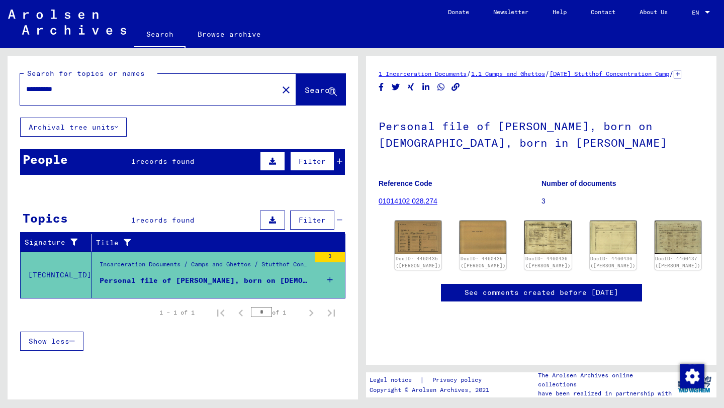
type input "**********"
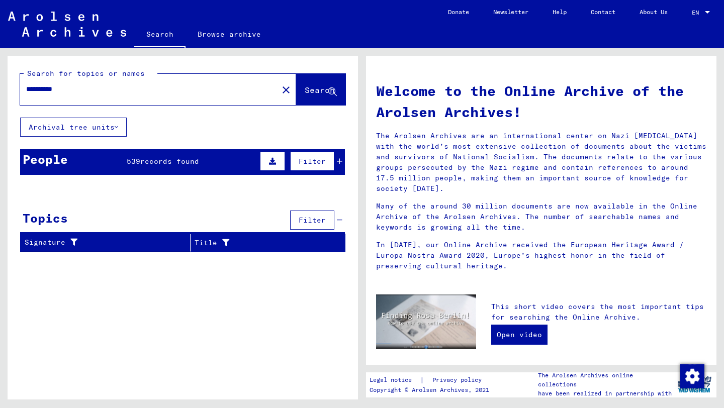
click at [111, 155] on div "People 539 records found Filter" at bounding box center [182, 162] width 325 height 26
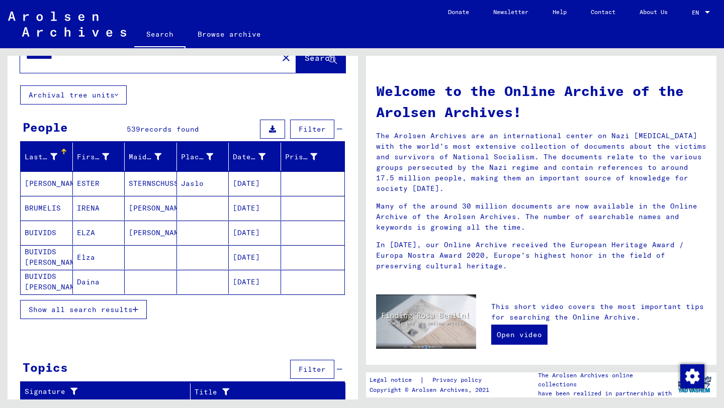
scroll to position [34, 0]
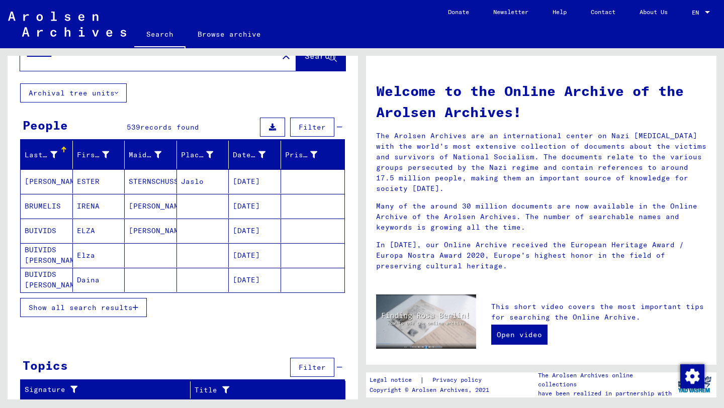
click at [126, 316] on button "Show all search results" at bounding box center [83, 307] width 127 height 19
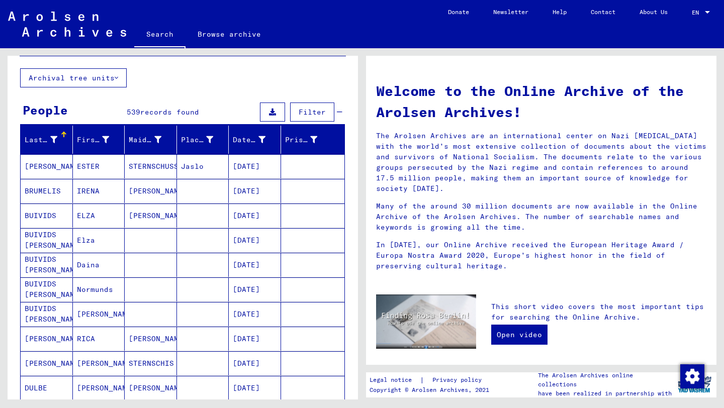
scroll to position [16, 0]
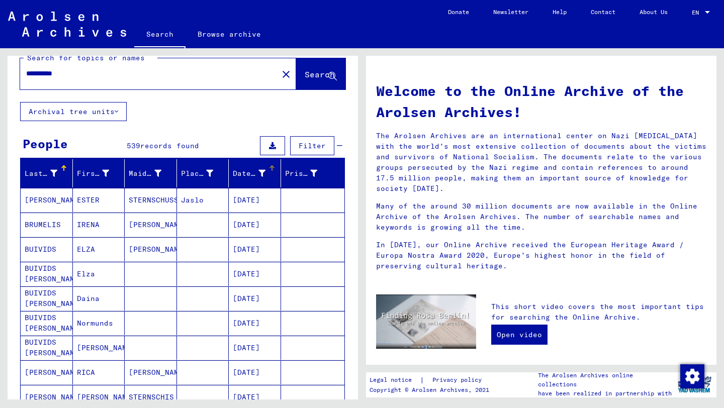
click at [261, 167] on div "Date of Birth" at bounding box center [257, 173] width 48 height 16
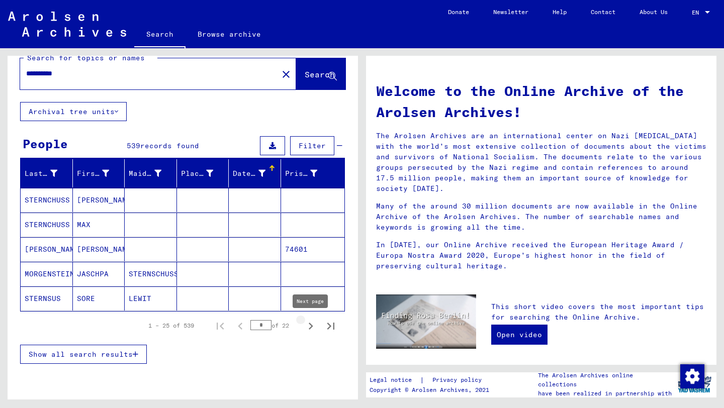
click at [308, 324] on icon "Next page" at bounding box center [310, 326] width 14 height 14
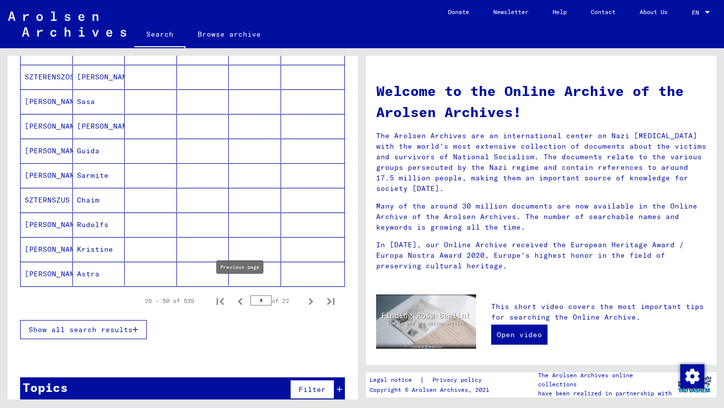
scroll to position [542, 0]
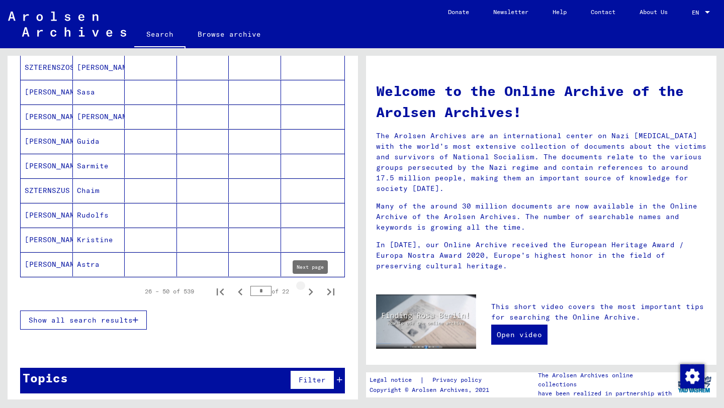
click at [308, 293] on icon "Next page" at bounding box center [310, 292] width 14 height 14
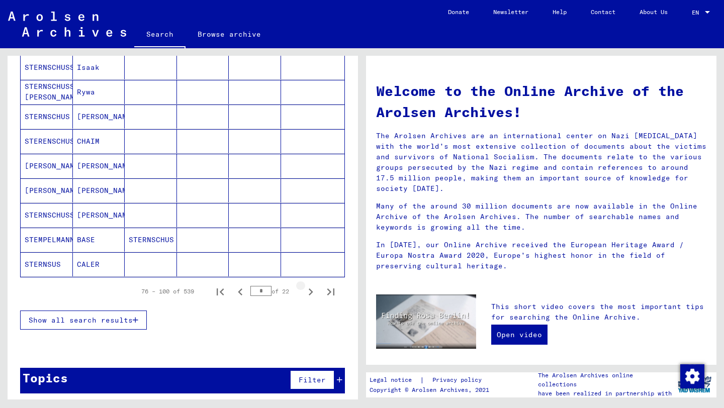
click at [308, 293] on icon "Next page" at bounding box center [310, 292] width 14 height 14
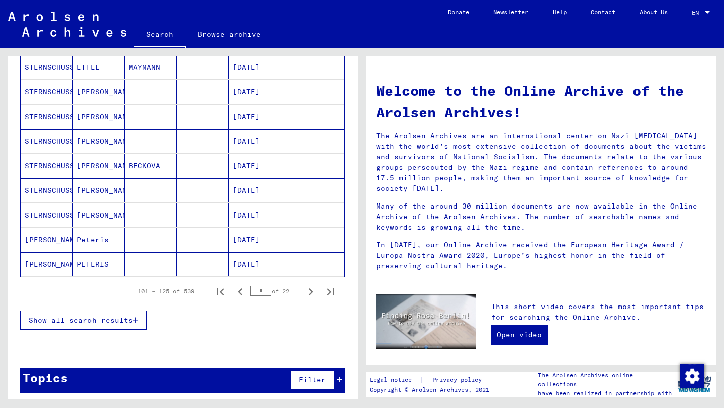
click at [308, 293] on icon "Next page" at bounding box center [310, 292] width 14 height 14
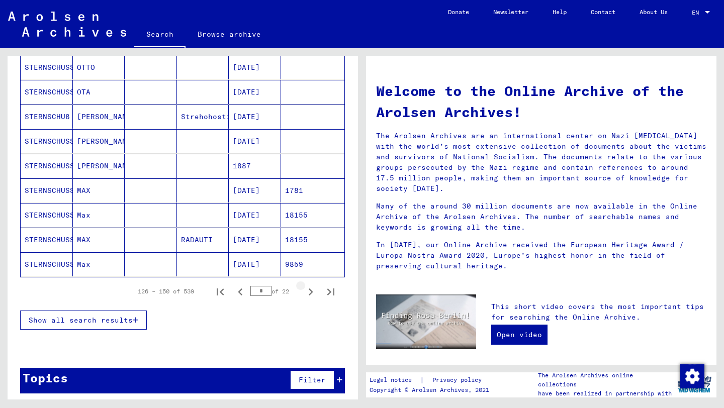
click at [308, 293] on icon "Next page" at bounding box center [310, 292] width 14 height 14
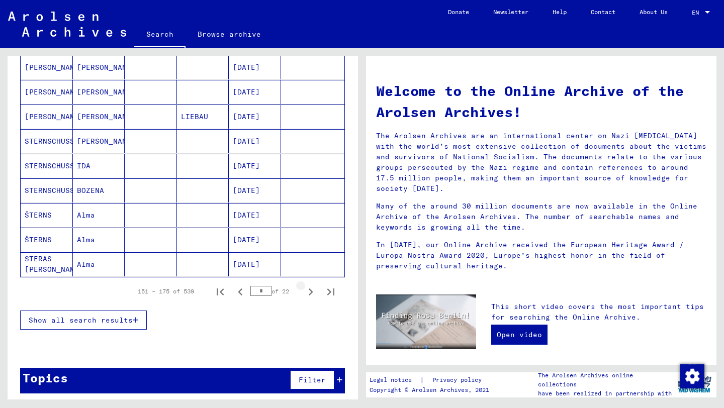
click at [308, 293] on icon "Next page" at bounding box center [310, 292] width 14 height 14
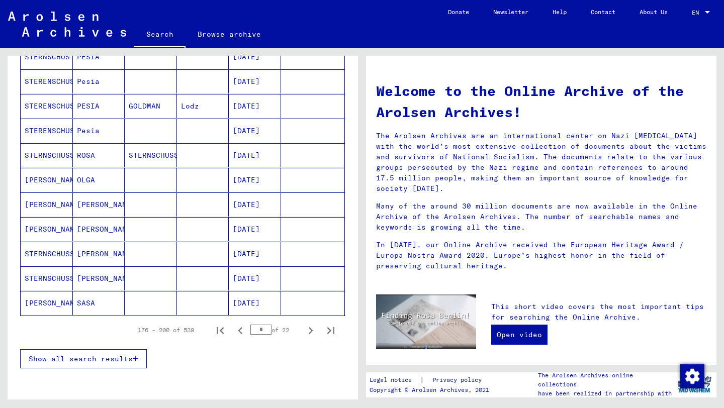
scroll to position [547, 0]
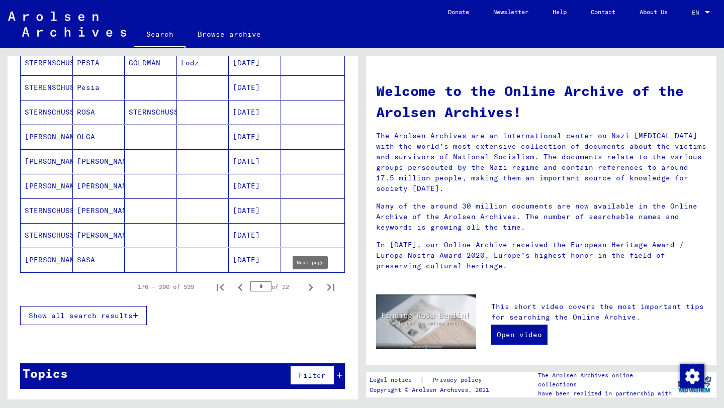
click at [310, 289] on icon "Next page" at bounding box center [311, 287] width 5 height 7
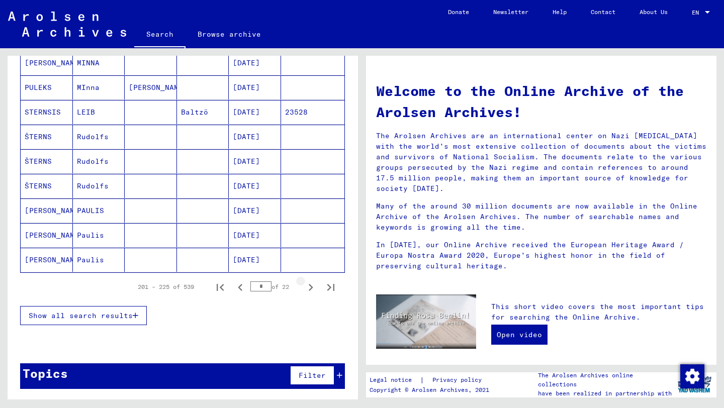
click at [309, 289] on icon "Next page" at bounding box center [311, 287] width 5 height 7
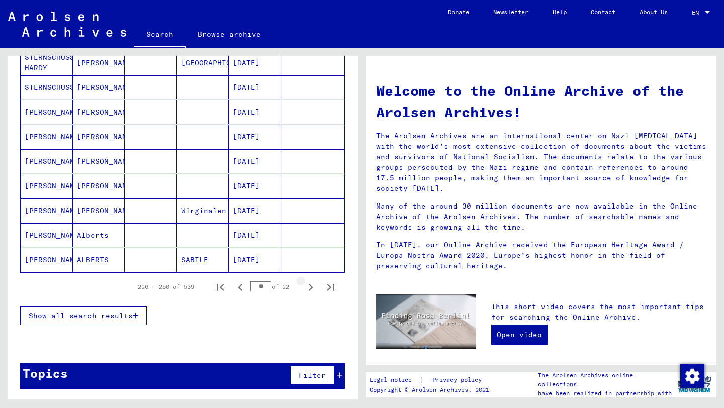
click at [309, 289] on icon "Next page" at bounding box center [311, 287] width 5 height 7
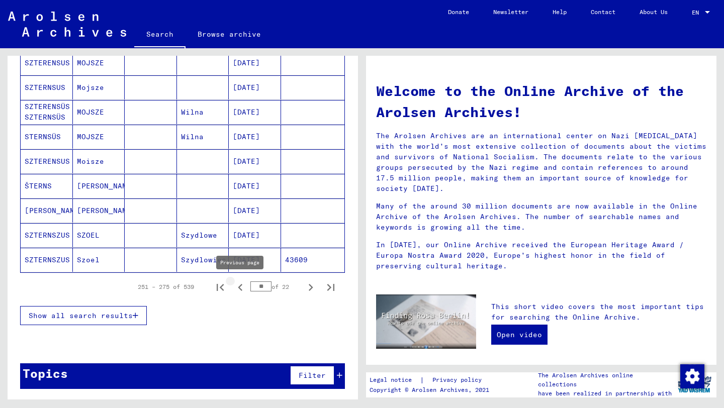
click at [240, 286] on icon "Previous page" at bounding box center [240, 287] width 5 height 7
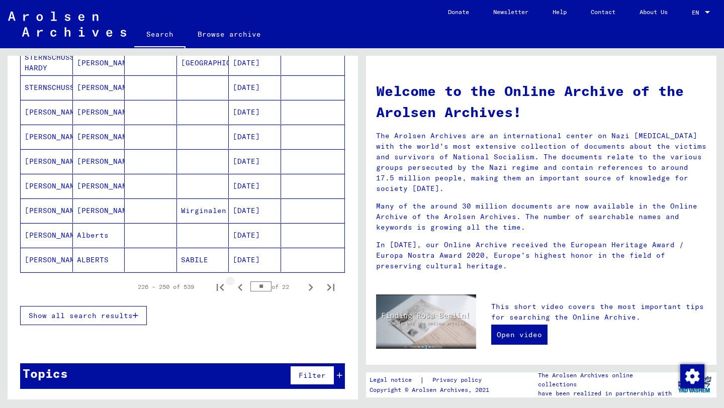
click at [240, 286] on icon "Previous page" at bounding box center [240, 287] width 5 height 7
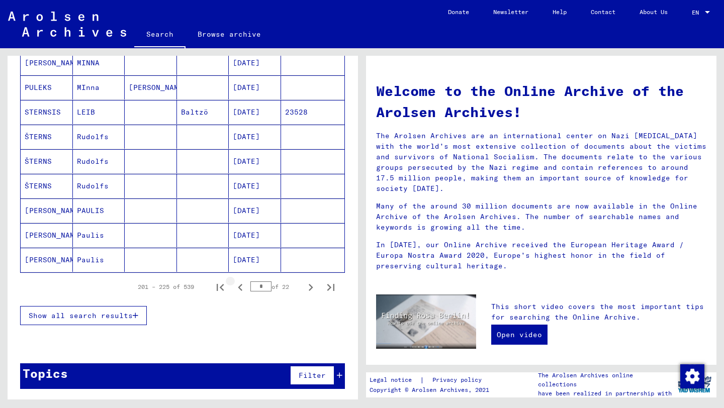
click at [240, 286] on icon "Previous page" at bounding box center [240, 287] width 5 height 7
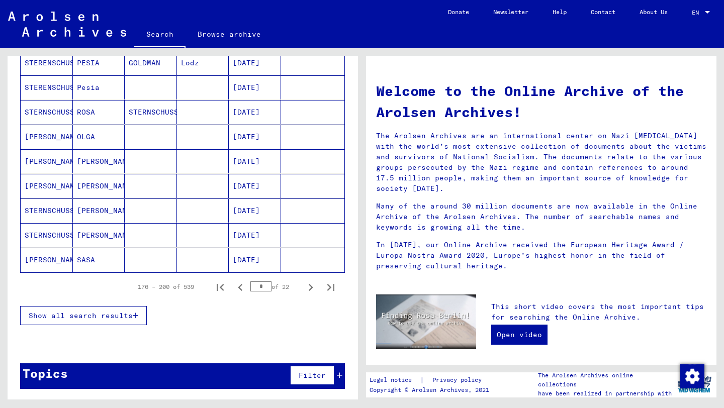
click at [192, 111] on mat-cell at bounding box center [203, 112] width 52 height 24
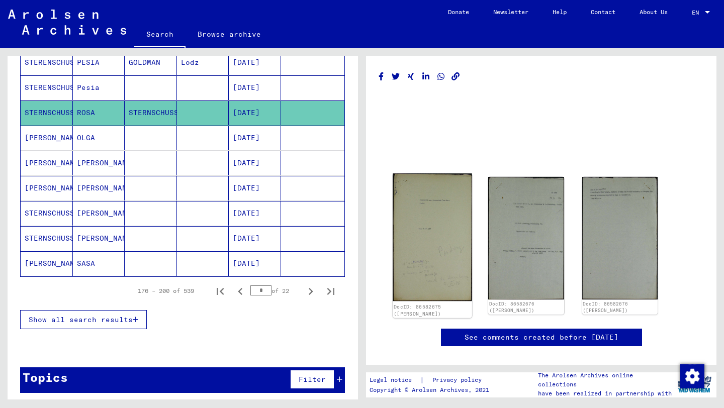
click at [436, 236] on img at bounding box center [431, 237] width 79 height 128
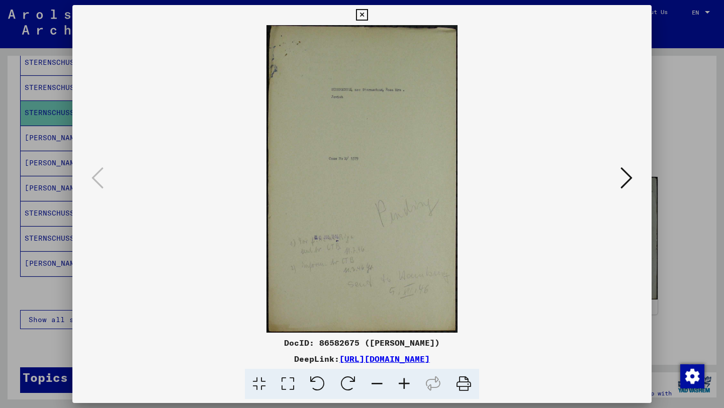
click at [622, 178] on icon at bounding box center [626, 178] width 12 height 24
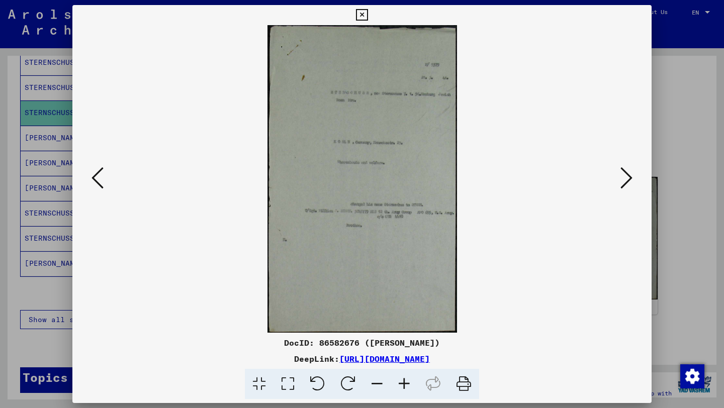
click at [622, 178] on icon at bounding box center [626, 178] width 12 height 24
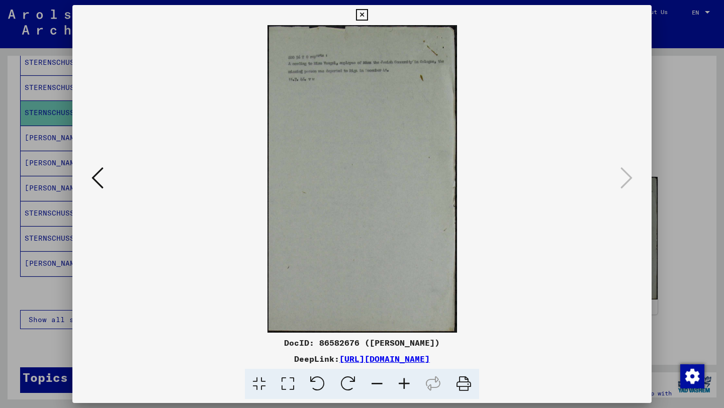
click at [0, 230] on div at bounding box center [362, 204] width 724 height 408
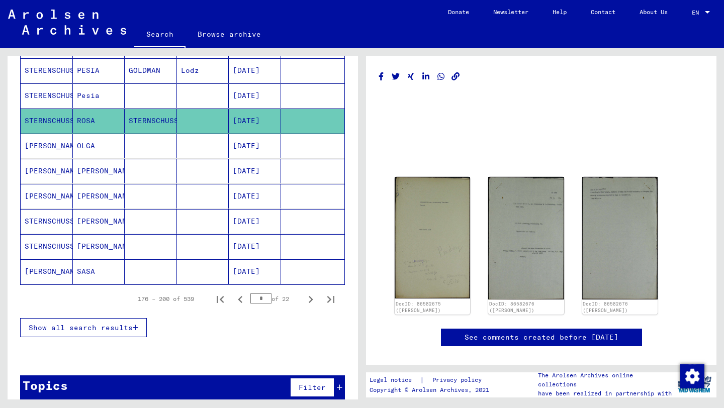
scroll to position [559, 0]
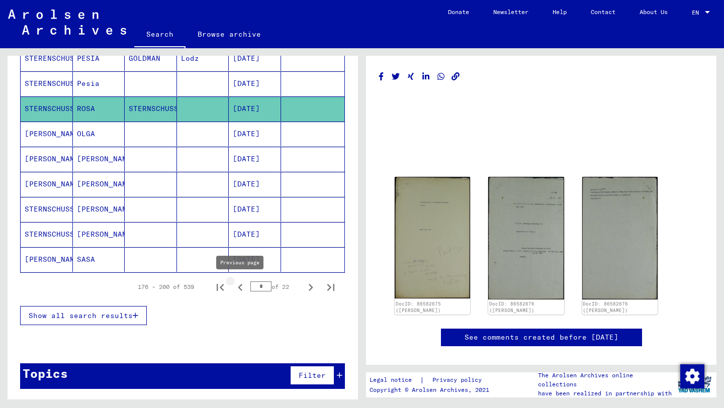
click at [246, 286] on icon "Previous page" at bounding box center [240, 287] width 14 height 14
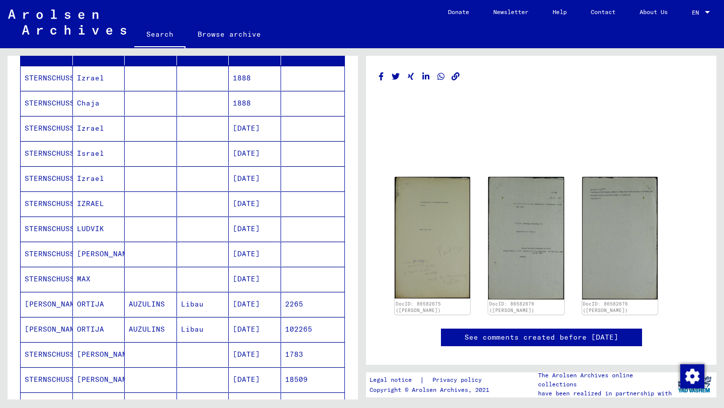
scroll to position [137, 0]
click at [99, 177] on mat-cell "Izrael" at bounding box center [99, 179] width 52 height 25
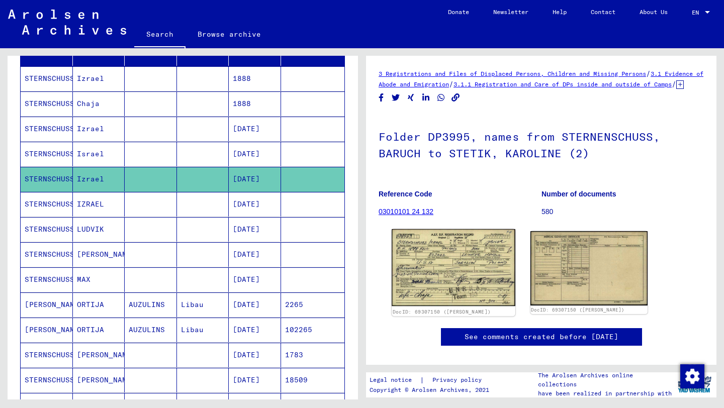
click at [456, 304] on img at bounding box center [452, 267] width 123 height 77
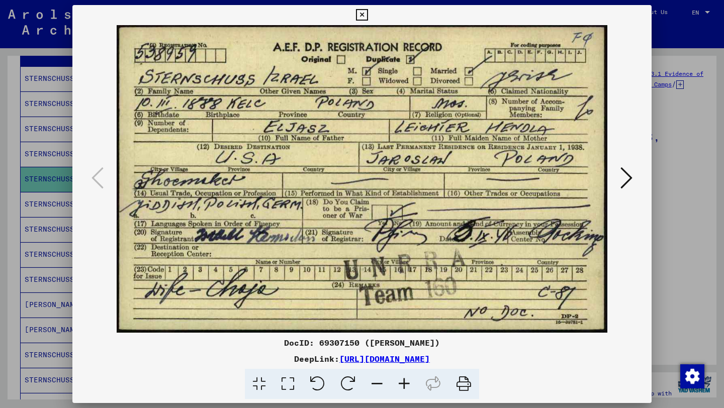
click at [626, 179] on icon at bounding box center [626, 178] width 12 height 24
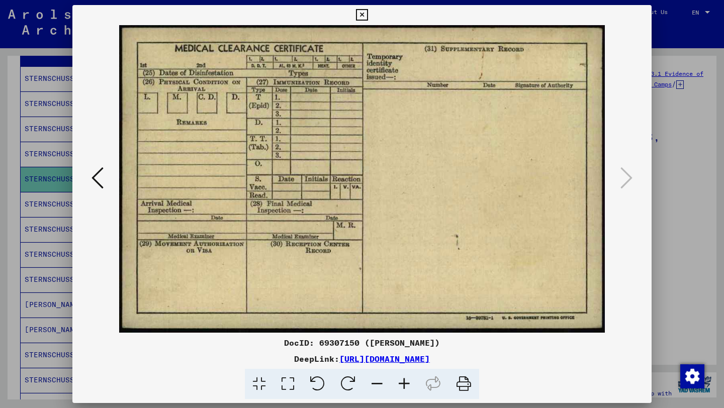
click at [0, 200] on div at bounding box center [362, 204] width 724 height 408
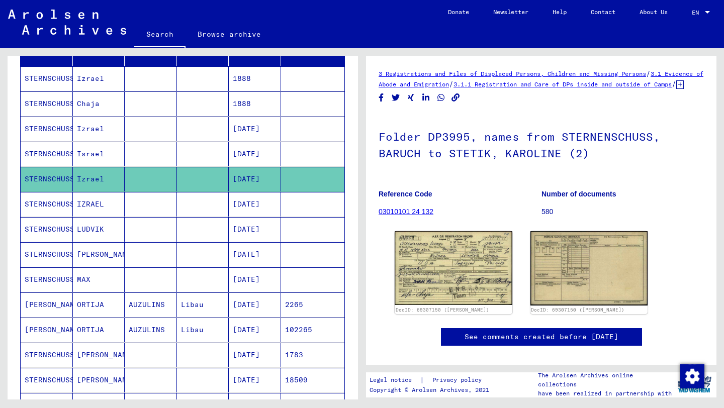
click at [70, 150] on mat-cell "STERNSCHUSS" at bounding box center [47, 154] width 52 height 25
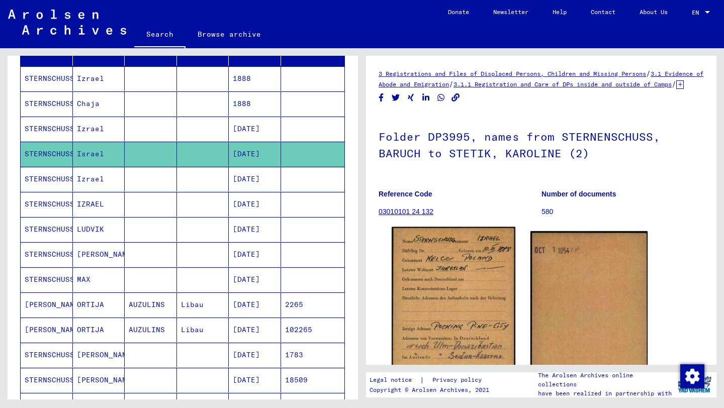
click at [426, 312] on img at bounding box center [452, 312] width 123 height 170
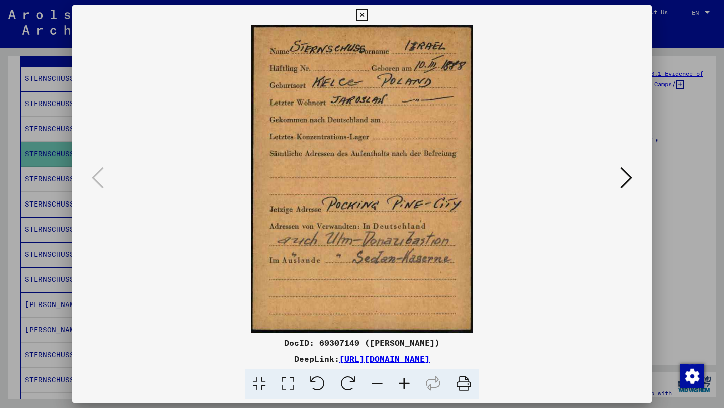
click at [617, 181] on img at bounding box center [362, 179] width 511 height 308
click at [622, 172] on icon at bounding box center [626, 178] width 12 height 24
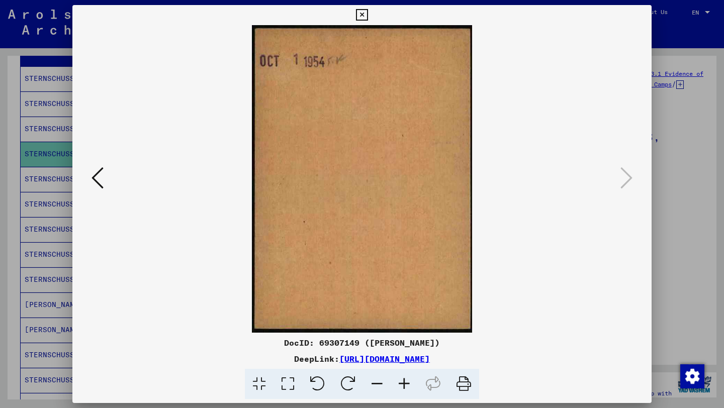
click at [0, 244] on div at bounding box center [362, 204] width 724 height 408
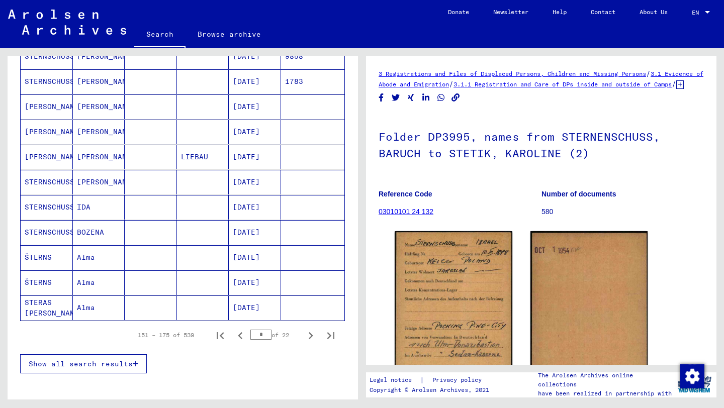
scroll to position [546, 0]
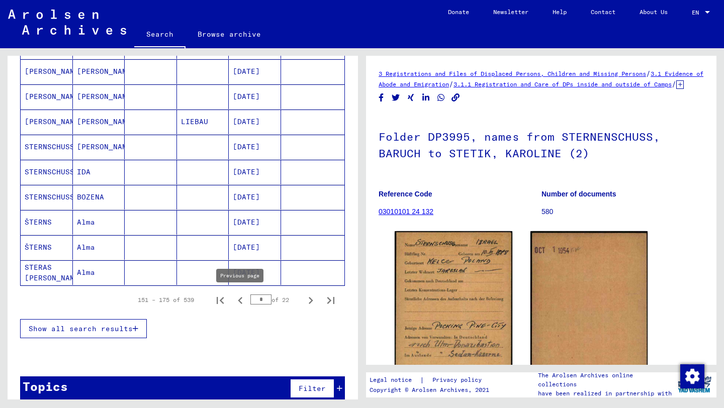
click at [242, 301] on icon "Previous page" at bounding box center [240, 300] width 14 height 14
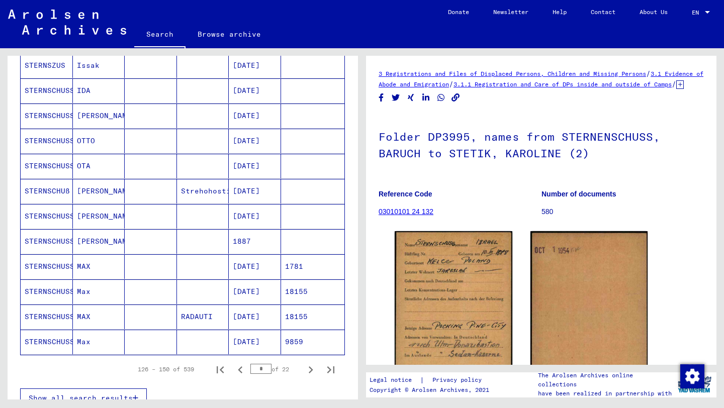
scroll to position [477, 0]
click at [237, 371] on icon "Previous page" at bounding box center [240, 369] width 14 height 14
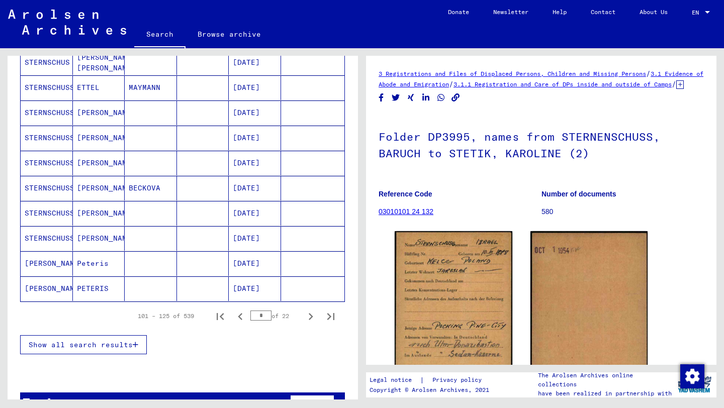
scroll to position [559, 0]
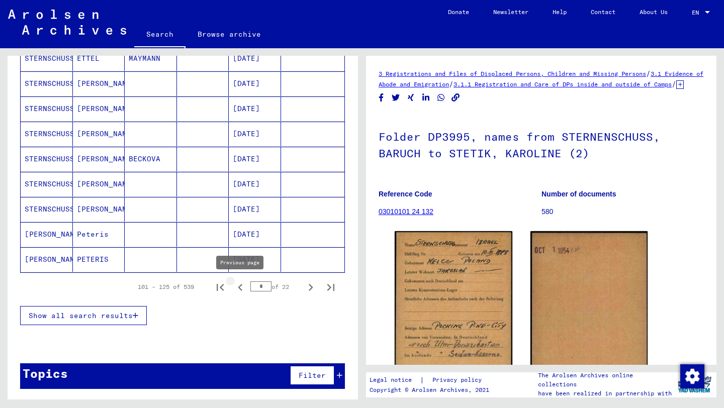
click at [236, 287] on icon "Previous page" at bounding box center [240, 287] width 14 height 14
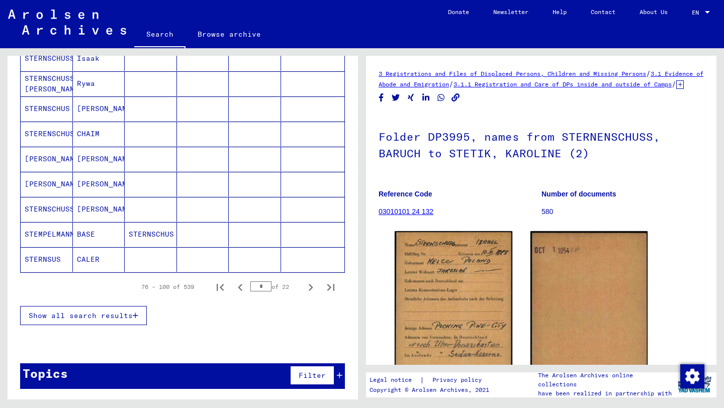
click at [236, 287] on icon "Previous page" at bounding box center [240, 287] width 14 height 14
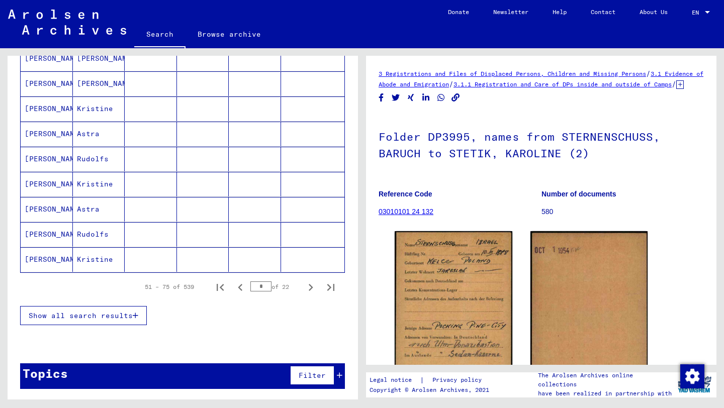
click at [237, 287] on icon "Previous page" at bounding box center [240, 287] width 14 height 14
type input "*"
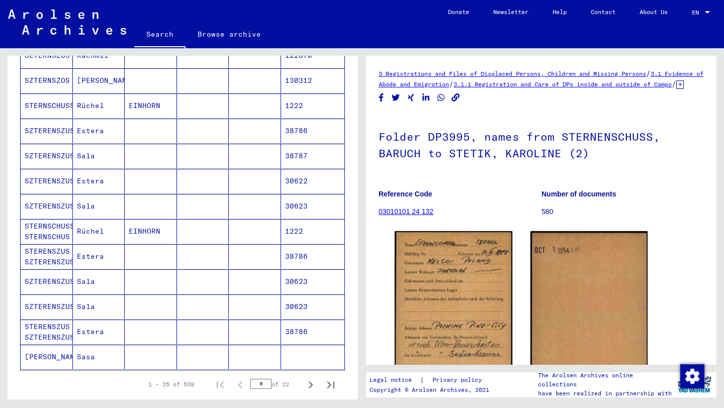
scroll to position [455, 0]
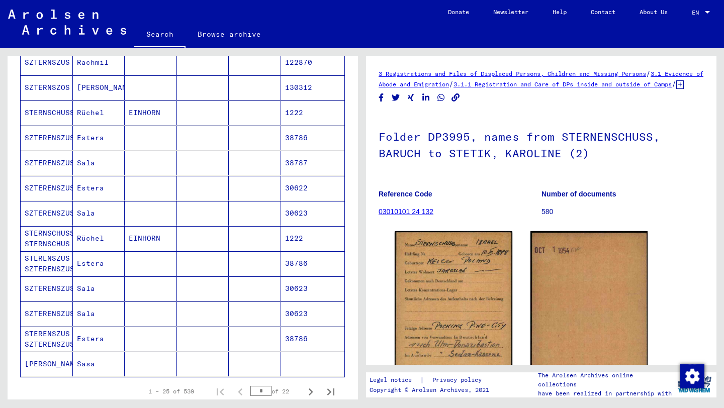
click at [99, 235] on mat-cell "Rüchel" at bounding box center [99, 238] width 52 height 25
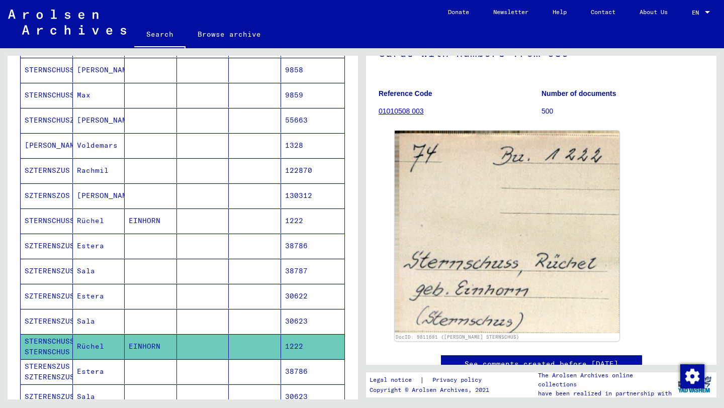
scroll to position [348, 0]
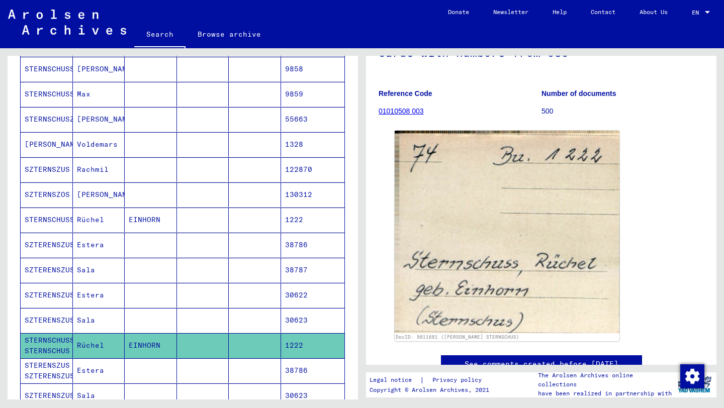
click at [203, 218] on mat-cell at bounding box center [203, 220] width 52 height 25
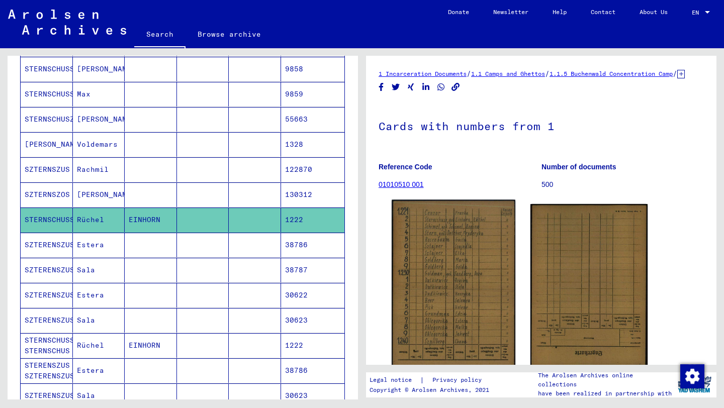
click at [430, 294] on img at bounding box center [452, 286] width 123 height 173
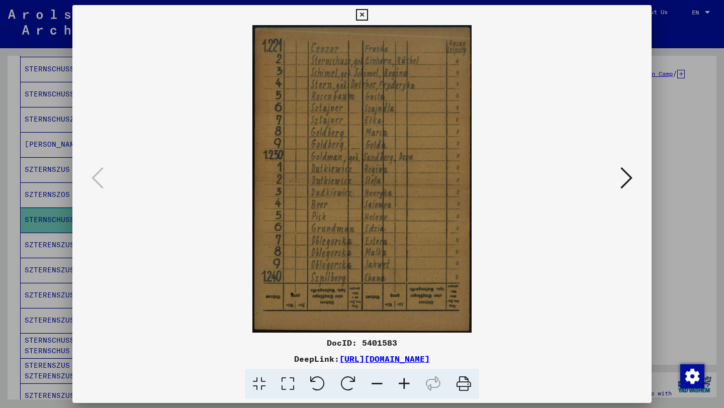
click at [670, 141] on div at bounding box center [362, 204] width 724 height 408
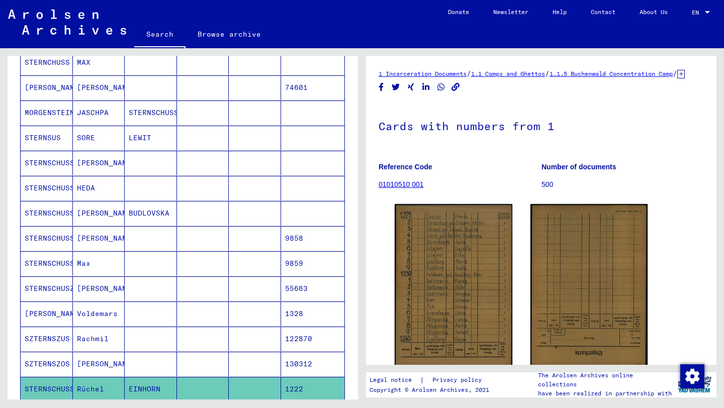
scroll to position [199, 0]
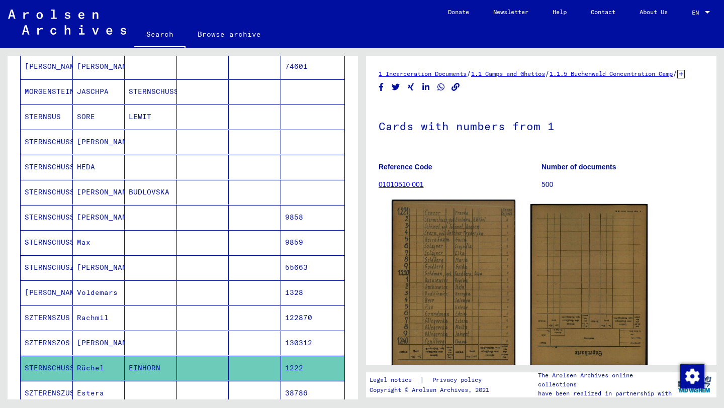
click at [438, 260] on img at bounding box center [452, 286] width 123 height 173
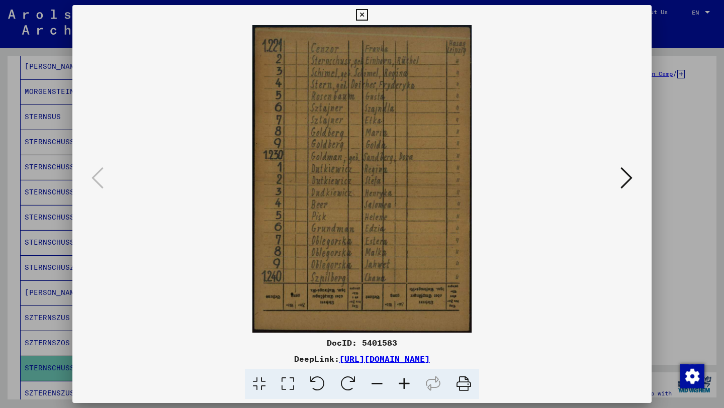
click at [399, 375] on icon at bounding box center [403, 384] width 27 height 31
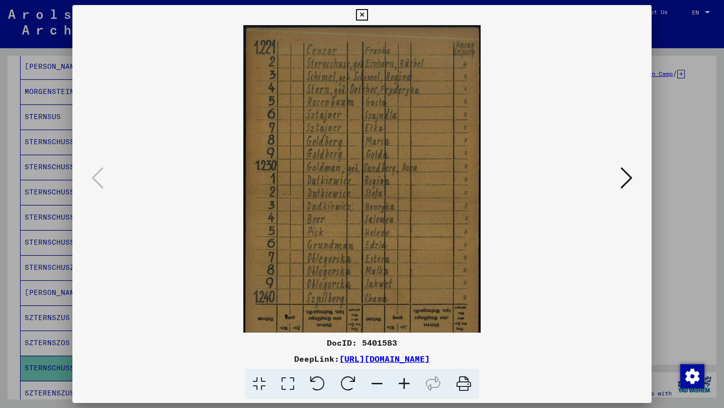
click at [399, 375] on icon at bounding box center [403, 384] width 27 height 31
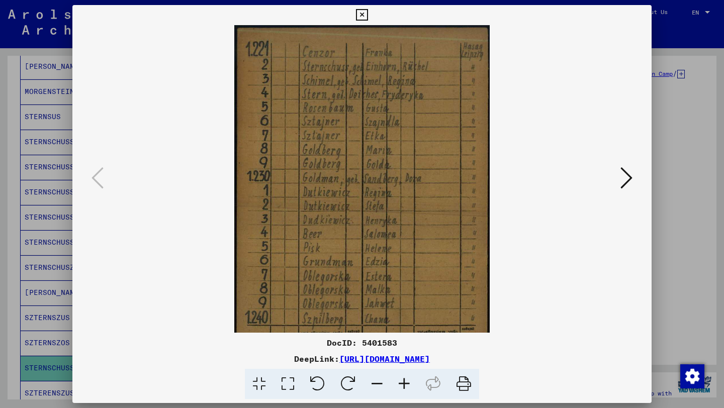
click at [399, 375] on icon at bounding box center [403, 384] width 27 height 31
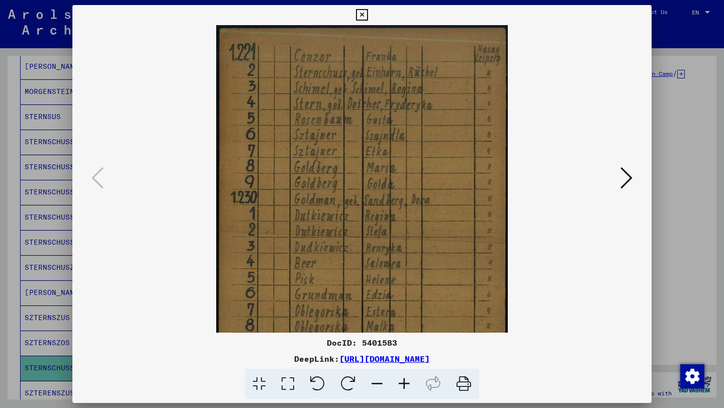
click at [18, 197] on div at bounding box center [362, 204] width 724 height 408
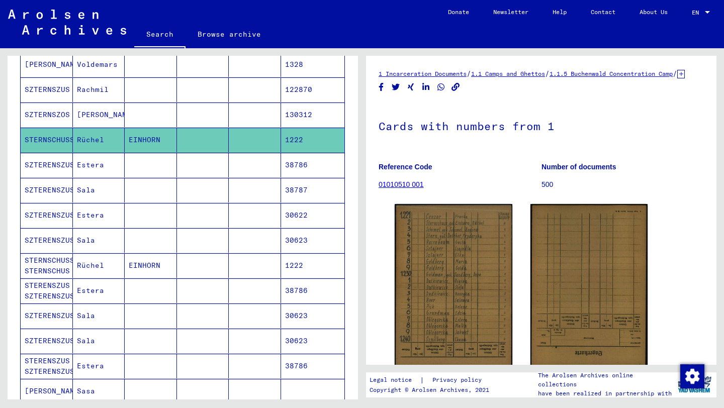
scroll to position [431, 0]
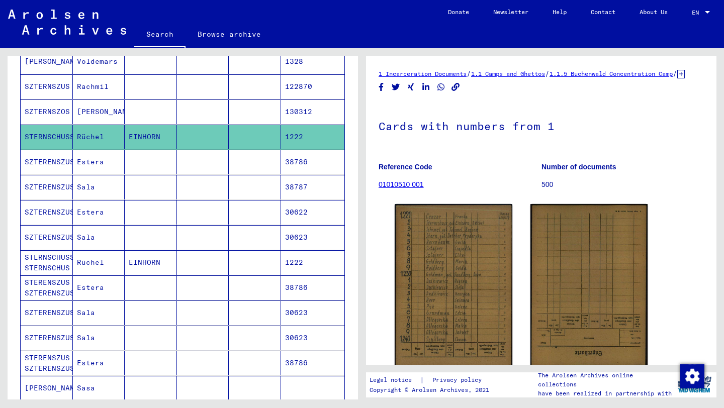
click at [110, 263] on mat-cell "Rüchel" at bounding box center [99, 262] width 52 height 25
